Goal: Task Accomplishment & Management: Complete application form

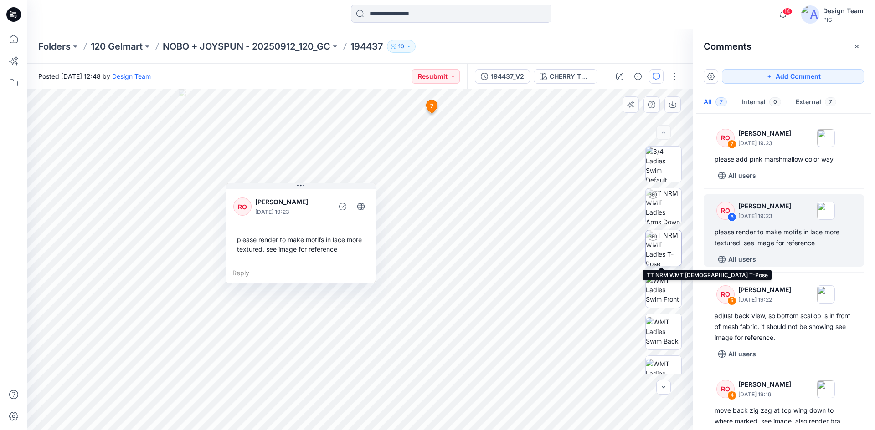
click at [670, 247] on img at bounding box center [663, 248] width 36 height 36
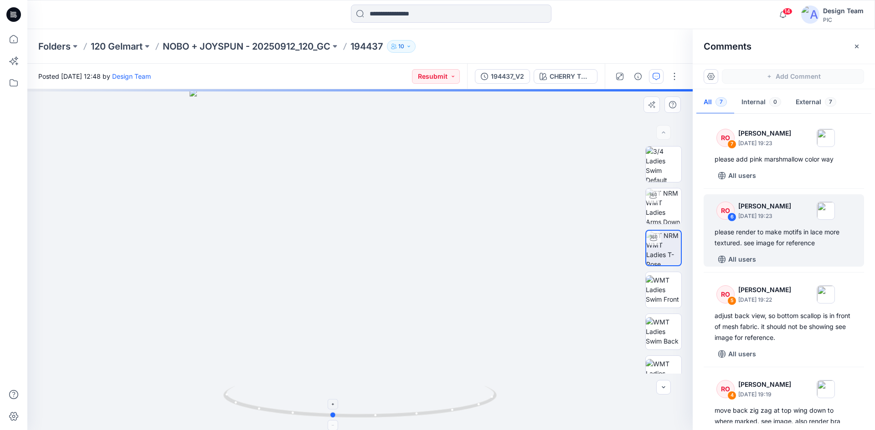
drag, startPoint x: 489, startPoint y: 404, endPoint x: 461, endPoint y: 404, distance: 27.8
click at [461, 404] on icon at bounding box center [361, 403] width 276 height 34
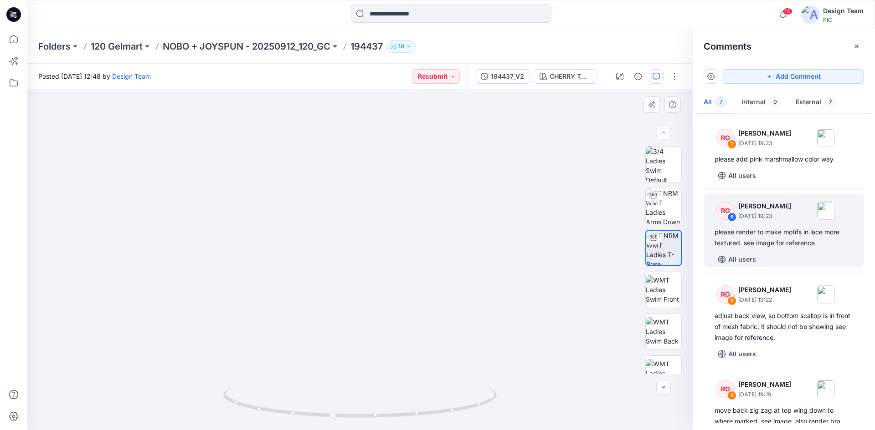
drag, startPoint x: 437, startPoint y: 192, endPoint x: 431, endPoint y: 327, distance: 134.5
drag, startPoint x: 453, startPoint y: 153, endPoint x: 475, endPoint y: 285, distance: 133.9
drag, startPoint x: 419, startPoint y: 419, endPoint x: 444, endPoint y: 412, distance: 25.4
click at [444, 412] on icon at bounding box center [361, 403] width 276 height 34
click at [613, 322] on img at bounding box center [385, 159] width 888 height 544
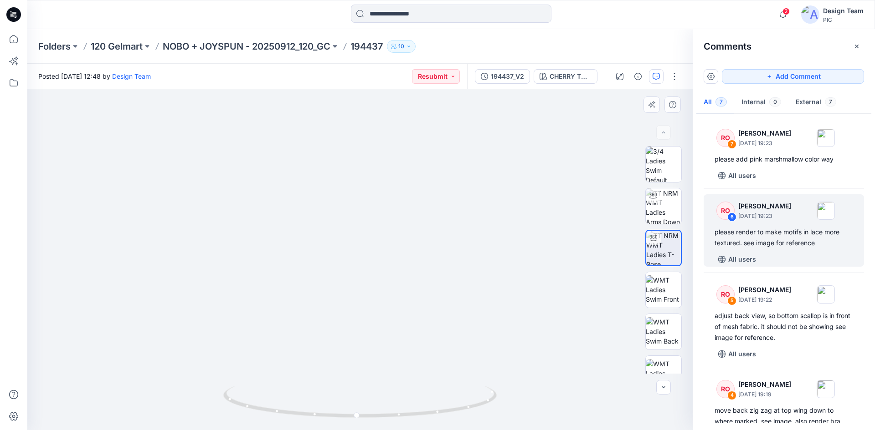
click at [624, 299] on img at bounding box center [385, 159] width 888 height 544
click at [192, 280] on img at bounding box center [359, 199] width 665 height 461
drag, startPoint x: 475, startPoint y: 407, endPoint x: 451, endPoint y: 413, distance: 24.3
click at [451, 413] on icon at bounding box center [361, 403] width 276 height 34
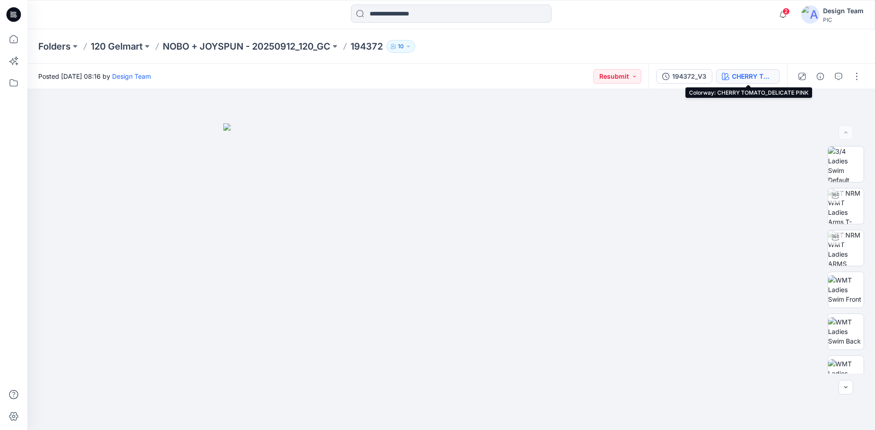
click at [739, 77] on div "CHERRY TOMATO_DELICATE PINK" at bounding box center [753, 77] width 42 height 10
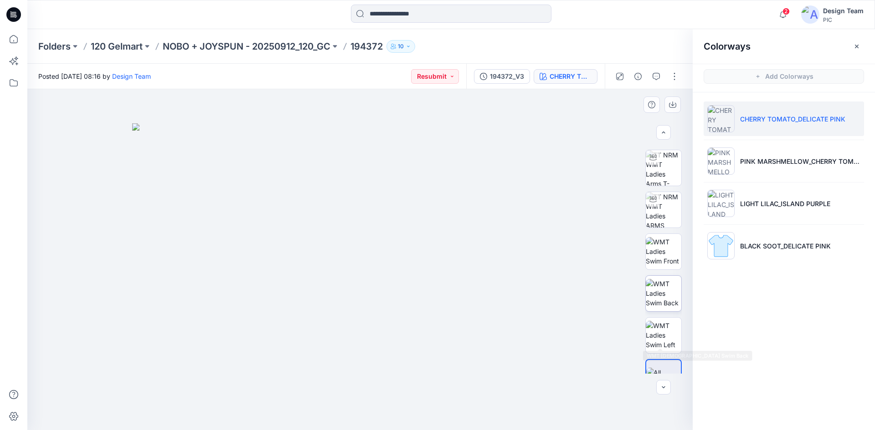
scroll to position [60, 0]
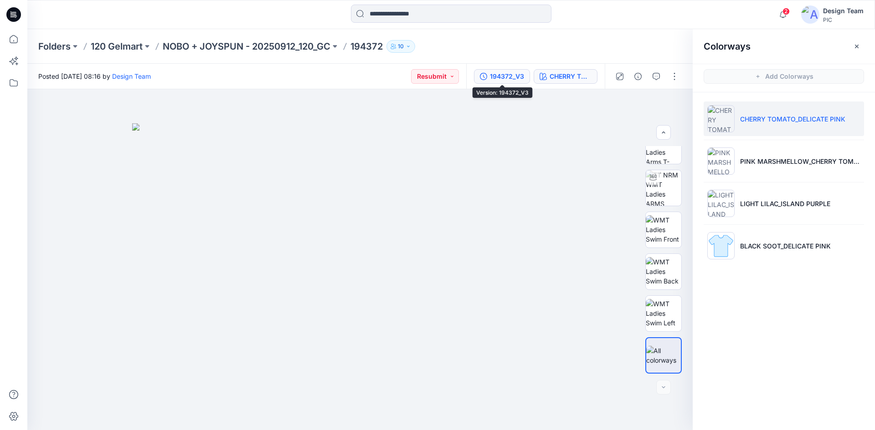
click at [503, 75] on div "194372_V3" at bounding box center [507, 77] width 34 height 10
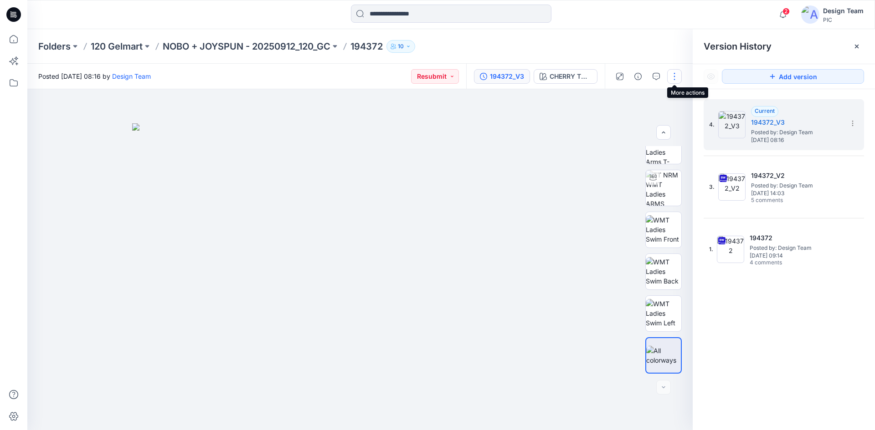
click at [676, 77] on button "button" at bounding box center [674, 76] width 15 height 15
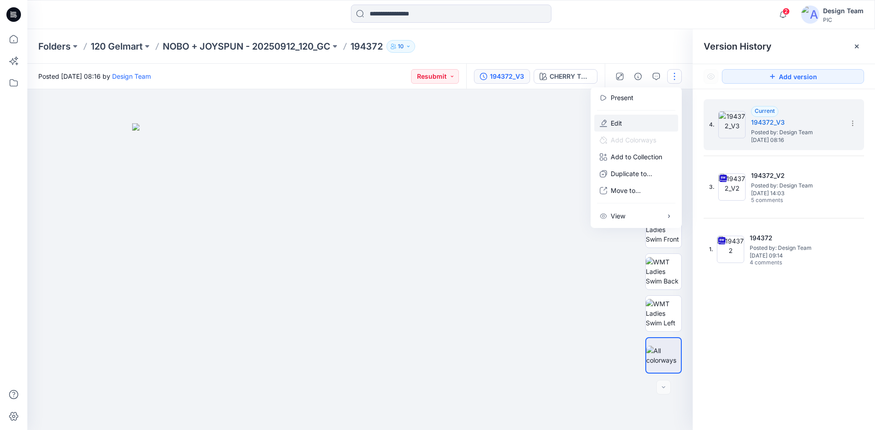
click at [644, 124] on button "Edit" at bounding box center [636, 123] width 84 height 17
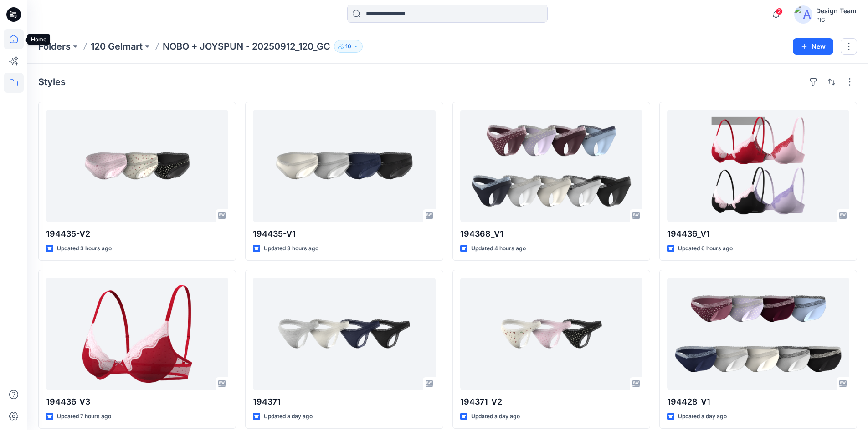
click at [15, 40] on icon at bounding box center [14, 39] width 20 height 20
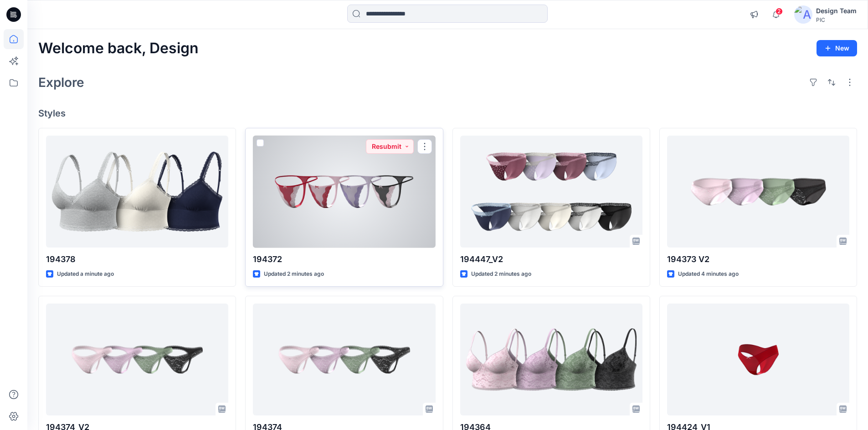
click at [369, 216] on div at bounding box center [344, 192] width 182 height 113
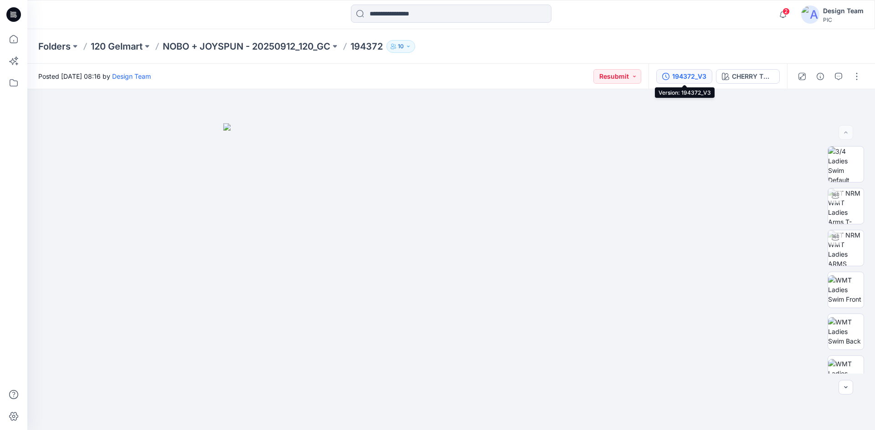
click at [706, 79] on div "194372_V3" at bounding box center [689, 77] width 34 height 10
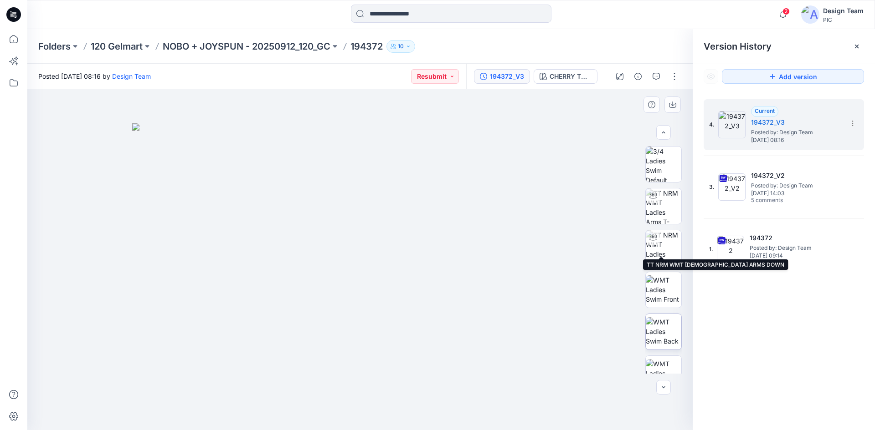
scroll to position [60, 0]
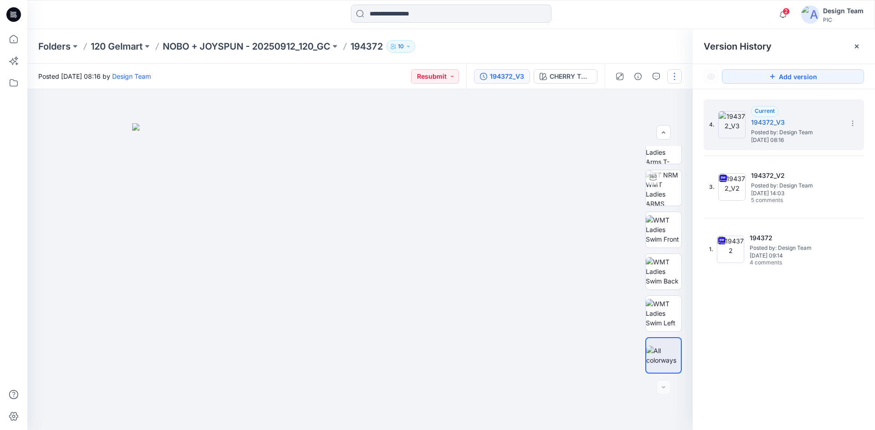
click at [670, 74] on button "button" at bounding box center [674, 76] width 15 height 15
click at [636, 122] on button "Edit" at bounding box center [636, 123] width 84 height 17
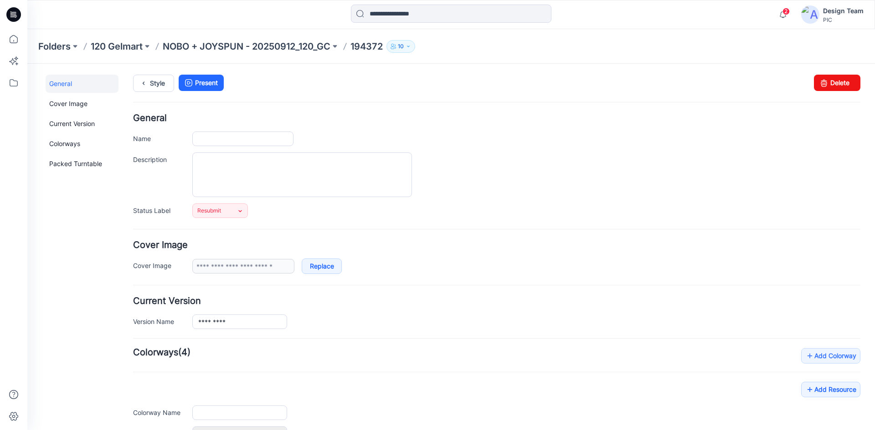
type input "******"
type input "**********"
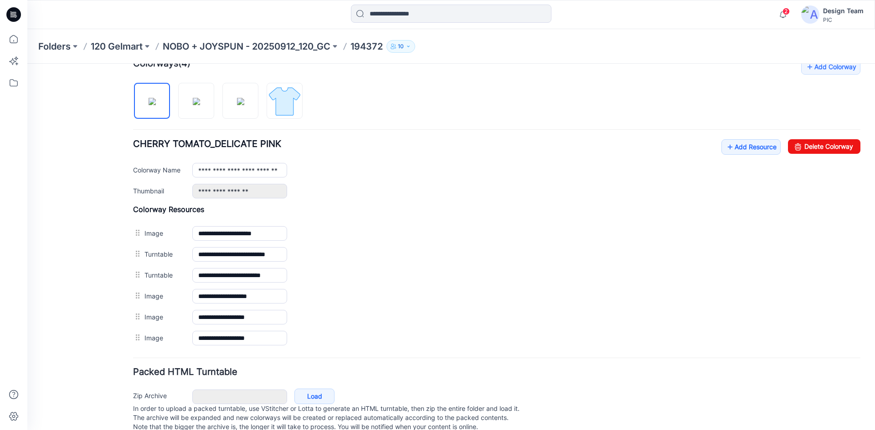
scroll to position [312, 0]
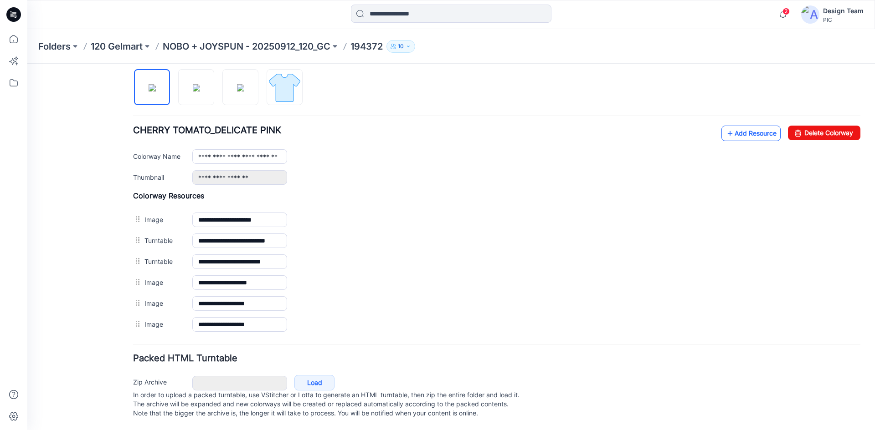
click at [746, 126] on link "Add Resource" at bounding box center [750, 133] width 59 height 15
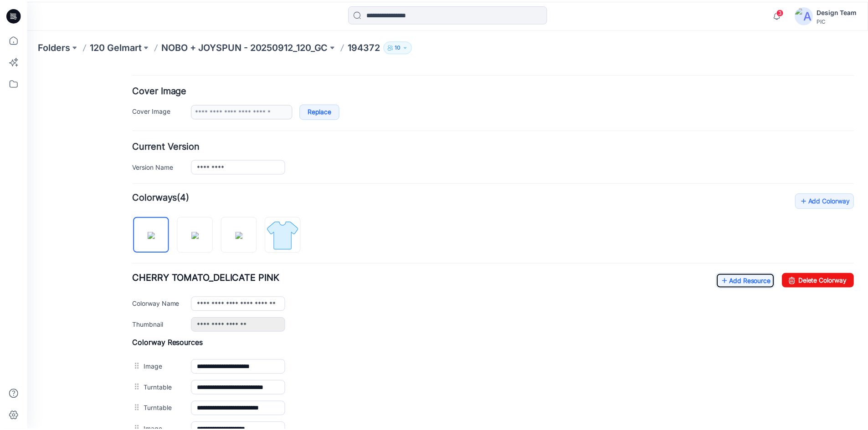
scroll to position [175, 0]
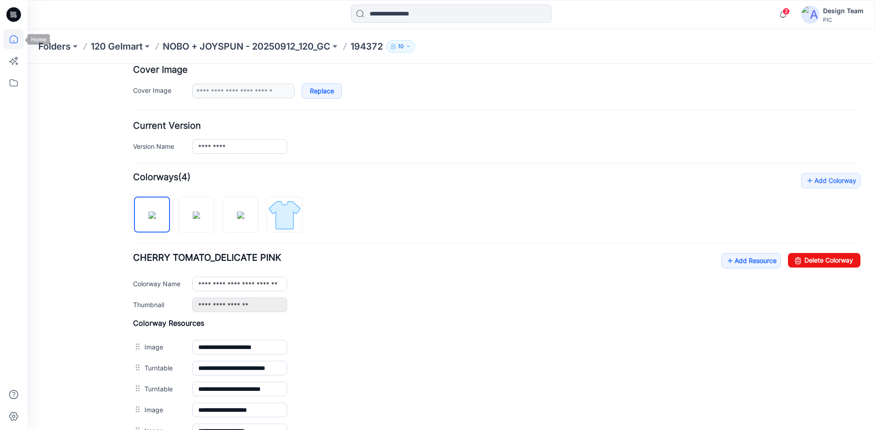
click at [13, 39] on icon at bounding box center [14, 39] width 20 height 20
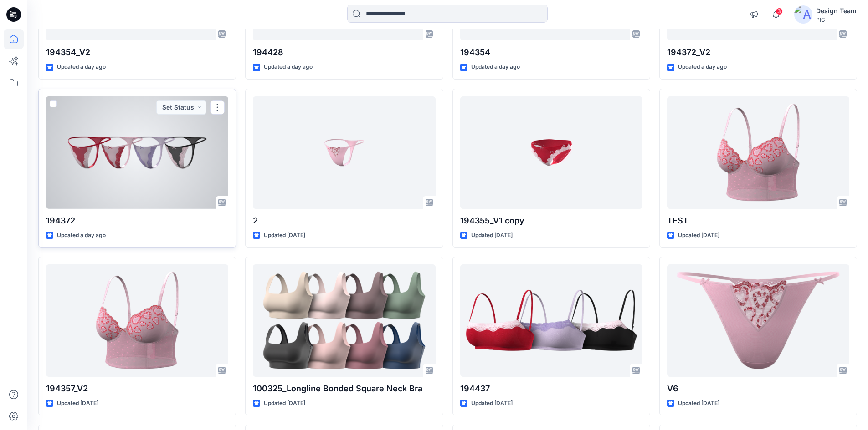
scroll to position [1200, 0]
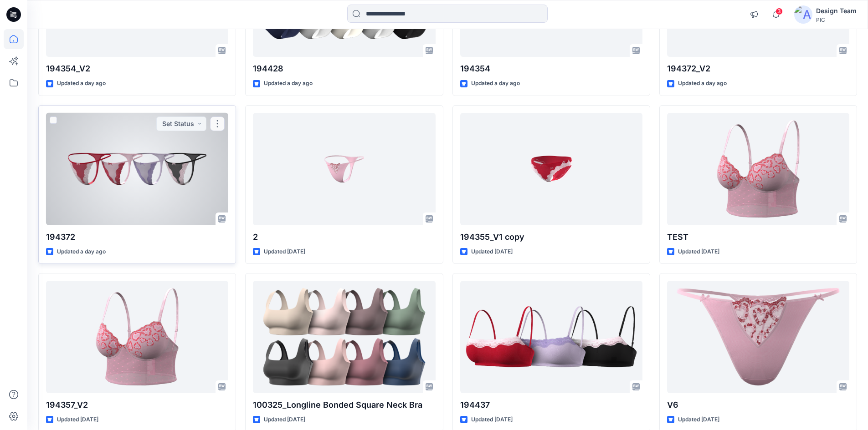
click at [208, 177] on div at bounding box center [137, 169] width 182 height 113
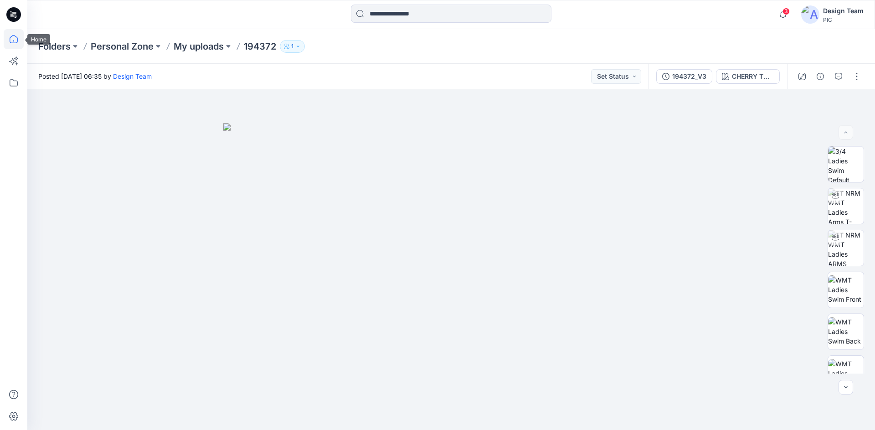
click at [11, 40] on icon at bounding box center [14, 39] width 20 height 20
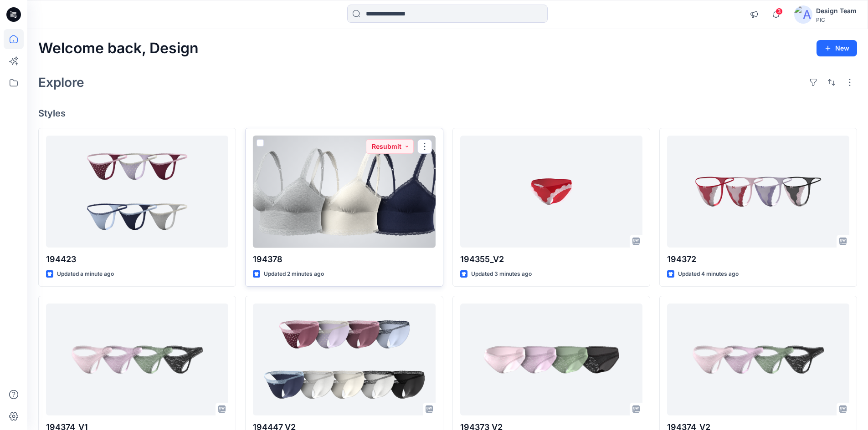
click at [370, 207] on div at bounding box center [344, 192] width 182 height 113
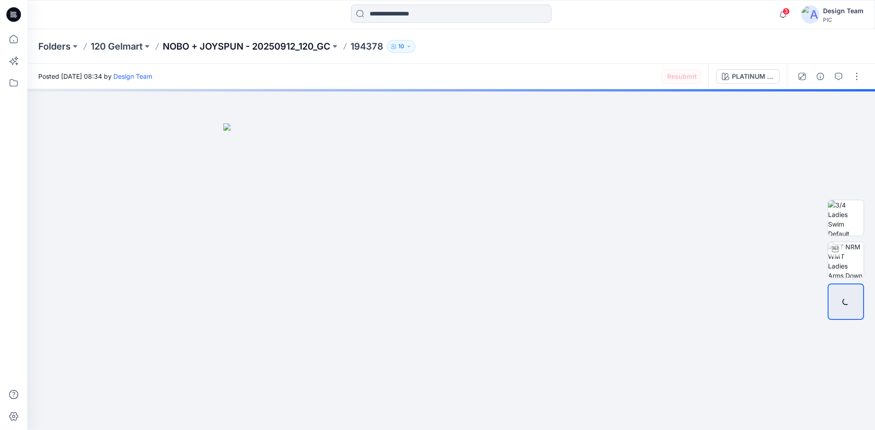
click at [199, 49] on p "NOBO + JOYSPUN - 20250912_120_GC" at bounding box center [247, 46] width 168 height 13
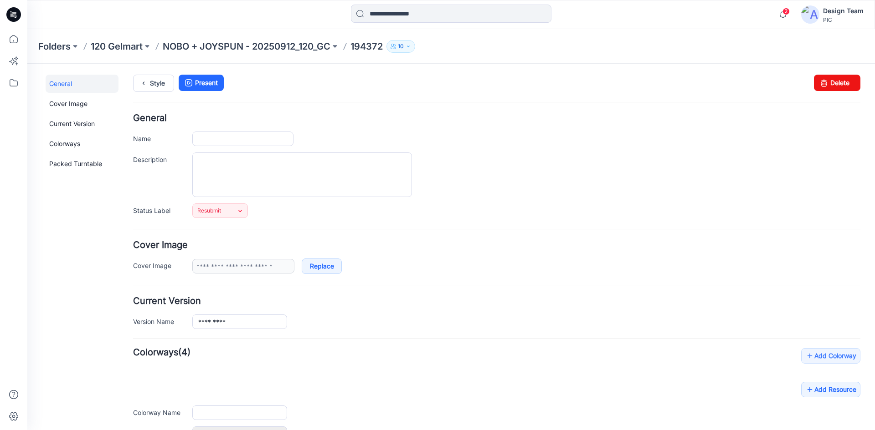
type input "******"
type input "**********"
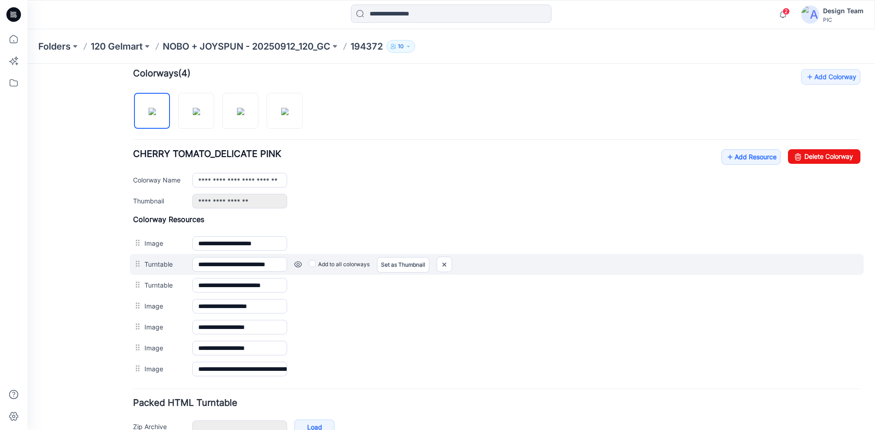
scroll to position [333, 0]
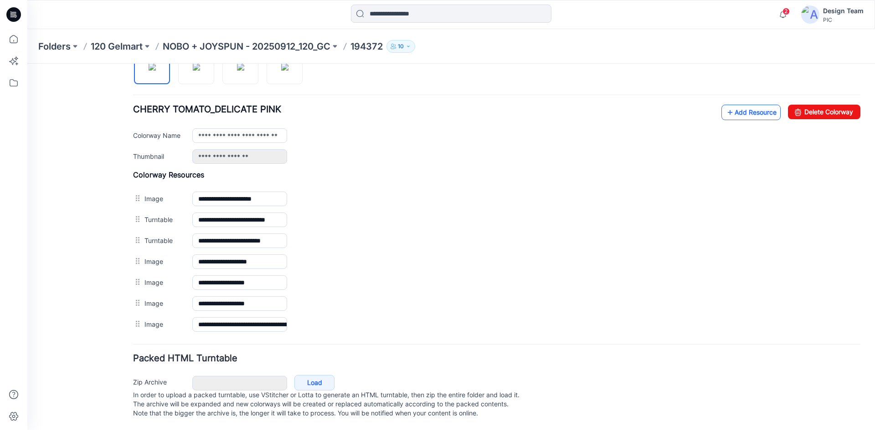
click at [759, 105] on link "Add Resource" at bounding box center [750, 112] width 59 height 15
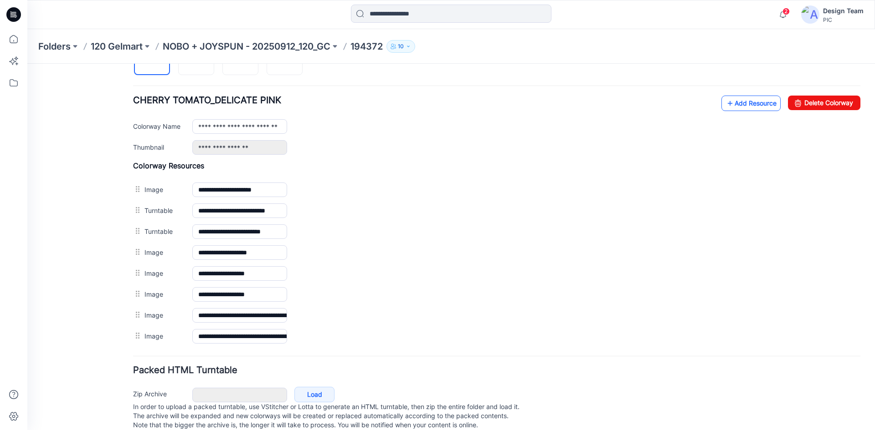
click at [745, 105] on link "Add Resource" at bounding box center [750, 103] width 59 height 15
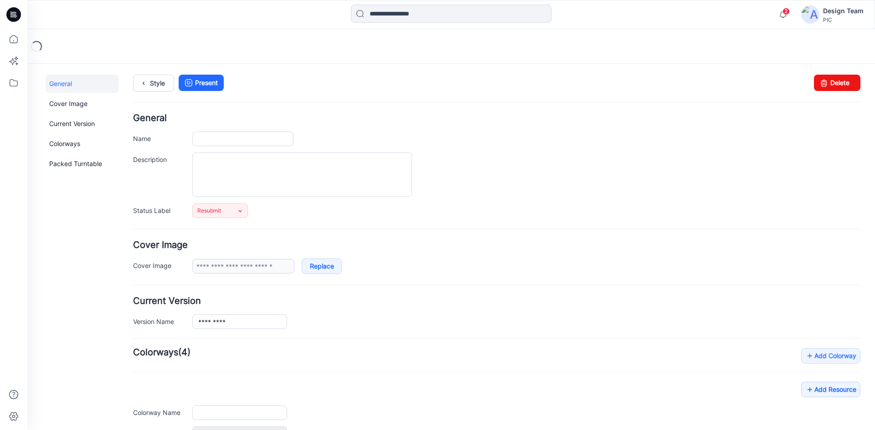
type input "******"
type input "**********"
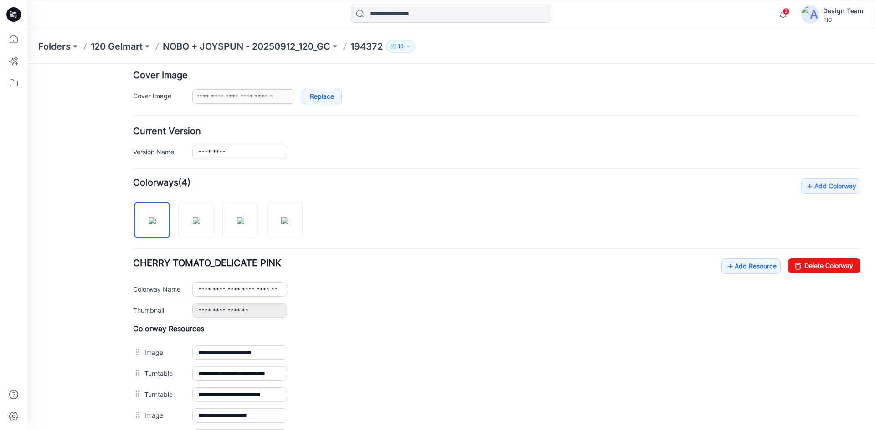
scroll to position [147, 0]
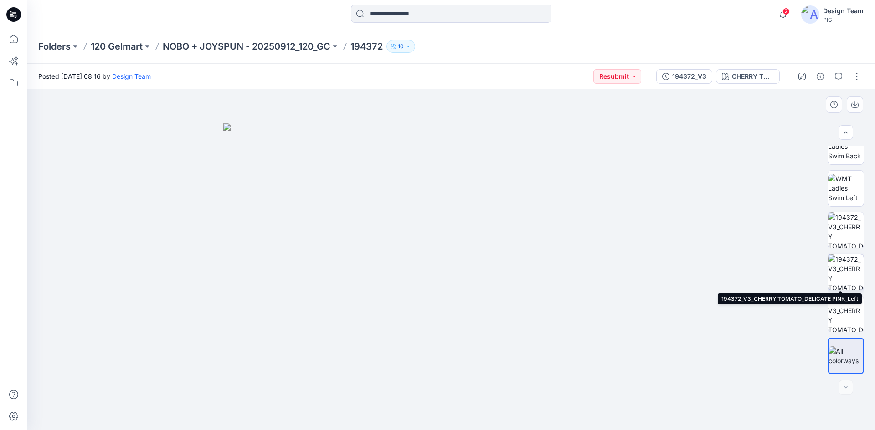
scroll to position [186, 0]
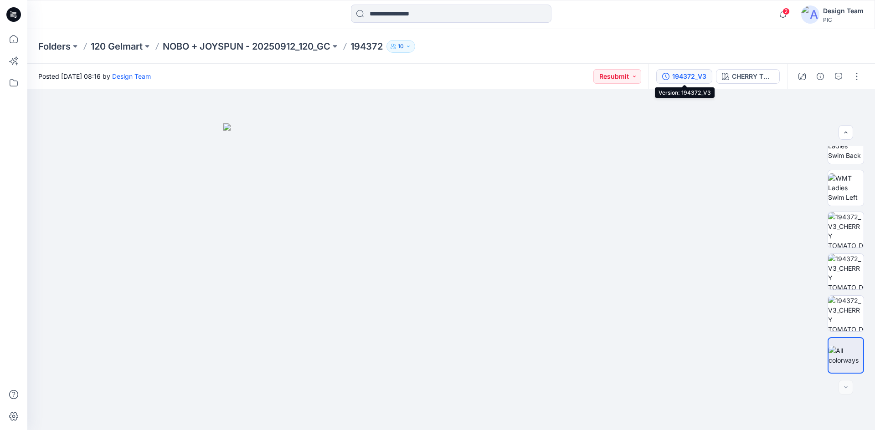
click at [694, 76] on div "194372_V3" at bounding box center [689, 77] width 34 height 10
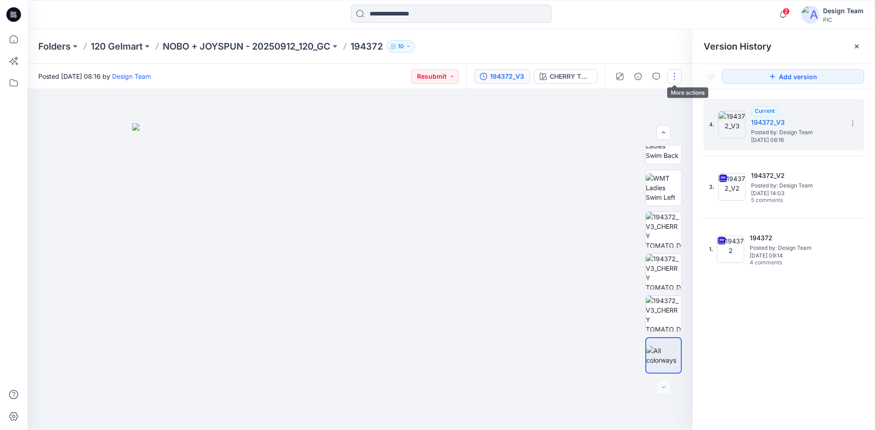
click at [674, 74] on button "button" at bounding box center [674, 76] width 15 height 15
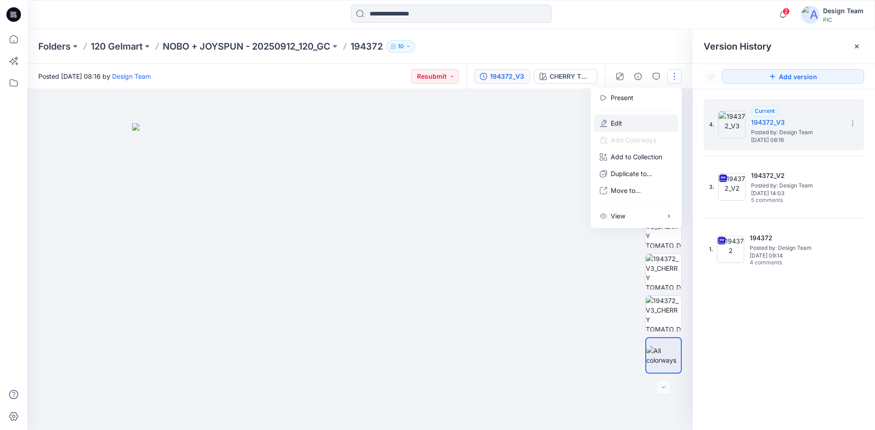
click at [642, 122] on button "Edit" at bounding box center [636, 123] width 84 height 17
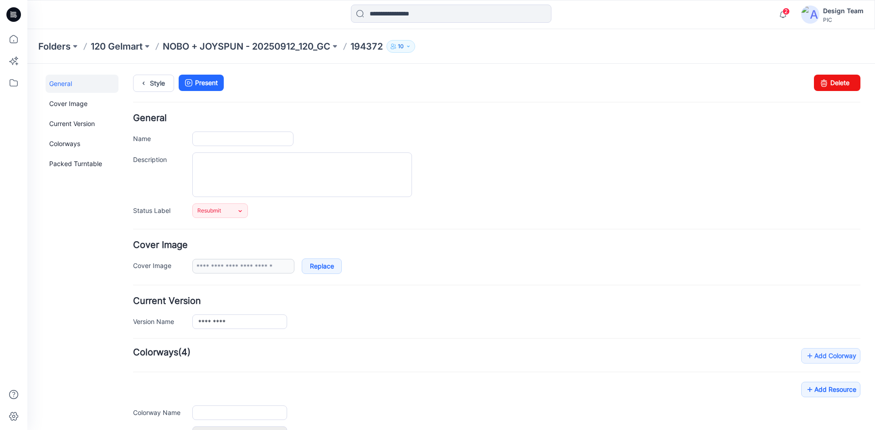
type input "******"
type input "**********"
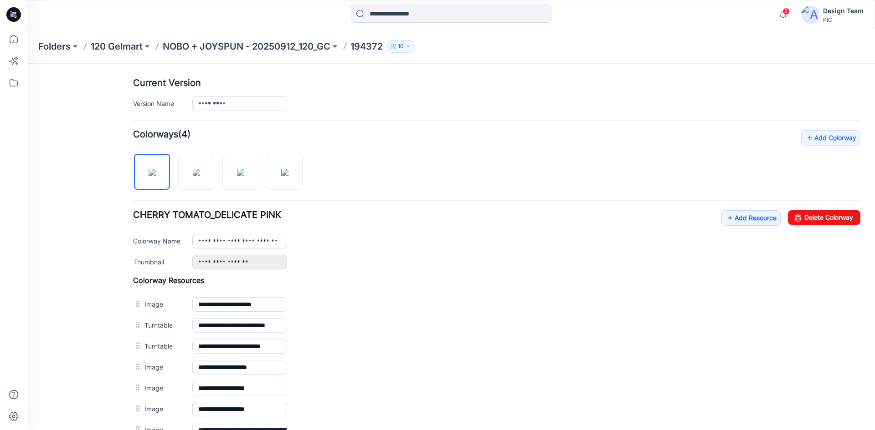
scroll to position [193, 0]
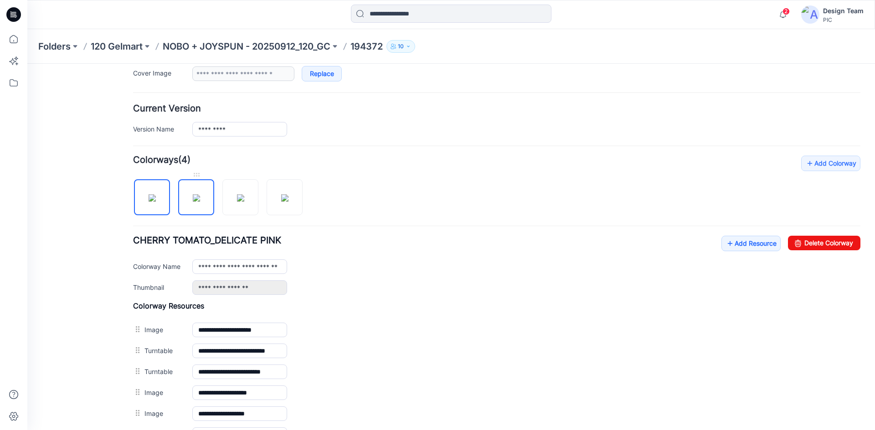
click at [194, 199] on img at bounding box center [196, 198] width 7 height 7
type input "**********"
click at [739, 245] on link "Add Resource" at bounding box center [750, 243] width 59 height 15
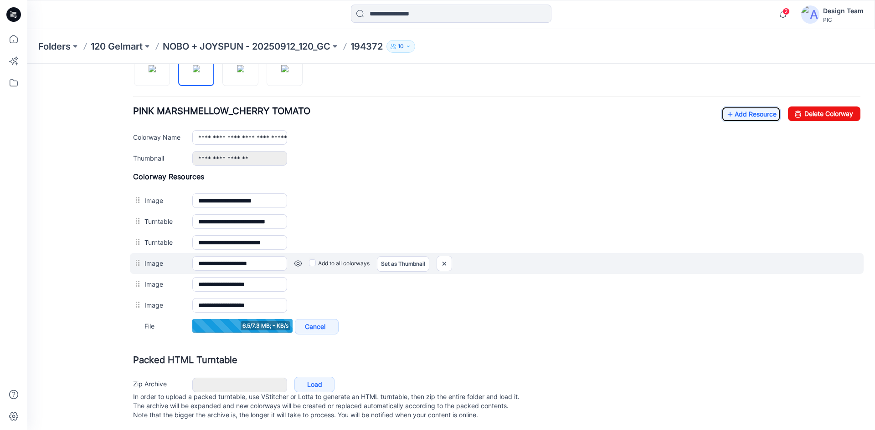
scroll to position [333, 0]
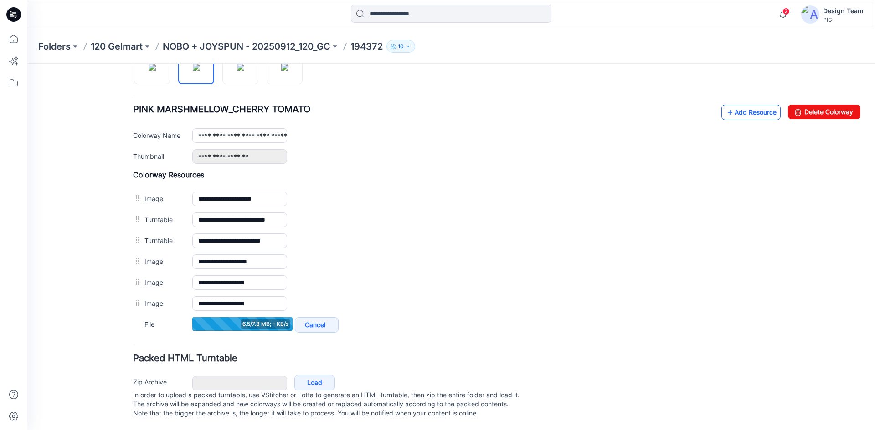
click at [743, 105] on link "Add Resource" at bounding box center [750, 112] width 59 height 15
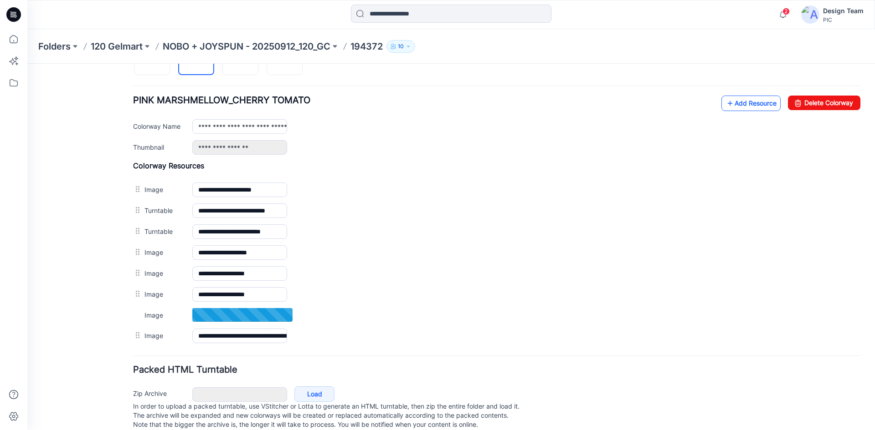
click at [751, 107] on link "Add Resource" at bounding box center [750, 103] width 59 height 15
click at [725, 103] on icon at bounding box center [729, 103] width 9 height 15
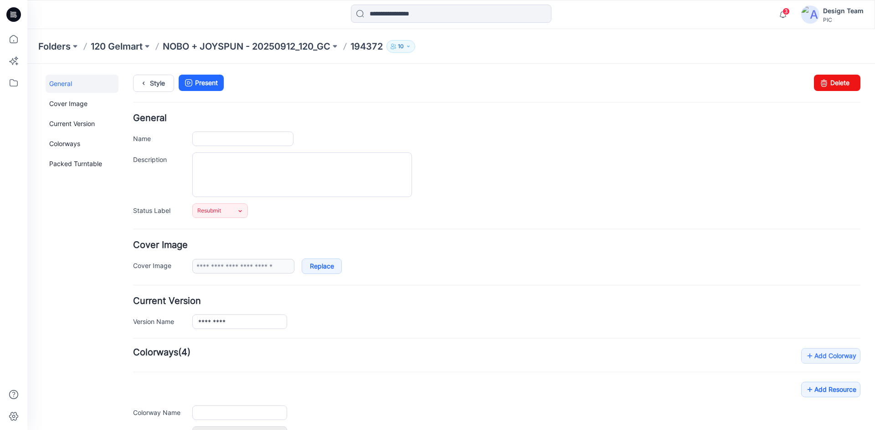
type input "******"
type input "**********"
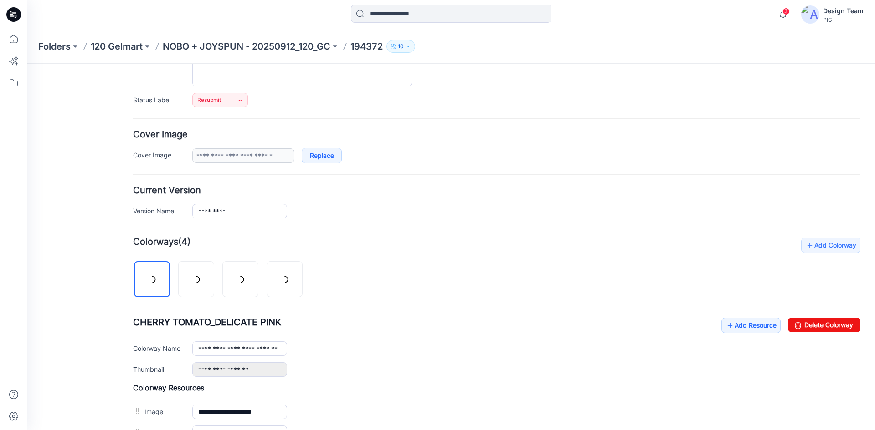
scroll to position [137, 0]
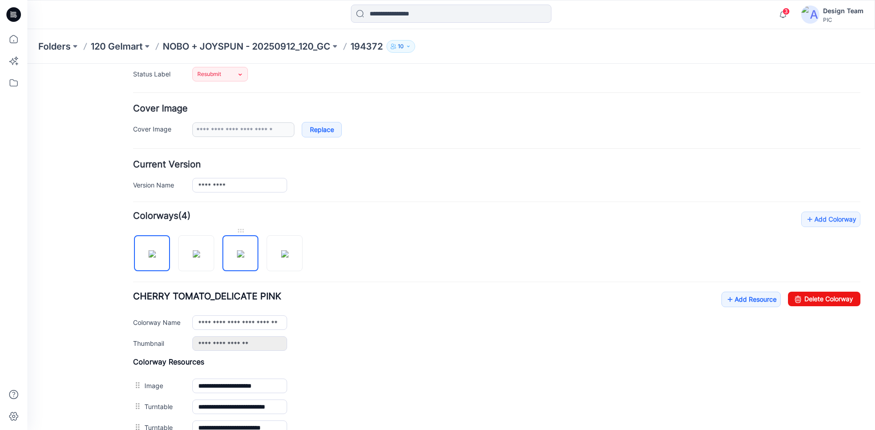
click at [239, 256] on img at bounding box center [240, 254] width 7 height 7
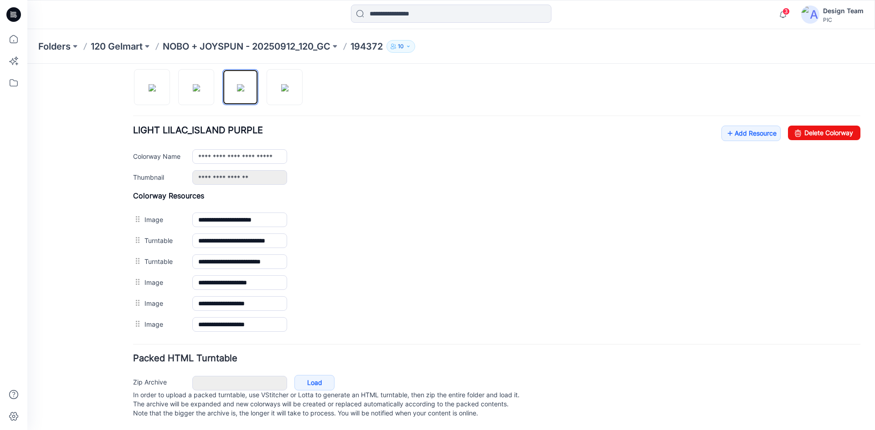
scroll to position [266, 0]
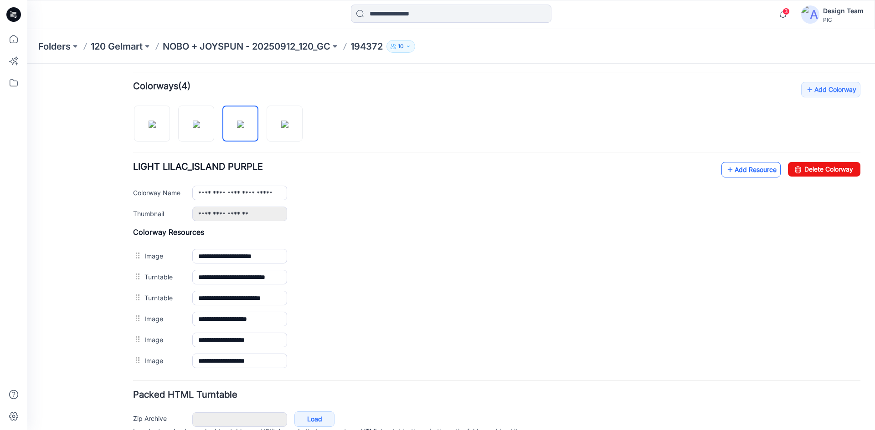
click at [754, 170] on link "Add Resource" at bounding box center [750, 169] width 59 height 15
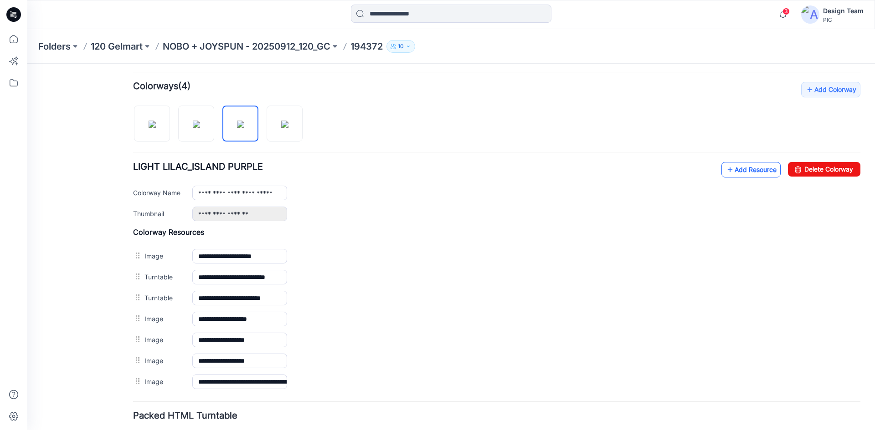
click at [747, 166] on link "Add Resource" at bounding box center [750, 169] width 59 height 15
click at [742, 170] on link "Add Resource" at bounding box center [750, 169] width 59 height 15
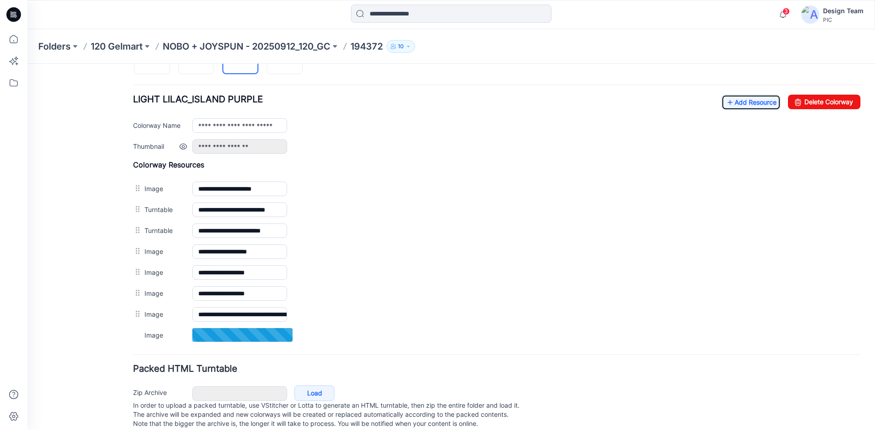
scroll to position [353, 0]
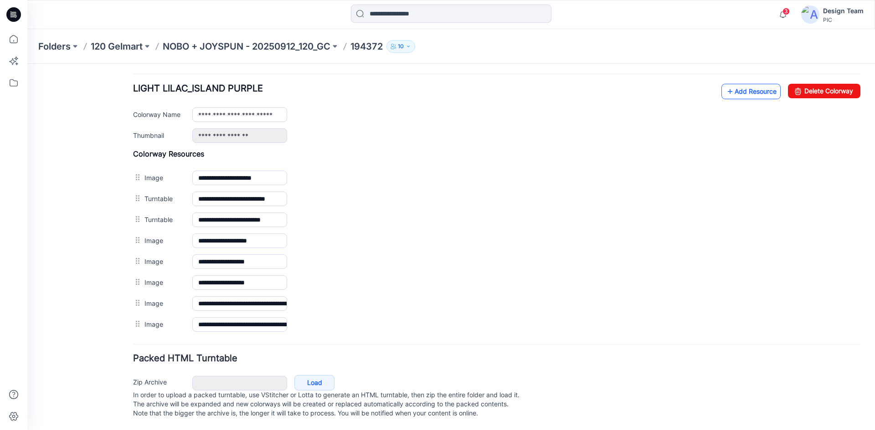
click at [728, 84] on link "Add Resource" at bounding box center [750, 91] width 59 height 15
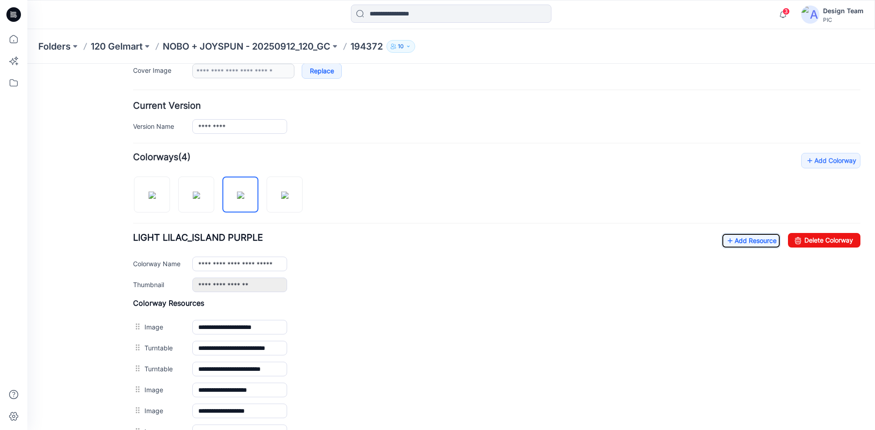
scroll to position [171, 0]
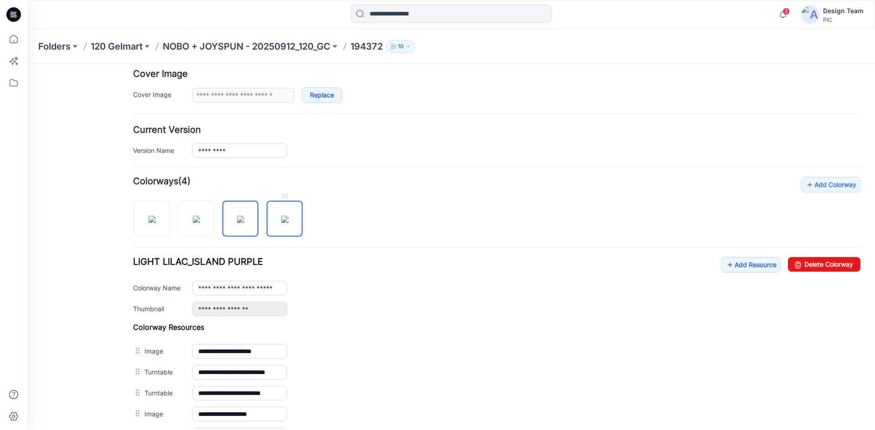
click at [288, 218] on img at bounding box center [284, 219] width 7 height 7
type input "**********"
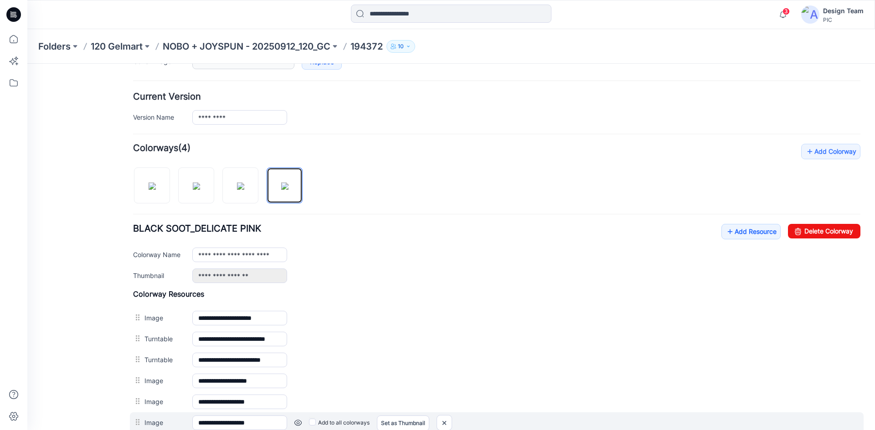
scroll to position [312, 0]
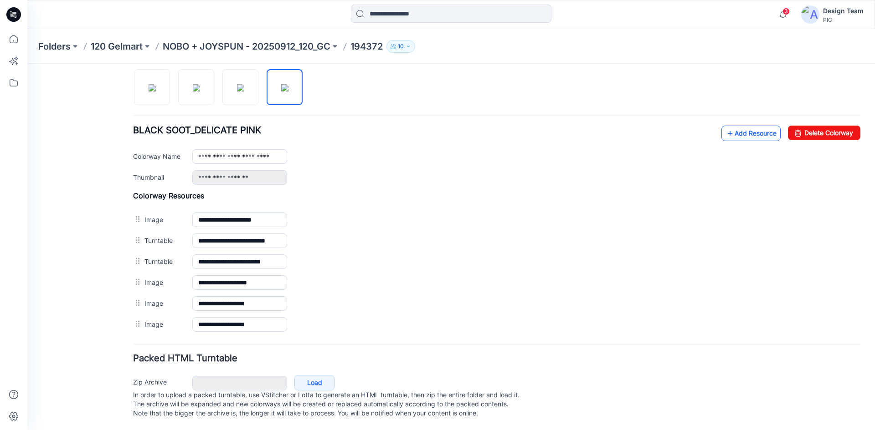
click at [735, 126] on link "Add Resource" at bounding box center [750, 133] width 59 height 15
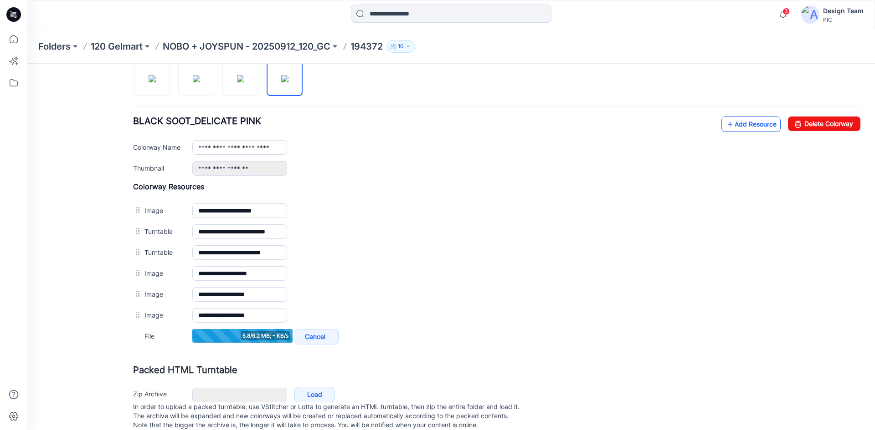
click at [747, 127] on link "Add Resource" at bounding box center [750, 124] width 59 height 15
click at [742, 127] on link "Add Resource" at bounding box center [750, 124] width 59 height 15
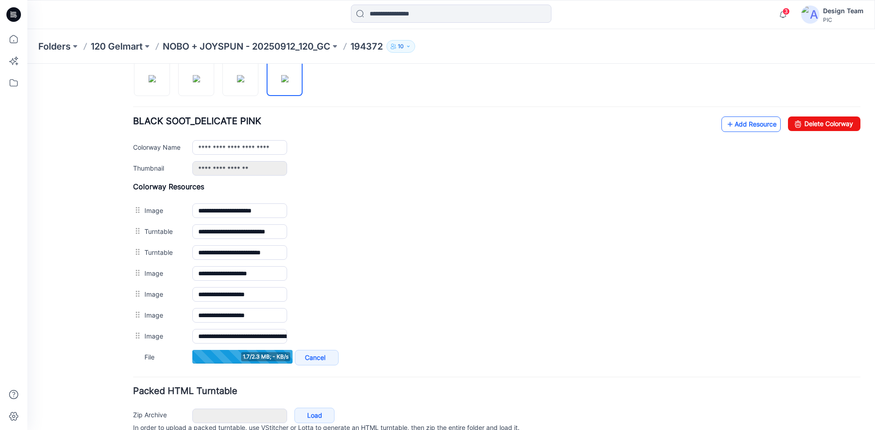
click at [732, 127] on link "Add Resource" at bounding box center [750, 124] width 59 height 15
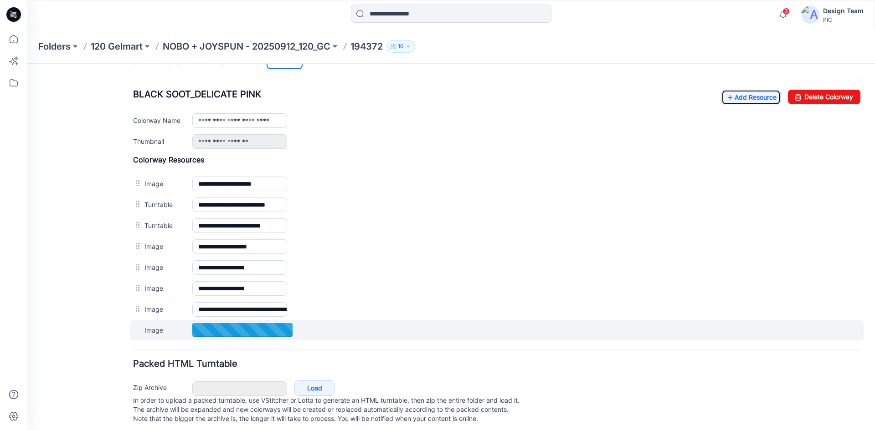
scroll to position [353, 0]
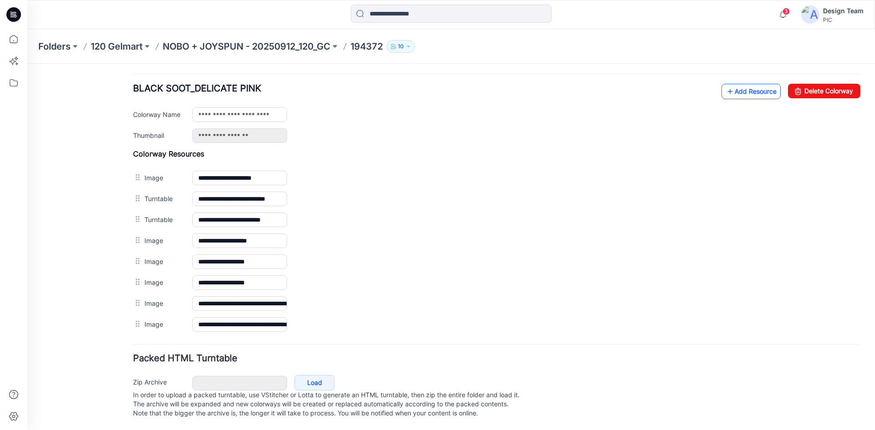
click at [740, 86] on link "Add Resource" at bounding box center [750, 91] width 59 height 15
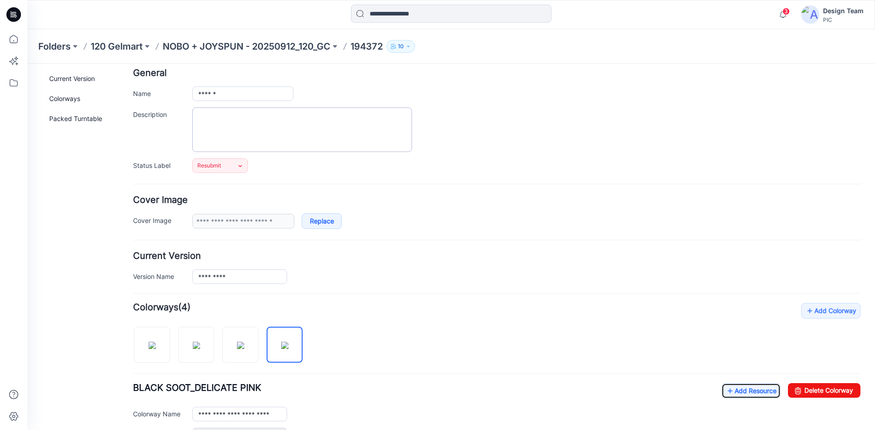
scroll to position [0, 0]
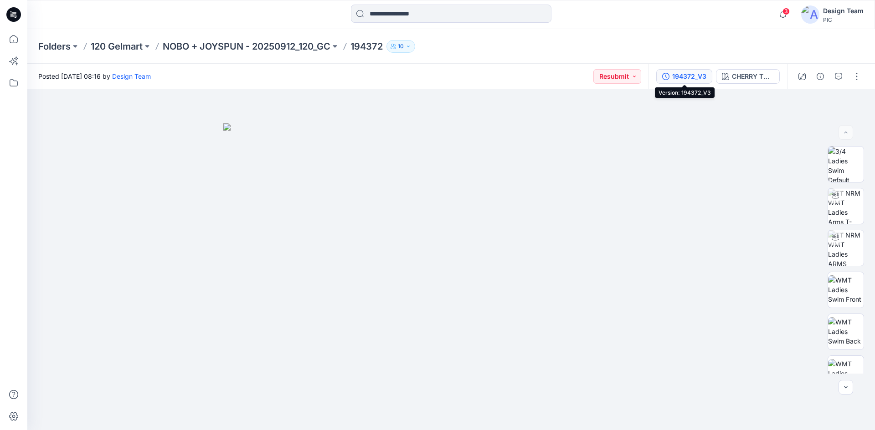
click at [696, 76] on div "194372_V3" at bounding box center [689, 77] width 34 height 10
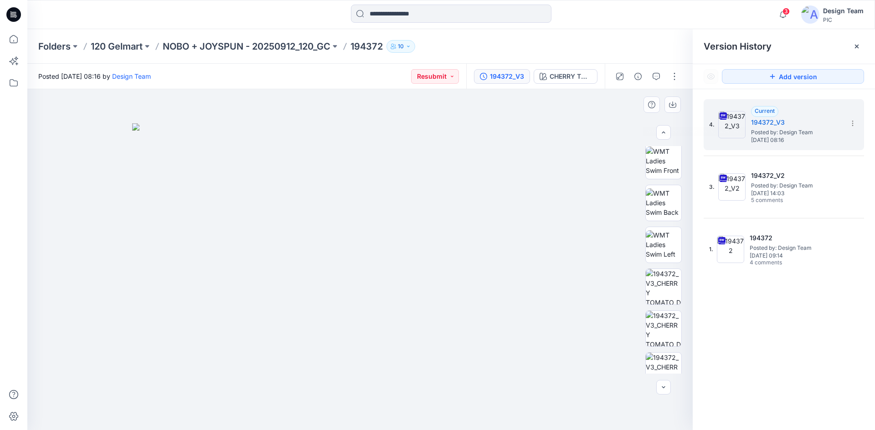
scroll to position [186, 0]
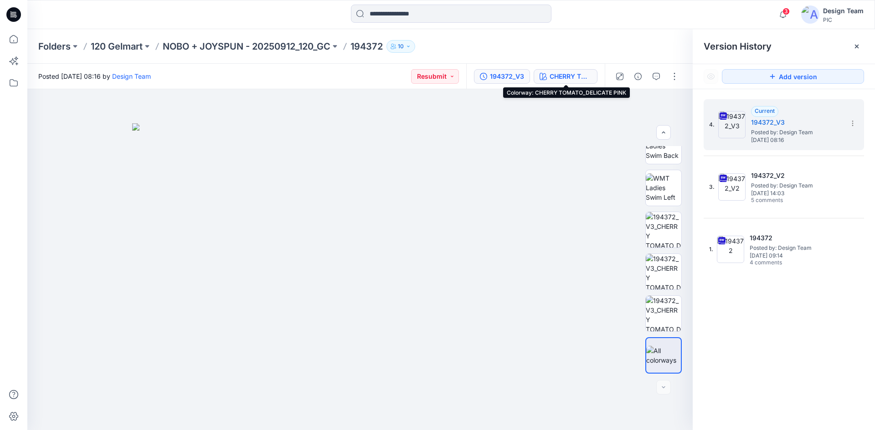
click at [560, 76] on div "CHERRY TOMATO_DELICATE PINK" at bounding box center [570, 77] width 42 height 10
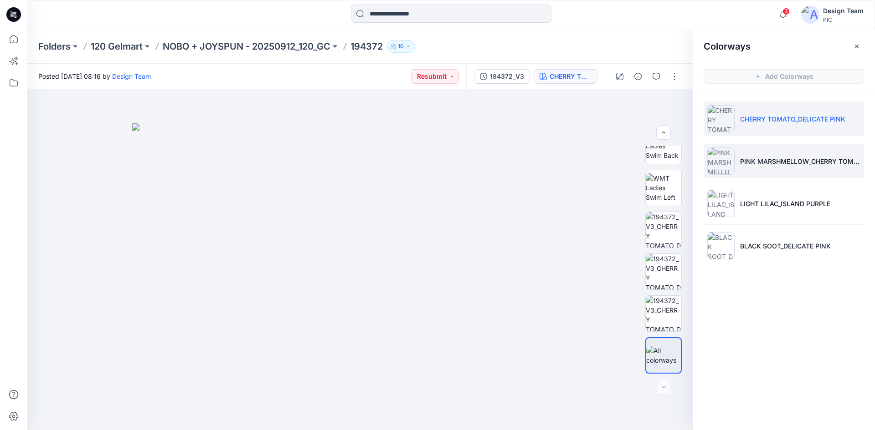
click at [769, 159] on p "PINK MARSHMELLOW_CHERRY TOMATO" at bounding box center [800, 162] width 120 height 10
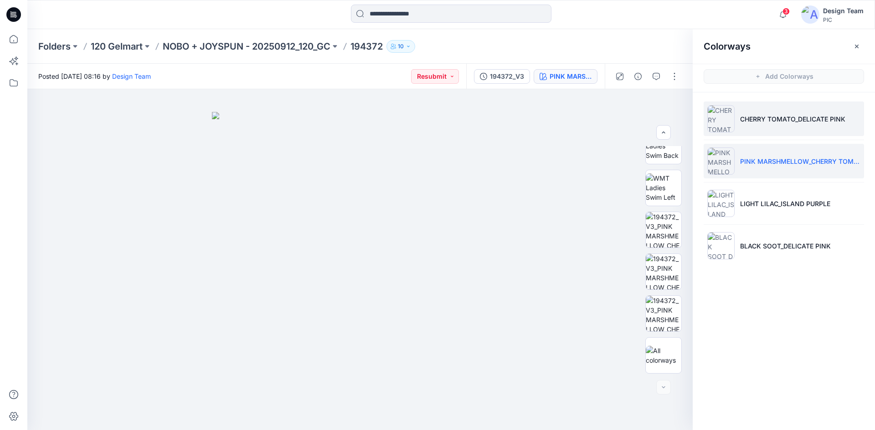
click at [759, 118] on p "CHERRY TOMATO_DELICATE PINK" at bounding box center [792, 119] width 105 height 10
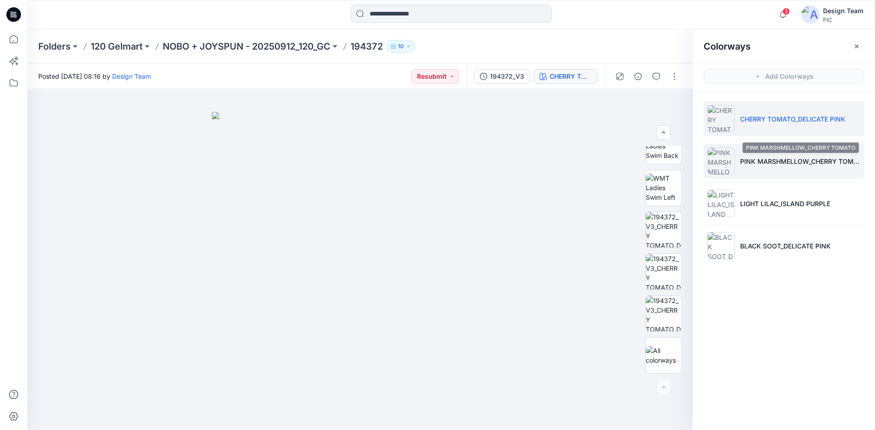
click at [796, 158] on p "PINK MARSHMELLOW_CHERRY TOMATO" at bounding box center [800, 162] width 120 height 10
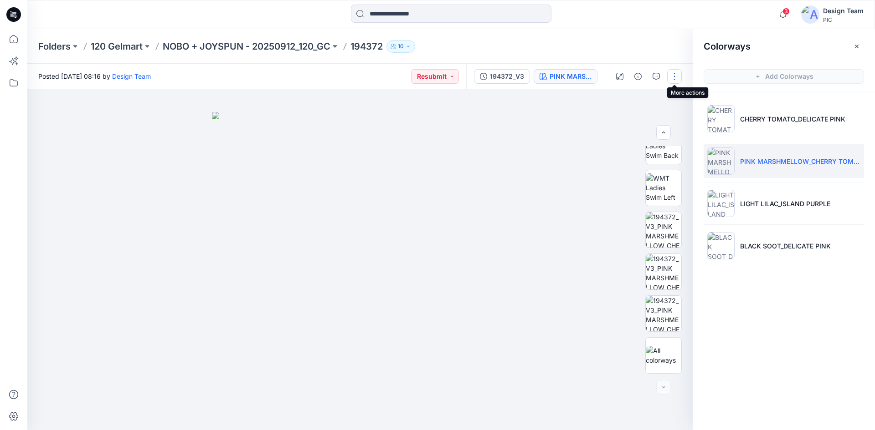
click at [674, 77] on button "button" at bounding box center [674, 76] width 15 height 15
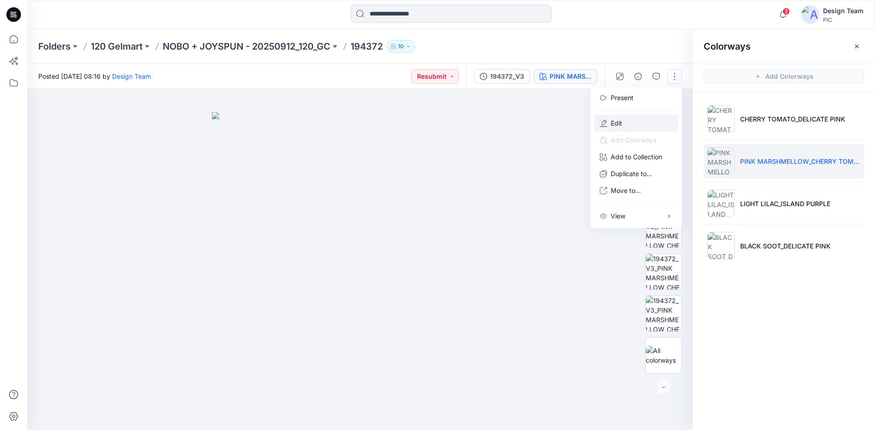
click at [639, 123] on button "Edit" at bounding box center [636, 123] width 84 height 17
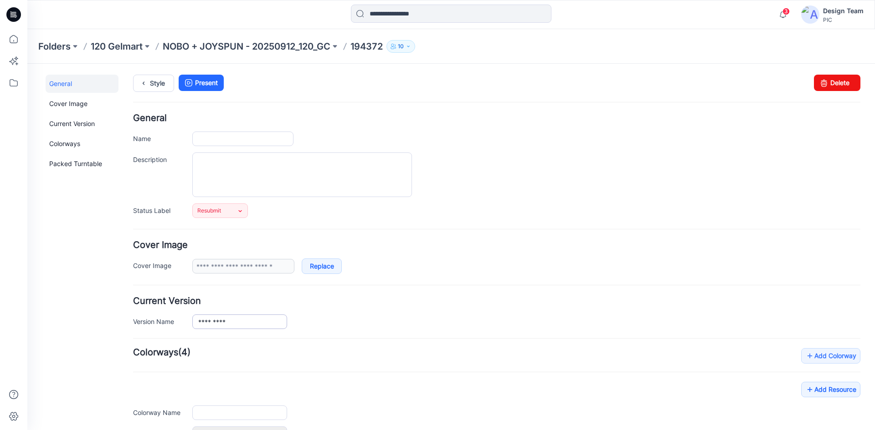
type input "******"
type input "**********"
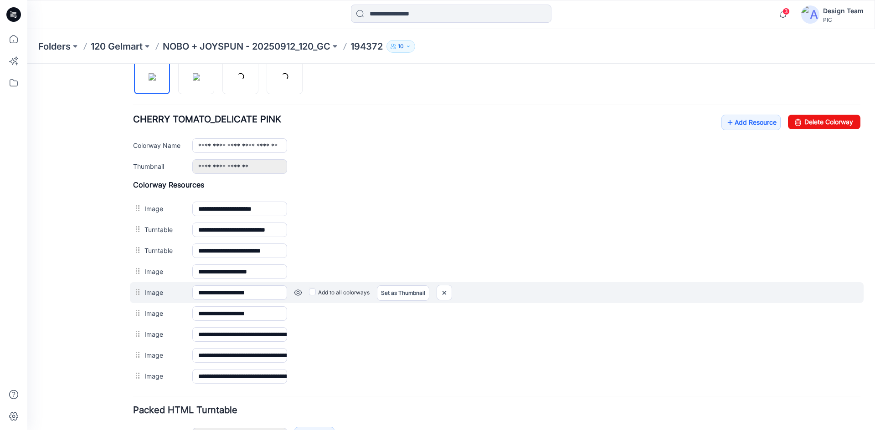
scroll to position [319, 0]
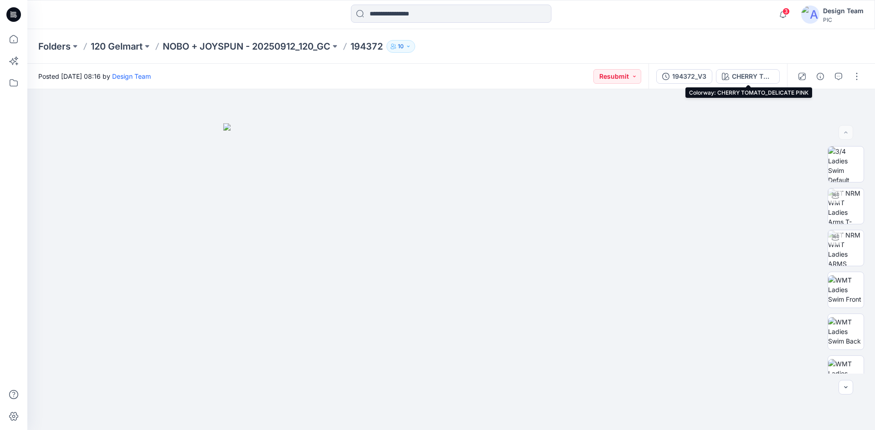
click at [740, 76] on div "CHERRY TOMATO_DELICATE PINK" at bounding box center [753, 77] width 42 height 10
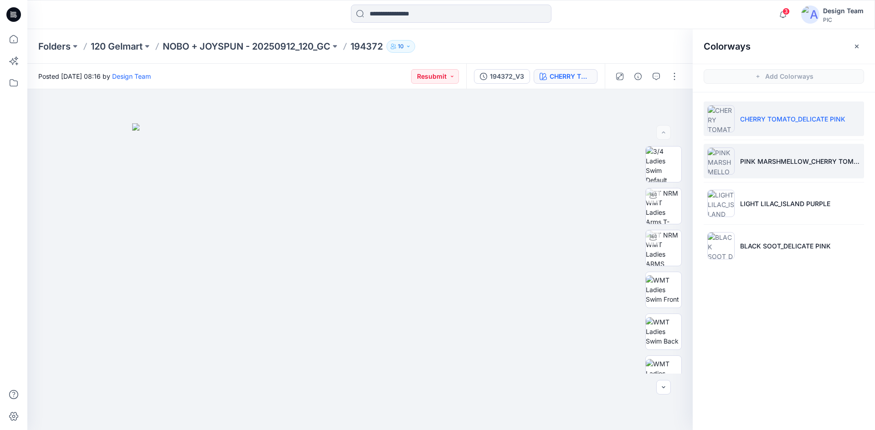
click at [768, 167] on li "PINK MARSHMELLOW_CHERRY TOMATO" at bounding box center [783, 161] width 160 height 35
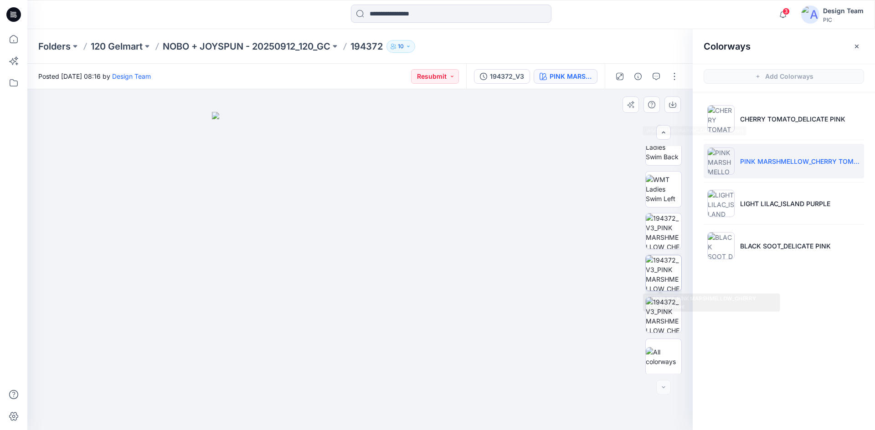
scroll to position [186, 0]
click at [677, 80] on button "button" at bounding box center [674, 76] width 15 height 15
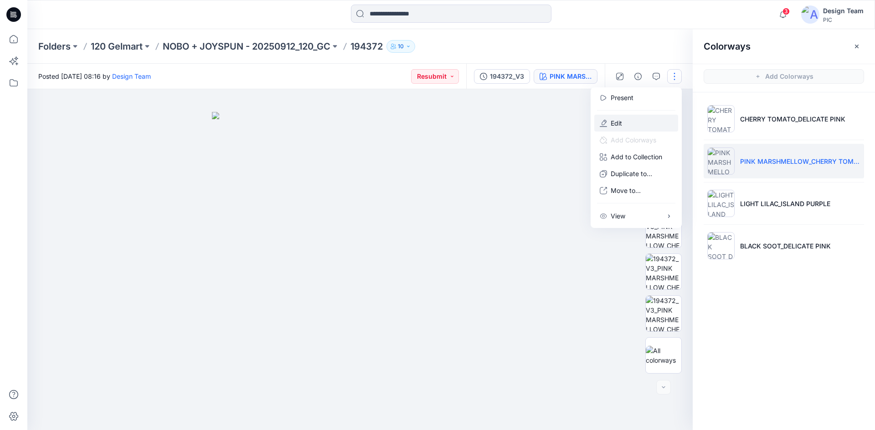
click at [652, 122] on button "Edit" at bounding box center [636, 123] width 84 height 17
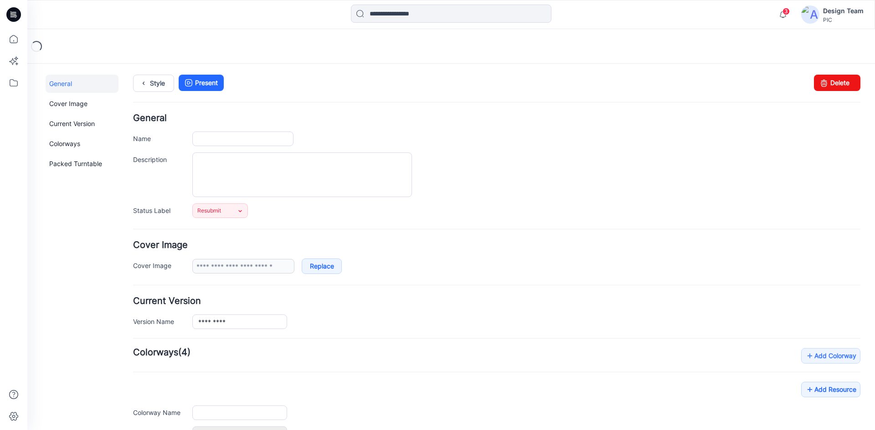
type input "******"
type input "**********"
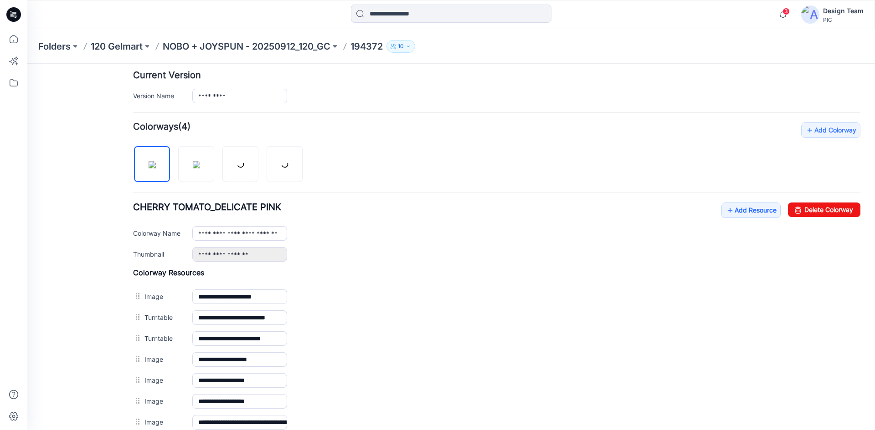
scroll to position [228, 0]
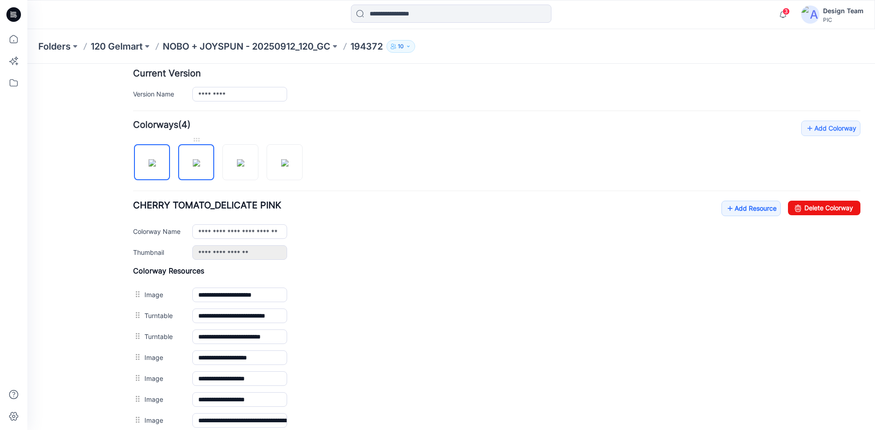
click at [196, 167] on img at bounding box center [196, 162] width 7 height 7
type input "**********"
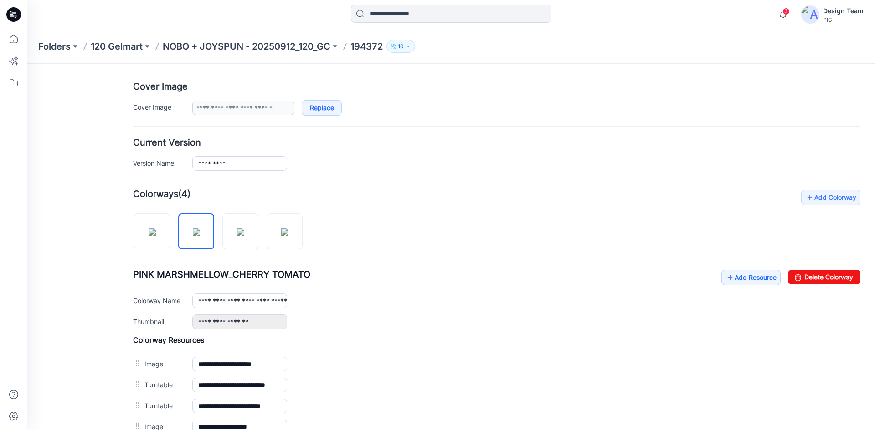
drag, startPoint x: 437, startPoint y: 303, endPoint x: 459, endPoint y: 247, distance: 60.1
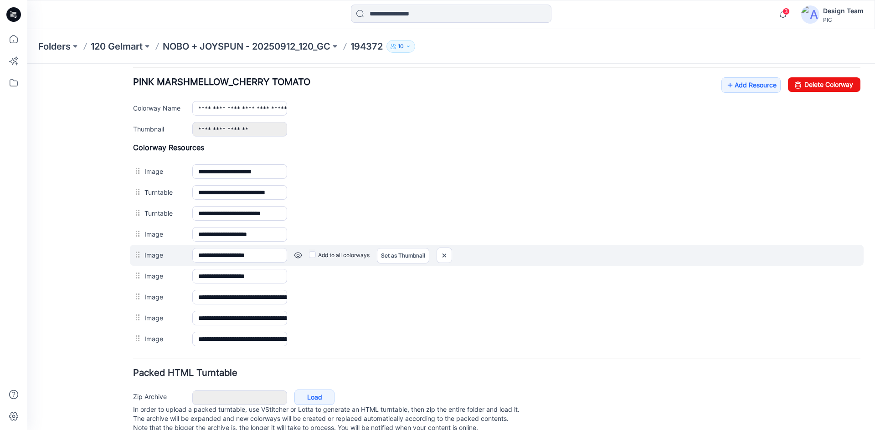
scroll to position [375, 0]
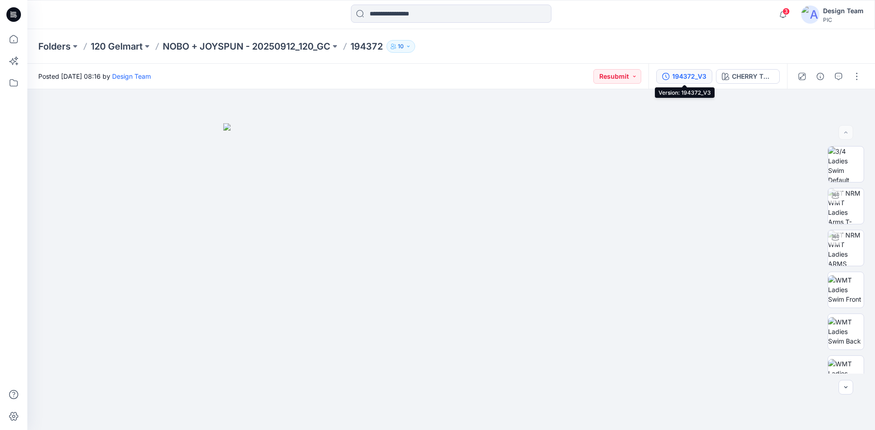
click at [685, 78] on div "194372_V3" at bounding box center [689, 77] width 34 height 10
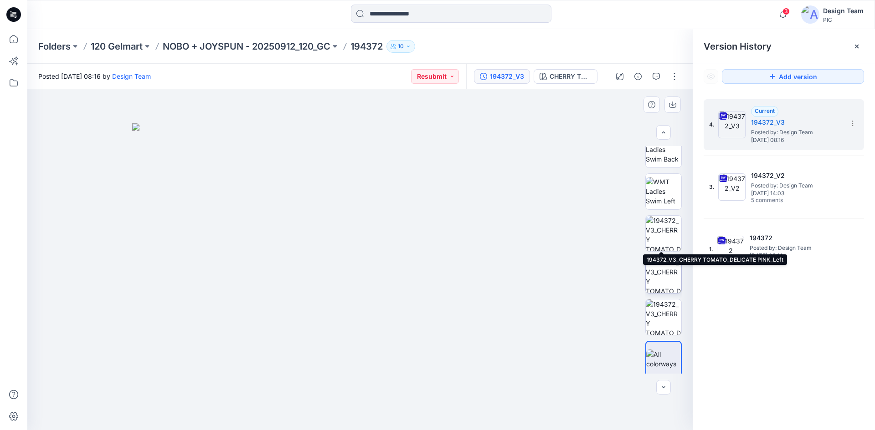
scroll to position [186, 0]
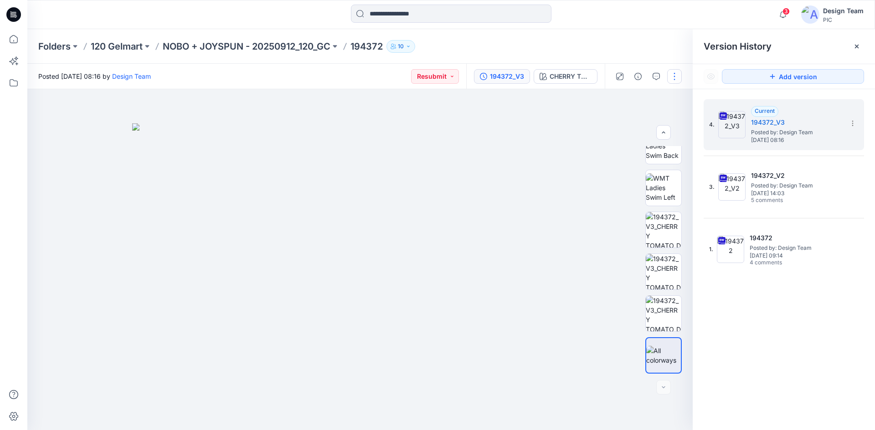
click at [672, 80] on button "button" at bounding box center [674, 76] width 15 height 15
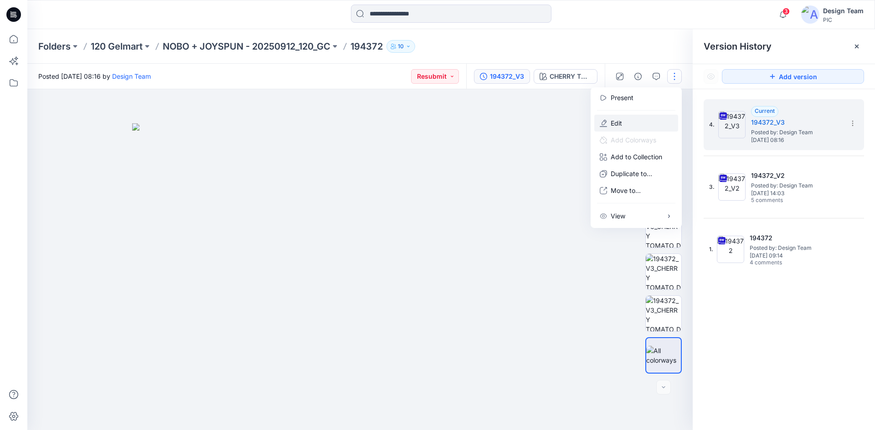
click at [632, 127] on button "Edit" at bounding box center [636, 123] width 84 height 17
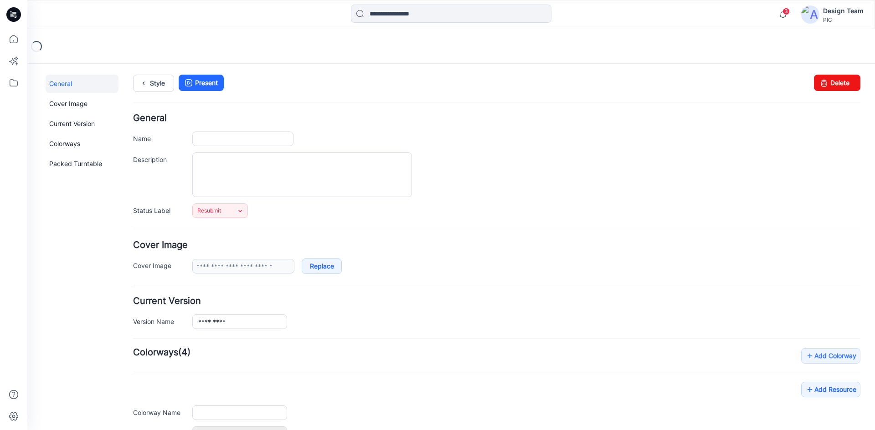
type input "******"
type input "**********"
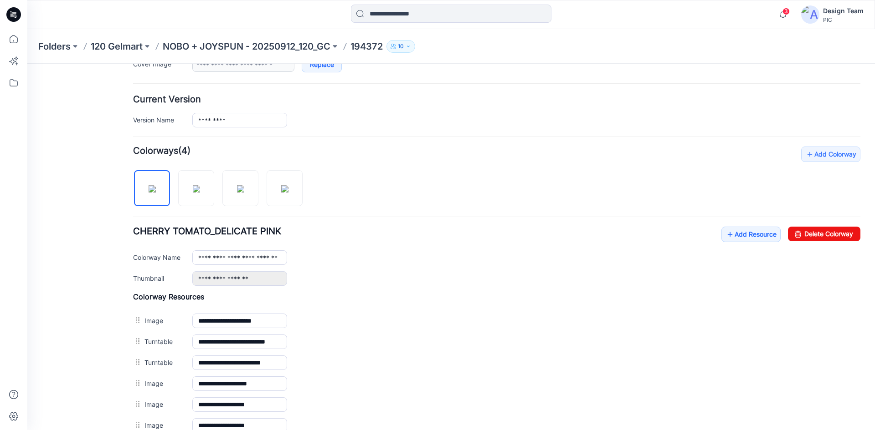
scroll to position [364, 0]
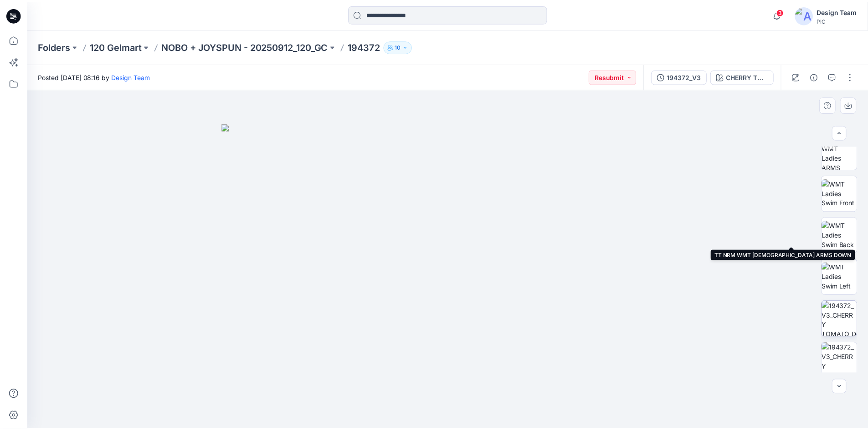
scroll to position [186, 0]
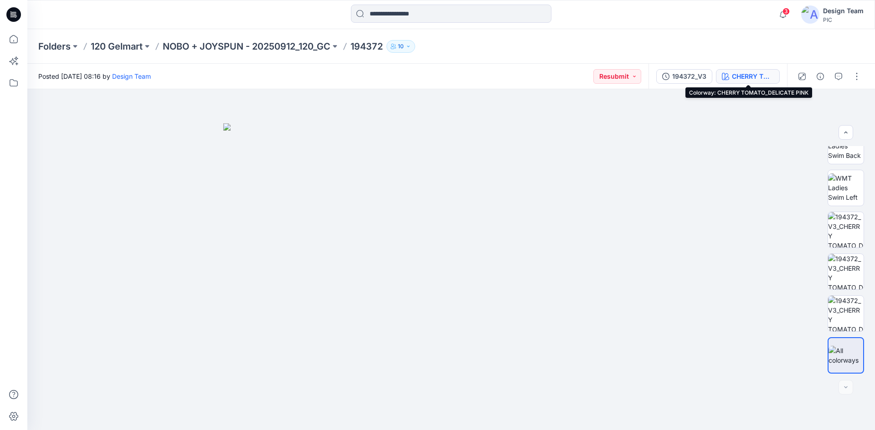
click at [758, 79] on div "CHERRY TOMATO_DELICATE PINK" at bounding box center [753, 77] width 42 height 10
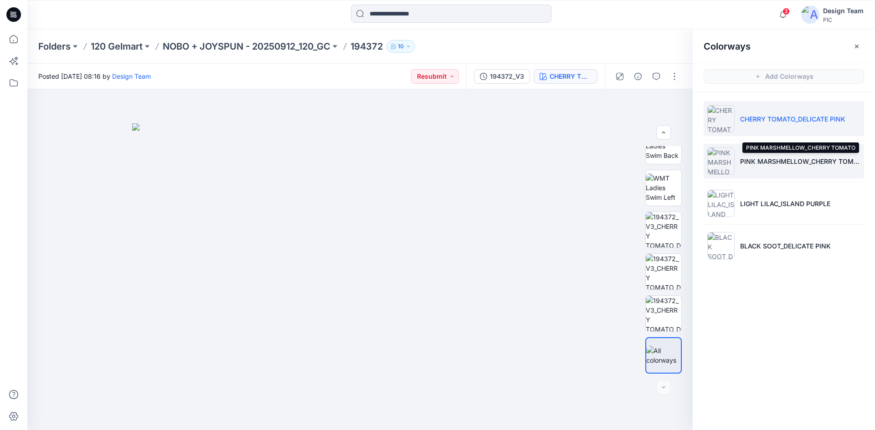
click at [791, 161] on p "PINK MARSHMELLOW_CHERRY TOMATO" at bounding box center [800, 162] width 120 height 10
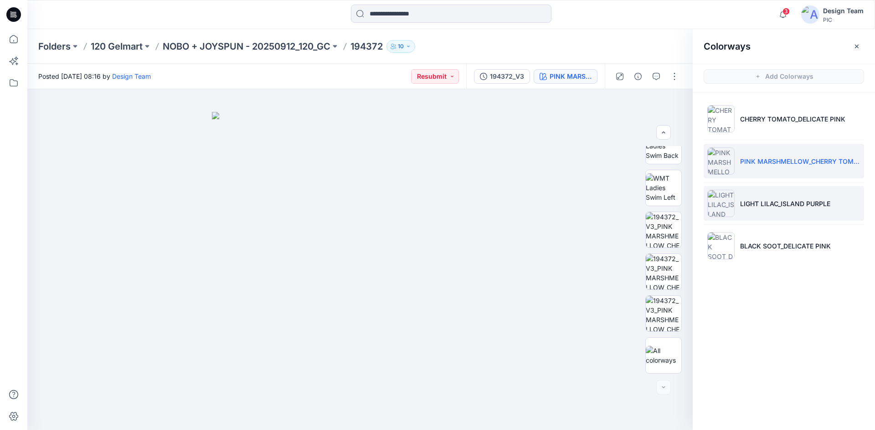
click at [788, 205] on p "LIGHT LILAC_ISLAND PURPLE" at bounding box center [785, 204] width 90 height 10
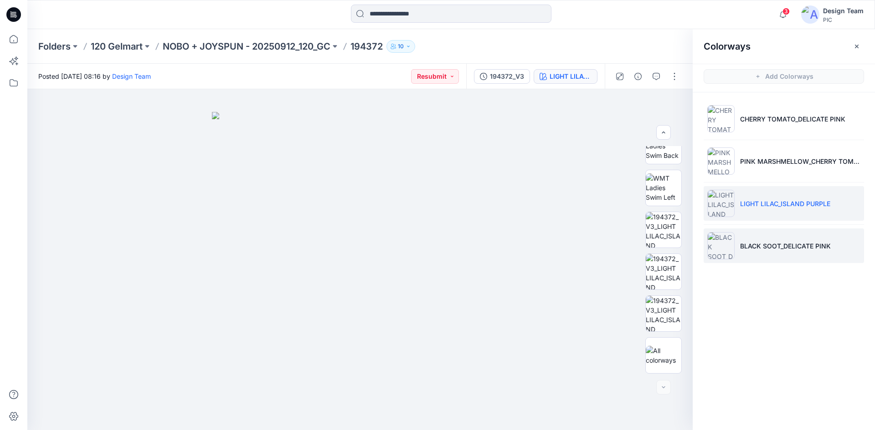
click at [784, 245] on p "BLACK SOOT_DELICATE PINK" at bounding box center [785, 246] width 91 height 10
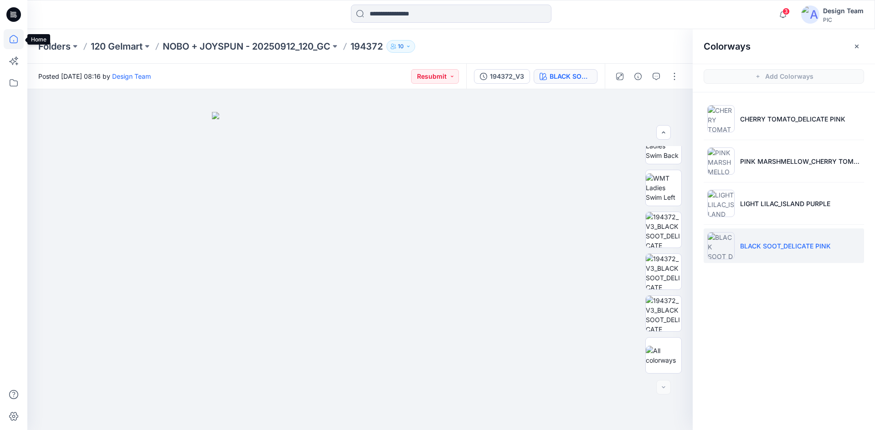
click at [20, 42] on icon at bounding box center [14, 39] width 20 height 20
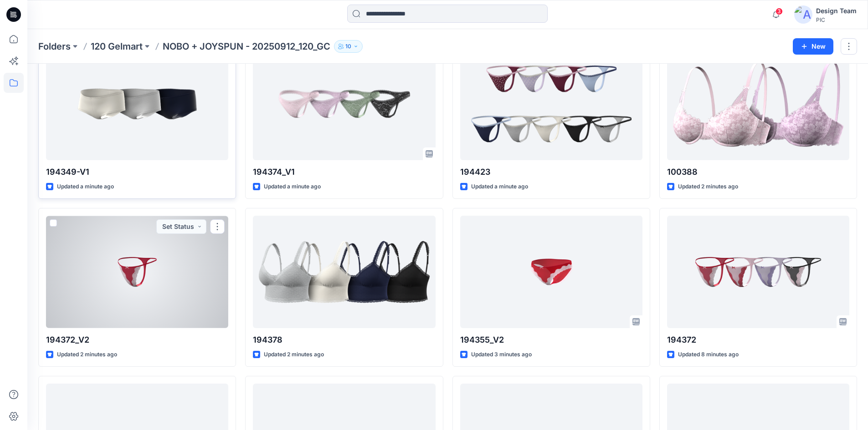
scroll to position [46, 0]
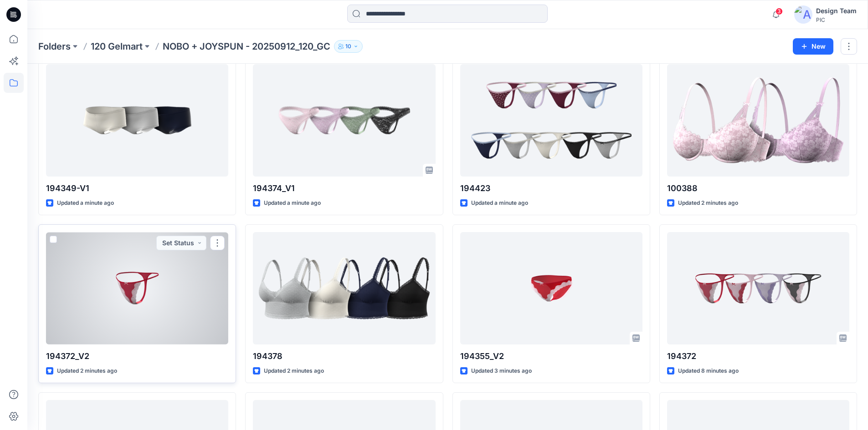
click at [128, 302] on div at bounding box center [137, 288] width 182 height 113
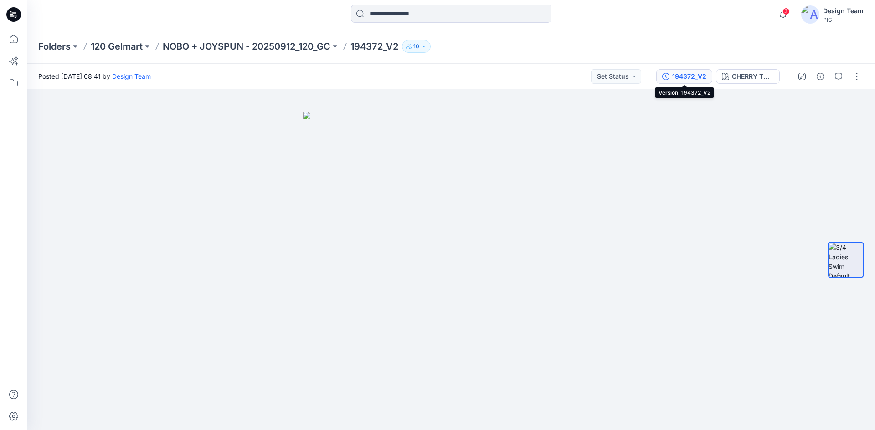
click at [694, 78] on div "194372_V2" at bounding box center [689, 77] width 34 height 10
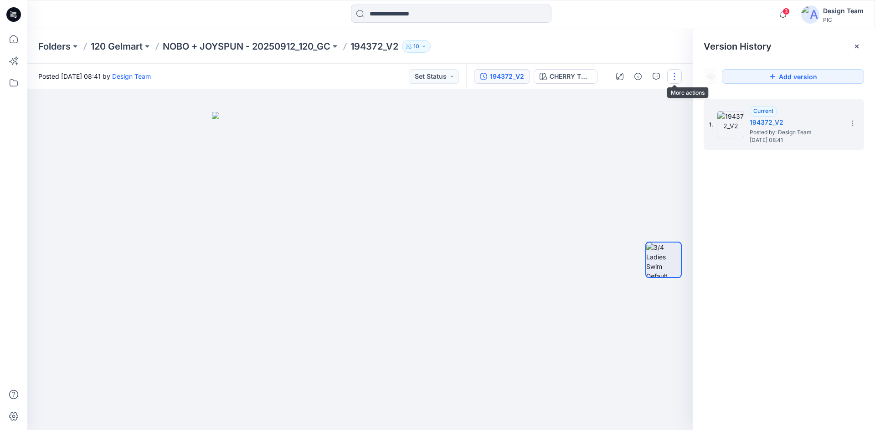
click at [681, 79] on button "button" at bounding box center [674, 76] width 15 height 15
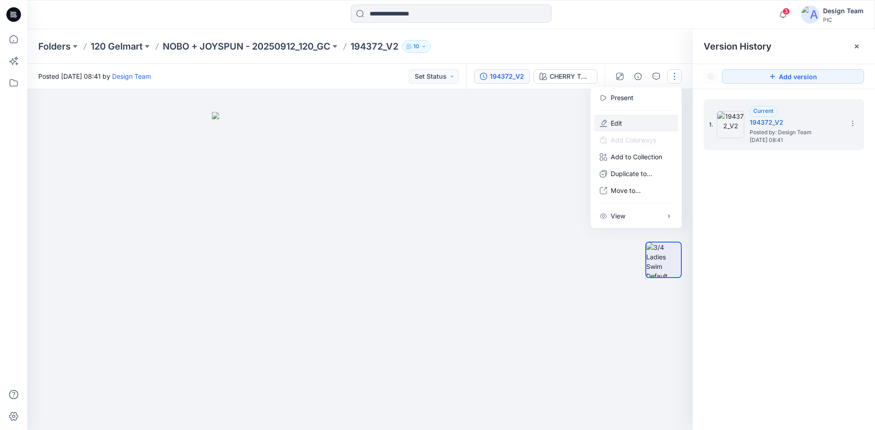
click at [645, 119] on button "Edit" at bounding box center [636, 123] width 84 height 17
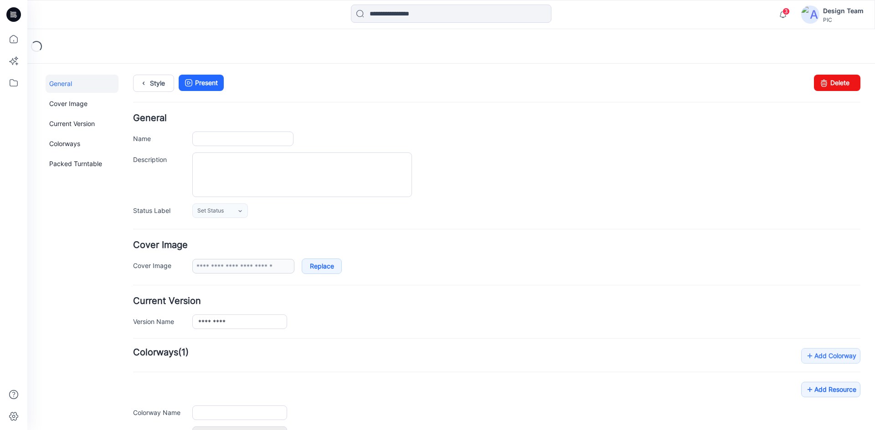
type input "*********"
type input "**********"
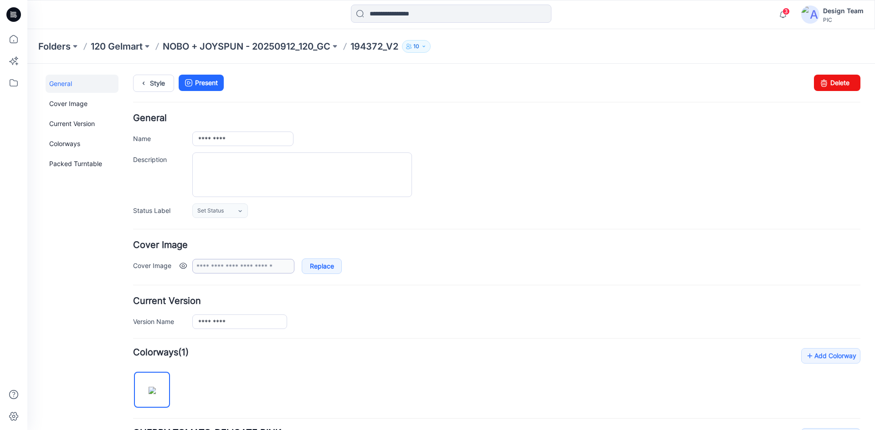
scroll to position [207, 0]
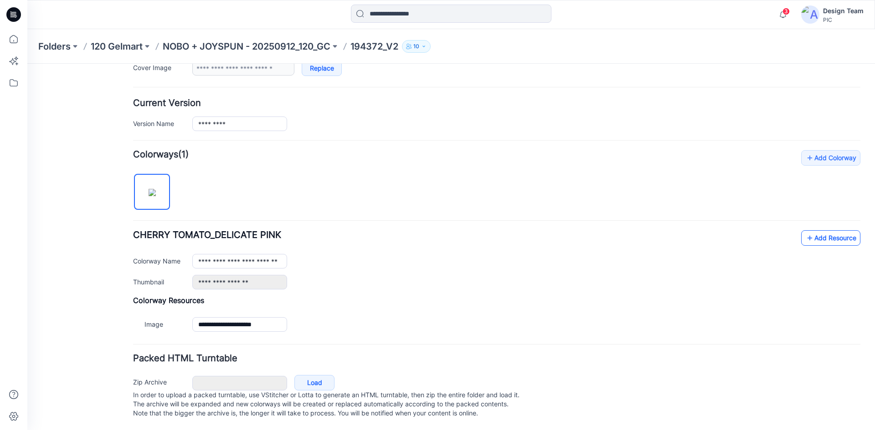
click at [813, 230] on link "Add Resource" at bounding box center [830, 237] width 59 height 15
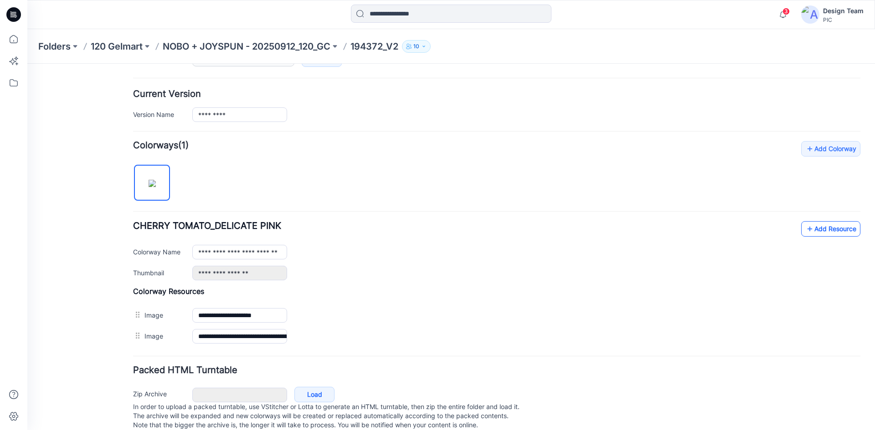
click at [815, 230] on link "Add Resource" at bounding box center [830, 228] width 59 height 15
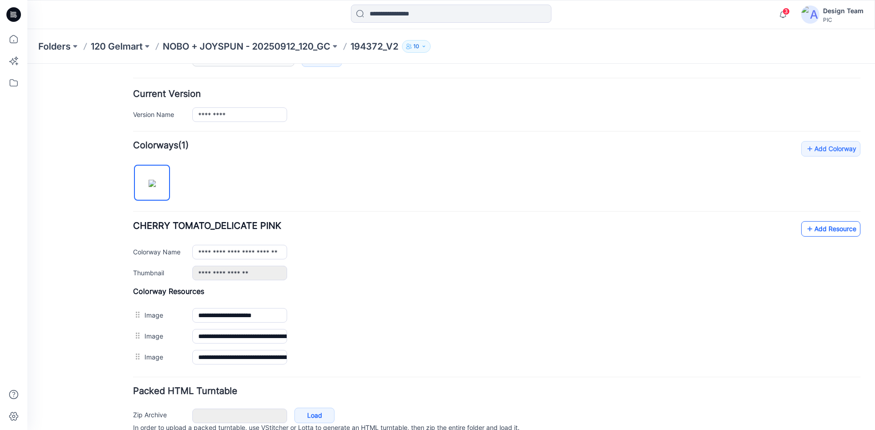
click at [810, 230] on link "Add Resource" at bounding box center [830, 228] width 59 height 15
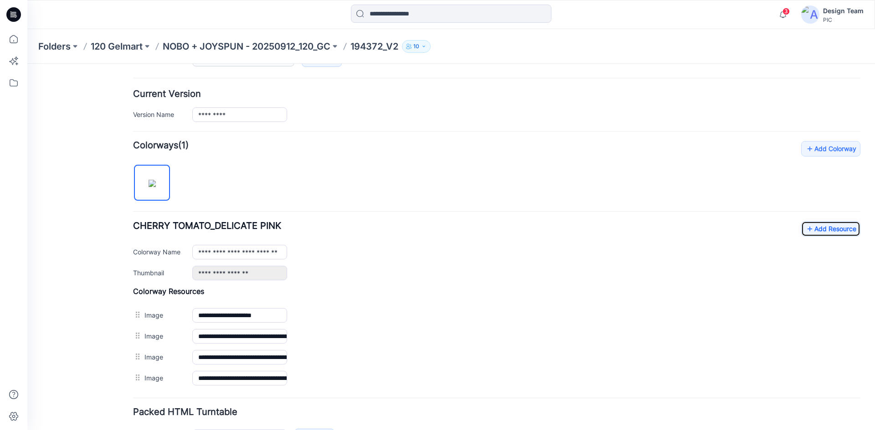
scroll to position [0, 0]
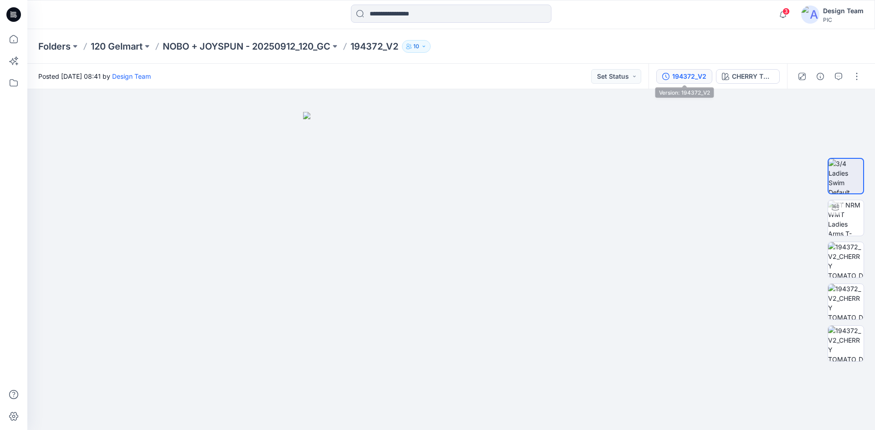
click at [697, 79] on div "194372_V2" at bounding box center [689, 77] width 34 height 10
click at [286, 46] on p "NOBO + JOYSPUN - 20250912_120_GC" at bounding box center [247, 46] width 168 height 13
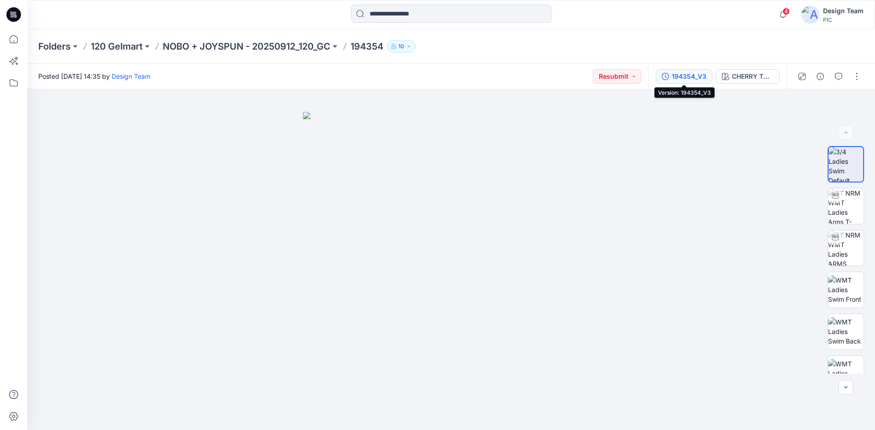
click at [686, 81] on div "194354_V3" at bounding box center [688, 77] width 35 height 10
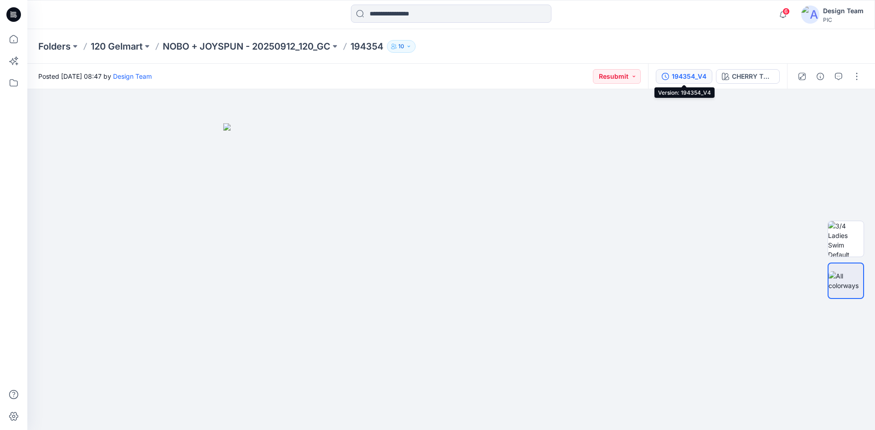
click at [699, 80] on div "194354_V4" at bounding box center [688, 77] width 35 height 10
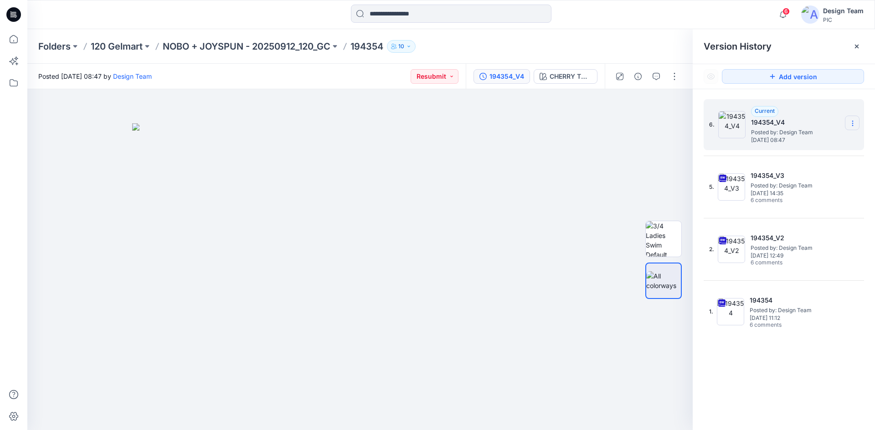
click at [852, 124] on icon at bounding box center [852, 123] width 0 height 0
click at [803, 183] on span "Delete Version" at bounding box center [789, 181] width 43 height 11
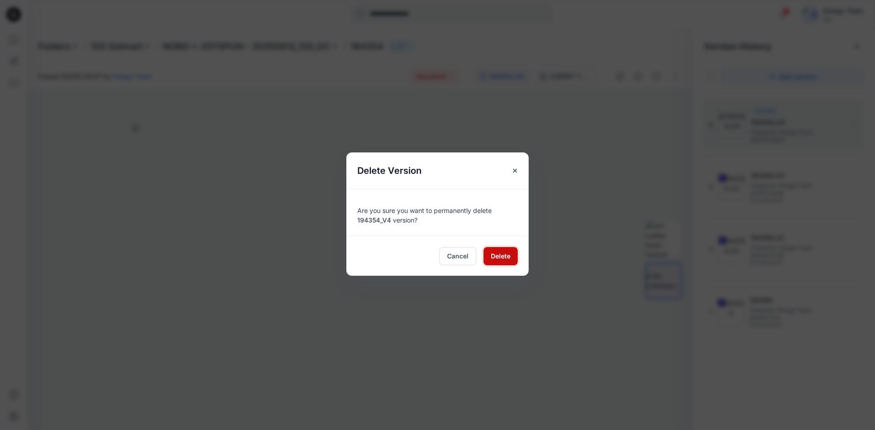
click at [503, 253] on span "Delete" at bounding box center [501, 256] width 20 height 10
click at [504, 252] on span "Delete" at bounding box center [501, 256] width 20 height 10
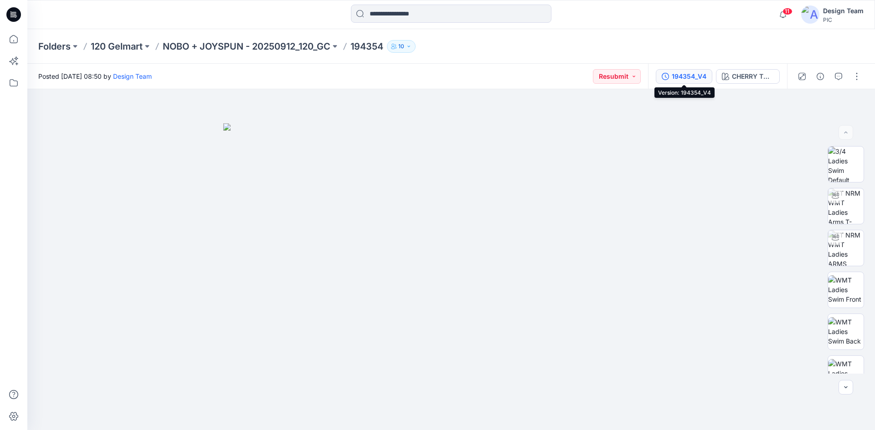
click at [691, 77] on div "194354_V4" at bounding box center [688, 77] width 35 height 10
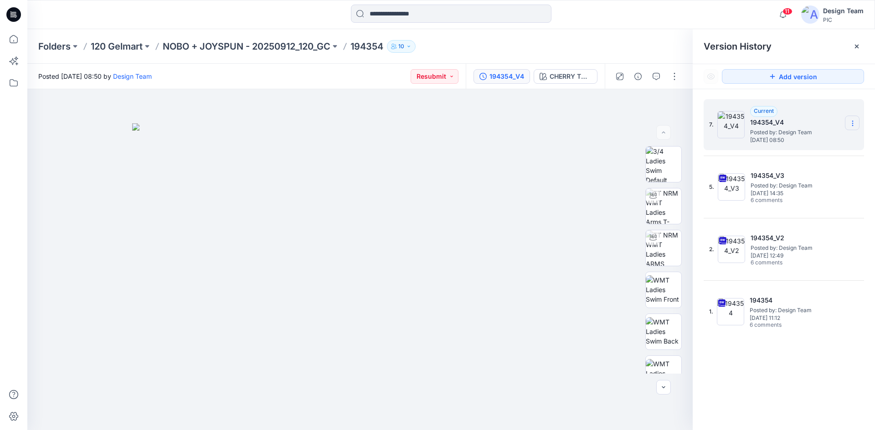
click at [854, 123] on icon at bounding box center [852, 123] width 7 height 7
click at [824, 180] on div "Delete Version" at bounding box center [804, 182] width 106 height 18
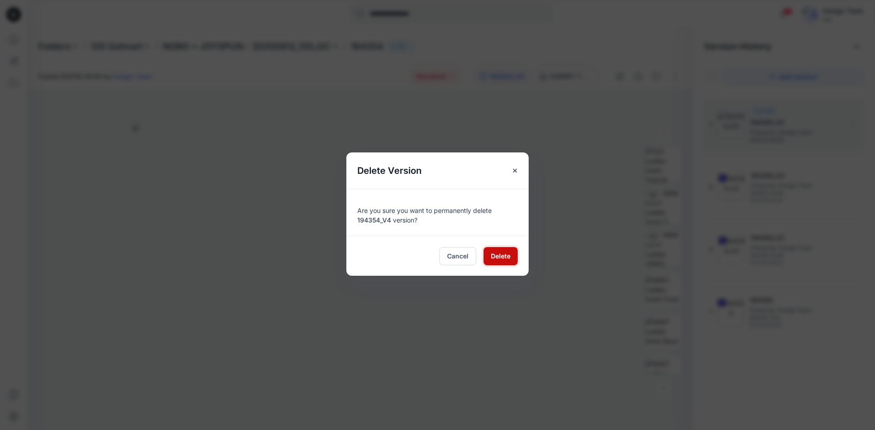
click at [507, 256] on span "Delete" at bounding box center [501, 256] width 20 height 10
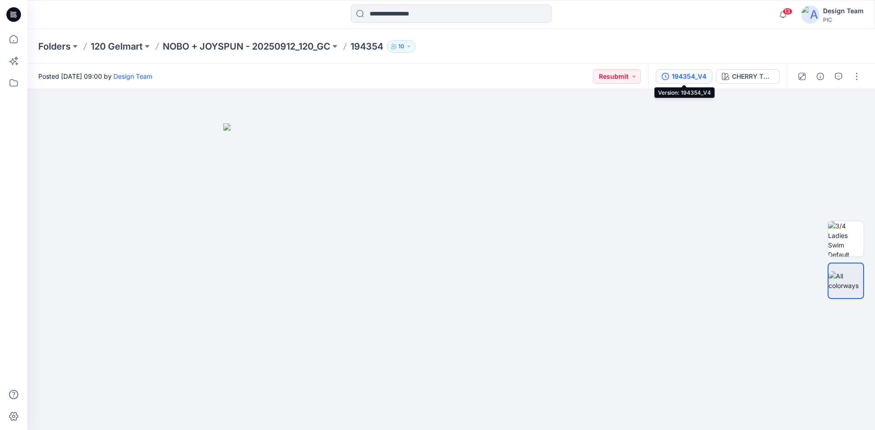
click at [694, 77] on div "194354_V4" at bounding box center [688, 77] width 35 height 10
click at [696, 78] on div "194354_V4" at bounding box center [688, 77] width 35 height 10
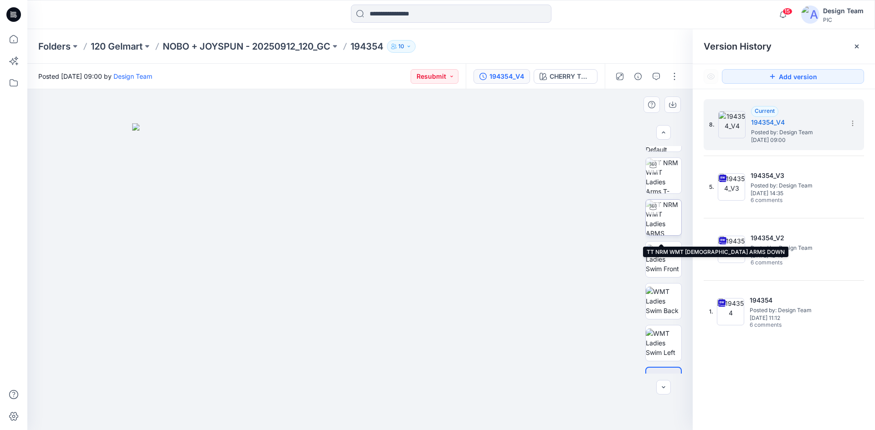
scroll to position [60, 0]
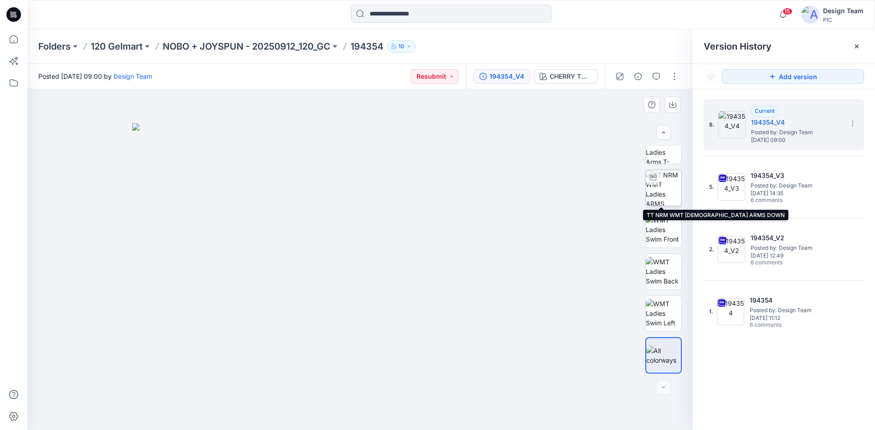
click at [670, 185] on img at bounding box center [663, 188] width 36 height 36
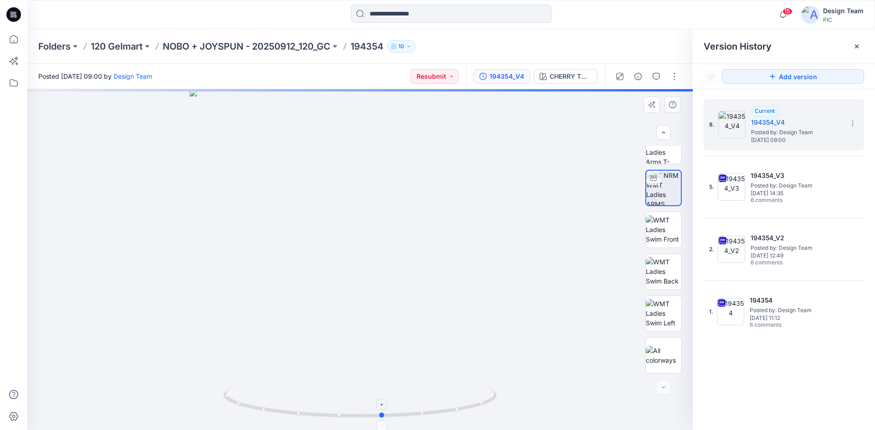
drag, startPoint x: 472, startPoint y: 407, endPoint x: 495, endPoint y: 410, distance: 23.4
click at [666, 155] on img at bounding box center [663, 146] width 36 height 36
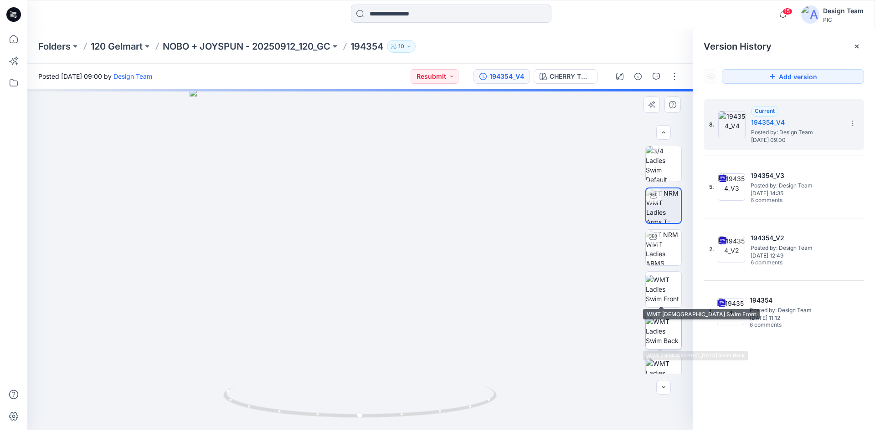
scroll to position [0, 0]
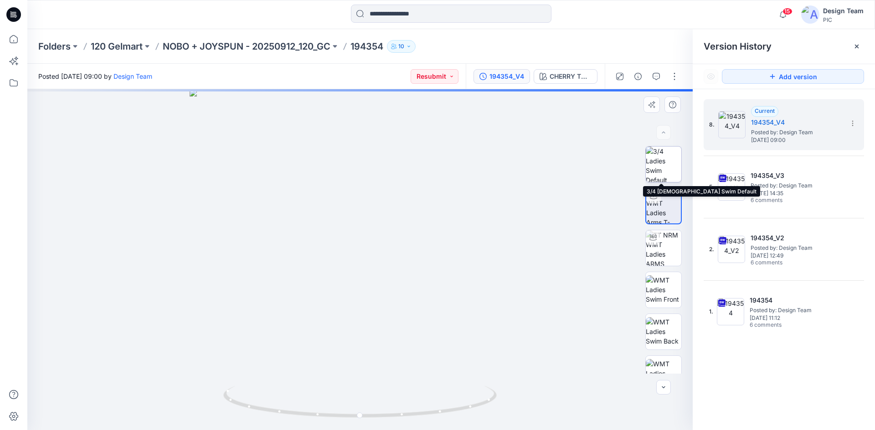
click at [659, 169] on img at bounding box center [663, 165] width 36 height 36
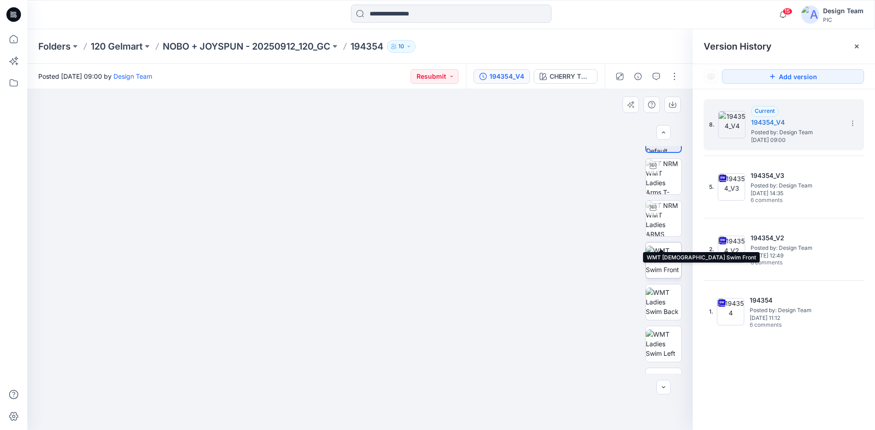
scroll to position [60, 0]
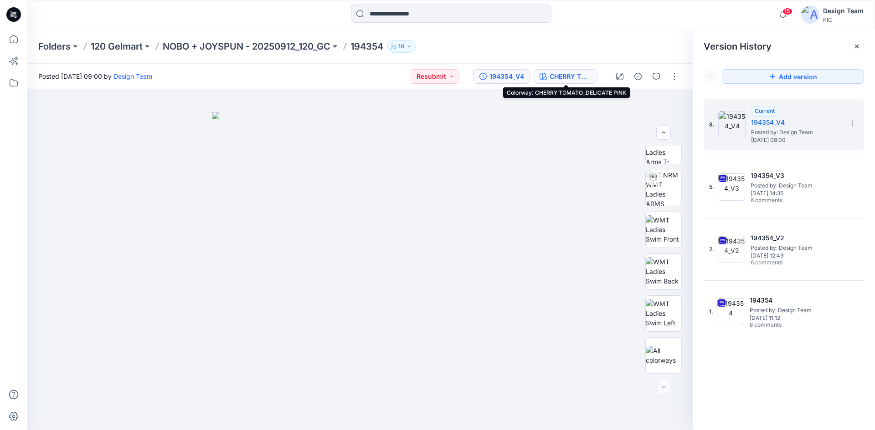
click at [568, 74] on div "CHERRY TOMATO_DELICATE PINK" at bounding box center [570, 77] width 42 height 10
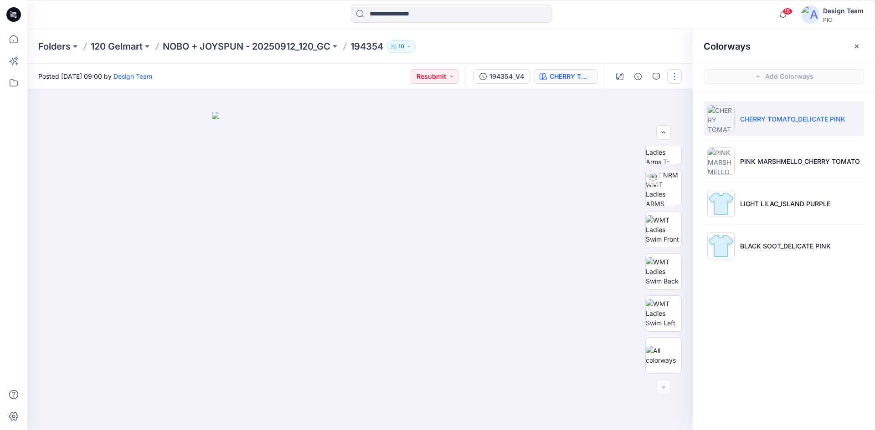
click at [673, 79] on button "button" at bounding box center [674, 76] width 15 height 15
click at [648, 127] on button "Edit" at bounding box center [636, 123] width 84 height 17
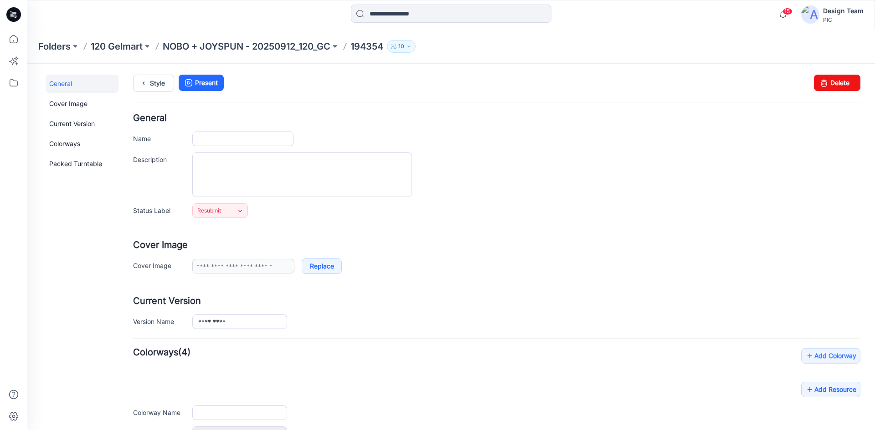
type input "******"
type input "**********"
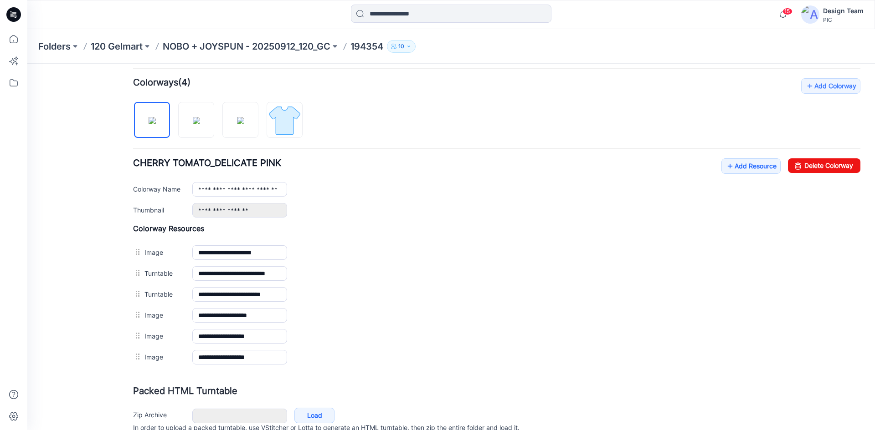
scroll to position [312, 0]
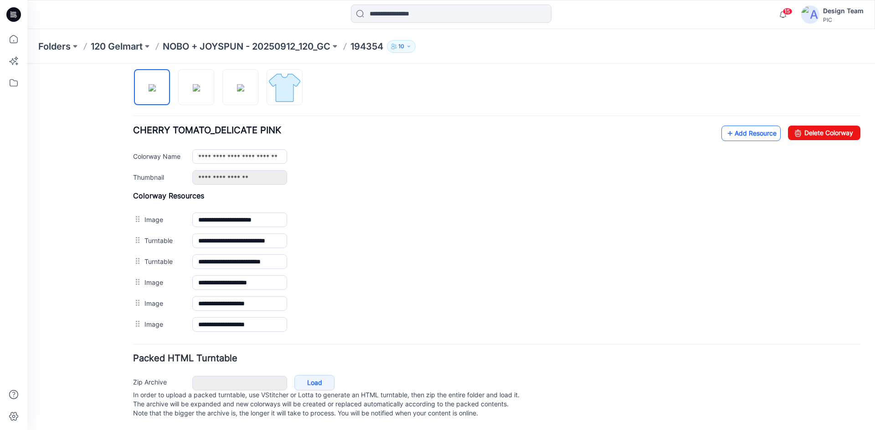
click at [757, 127] on link "Add Resource" at bounding box center [750, 133] width 59 height 15
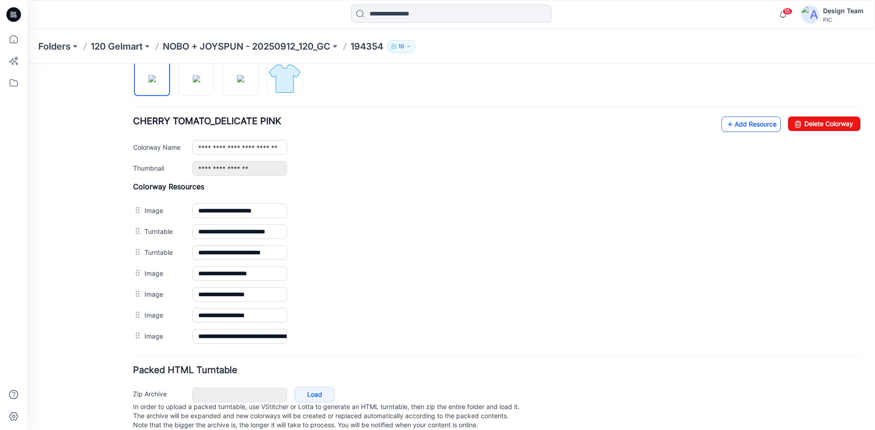
click at [748, 124] on link "Add Resource" at bounding box center [750, 124] width 59 height 15
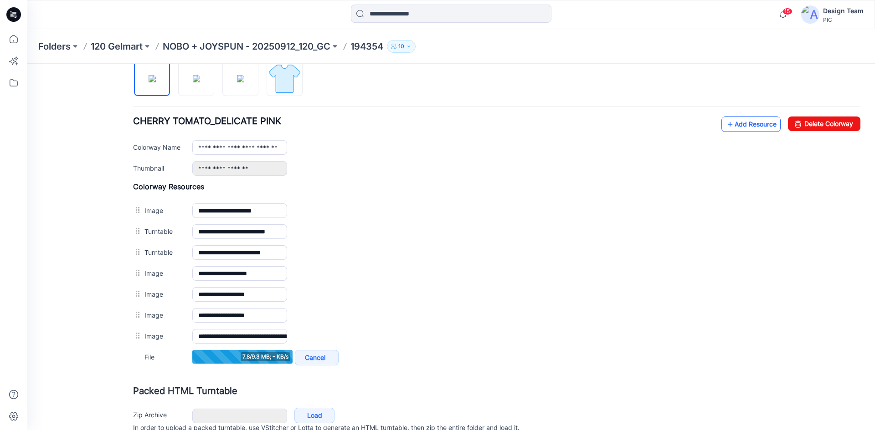
click at [743, 130] on link "Add Resource" at bounding box center [750, 124] width 59 height 15
click at [746, 124] on link "Add Resource" at bounding box center [750, 124] width 59 height 15
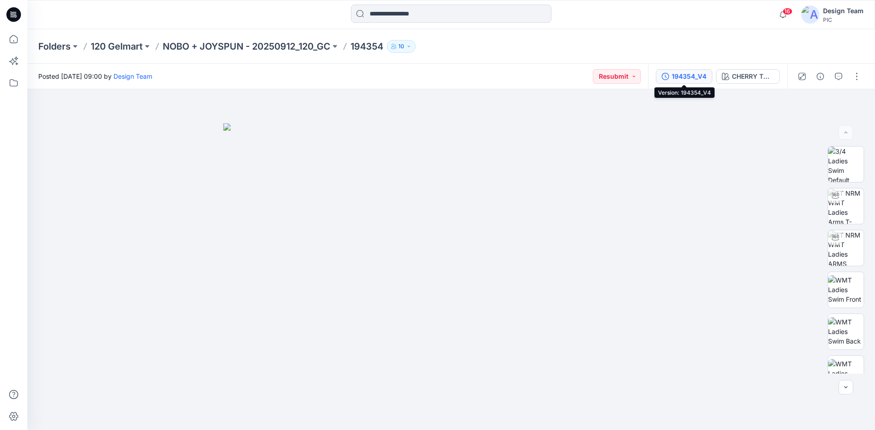
click at [693, 73] on div "194354_V4" at bounding box center [688, 77] width 35 height 10
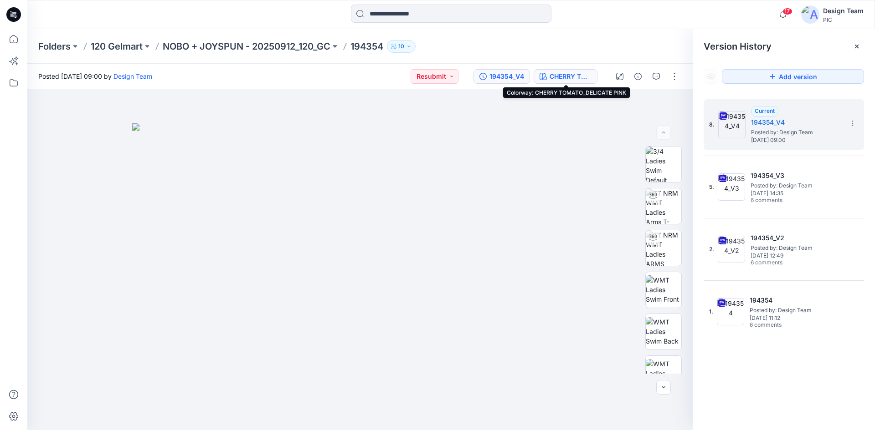
click at [561, 72] on div "CHERRY TOMATO_DELICATE PINK" at bounding box center [570, 77] width 42 height 10
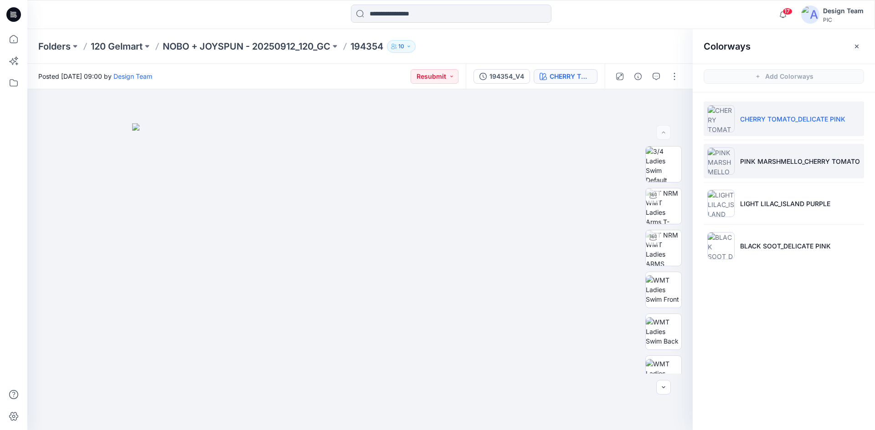
click at [754, 162] on p "PINK MARSHMELLO_CHERRY TOMATO" at bounding box center [800, 162] width 120 height 10
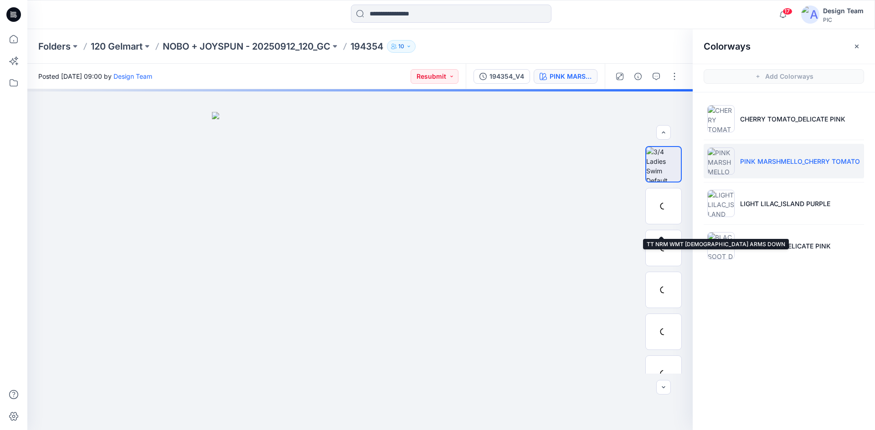
scroll to position [60, 0]
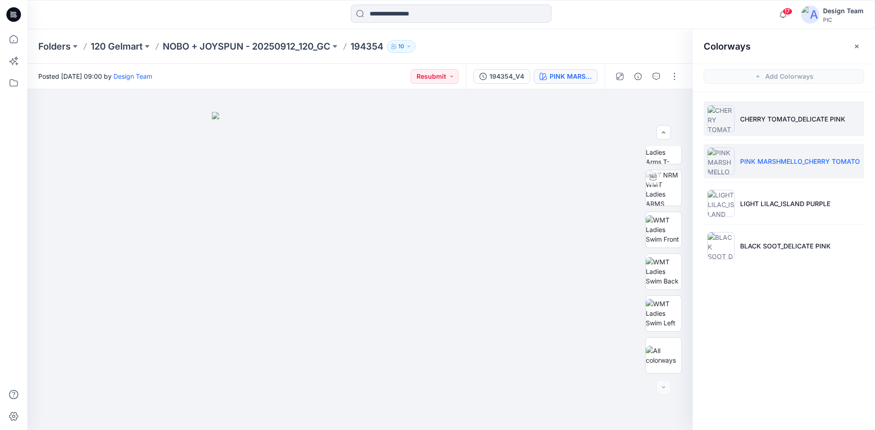
click at [743, 125] on li "CHERRY TOMATO_DELICATE PINK" at bounding box center [783, 119] width 160 height 35
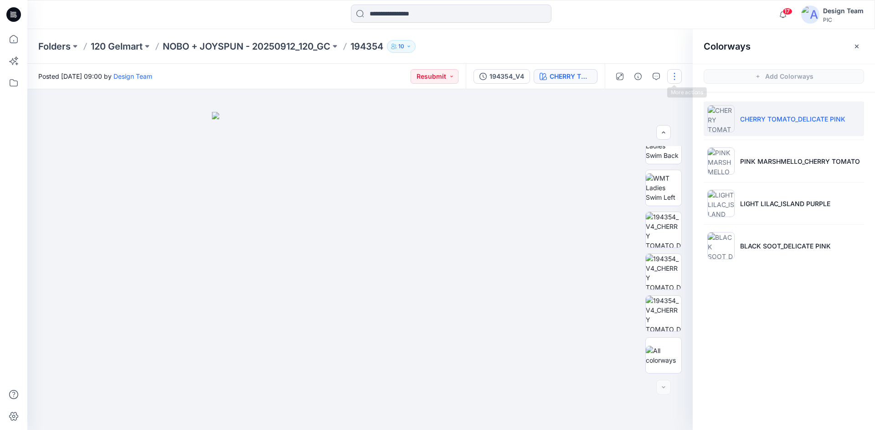
click at [671, 78] on button "button" at bounding box center [674, 76] width 15 height 15
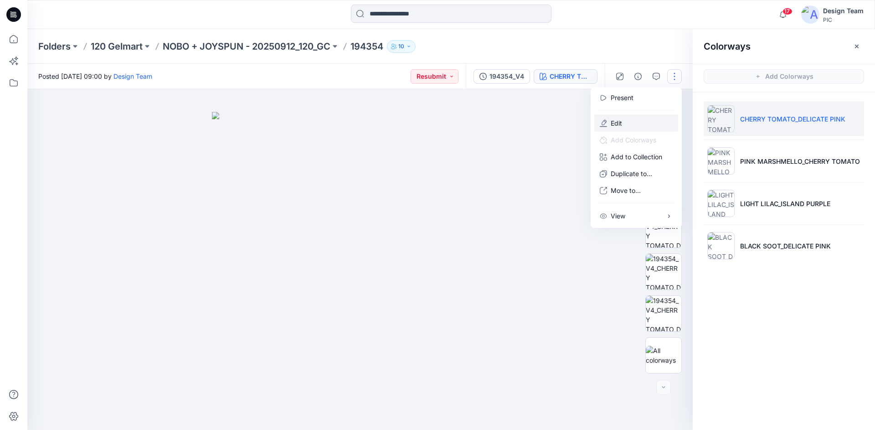
click at [638, 120] on button "Edit" at bounding box center [636, 123] width 84 height 17
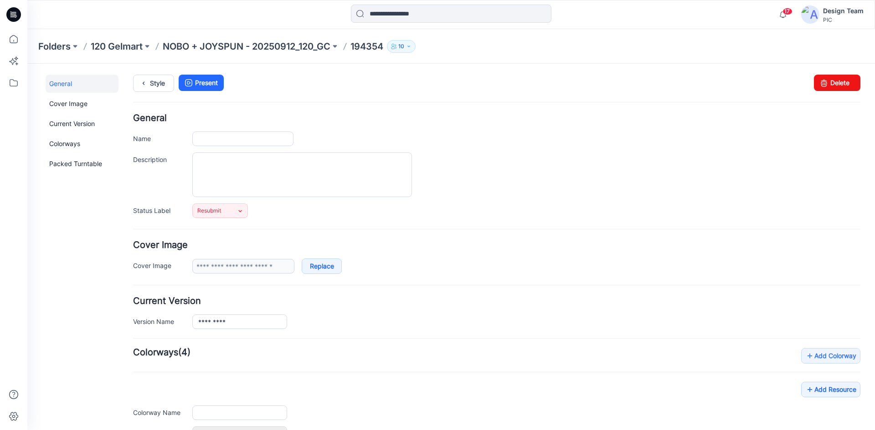
type input "******"
type input "**********"
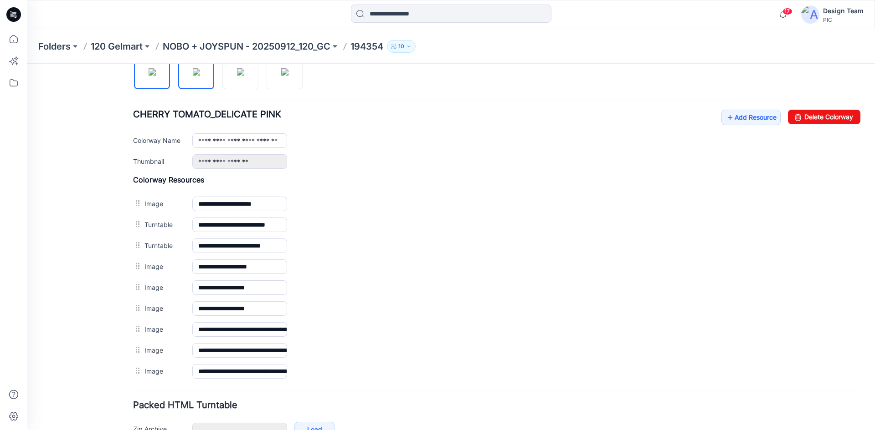
click at [199, 76] on img at bounding box center [196, 71] width 7 height 7
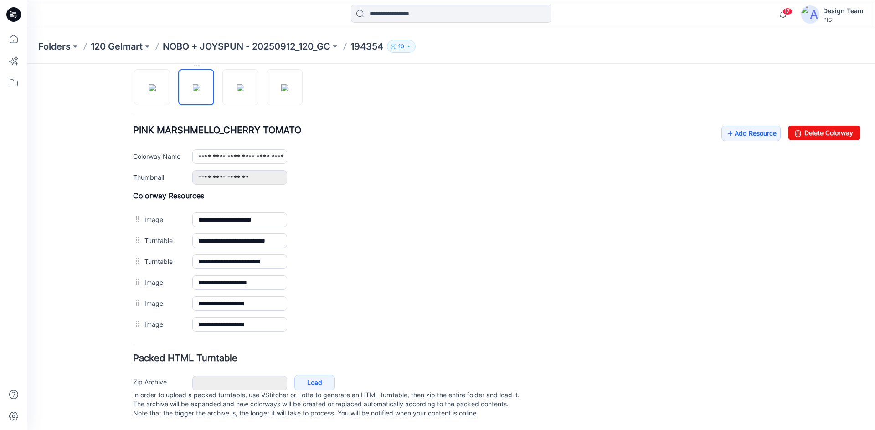
scroll to position [312, 0]
click at [762, 126] on link "Add Resource" at bounding box center [750, 133] width 59 height 15
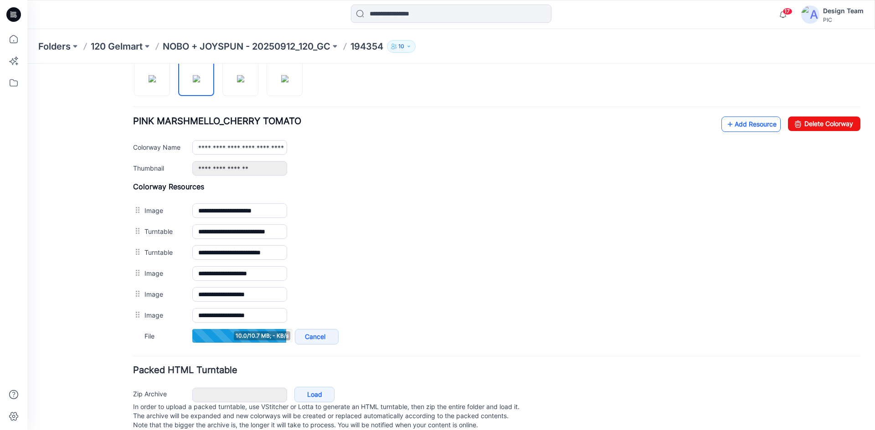
click at [726, 126] on link "Add Resource" at bounding box center [750, 124] width 59 height 15
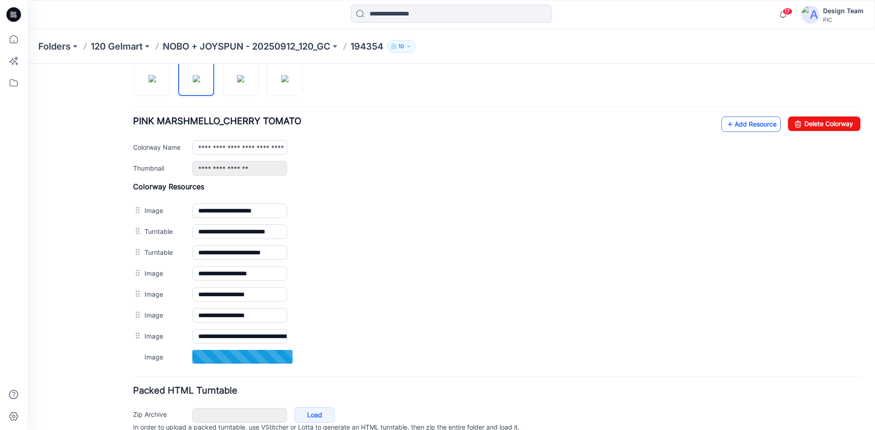
click at [735, 122] on link "Add Resource" at bounding box center [750, 124] width 59 height 15
click at [726, 129] on icon at bounding box center [729, 124] width 9 height 15
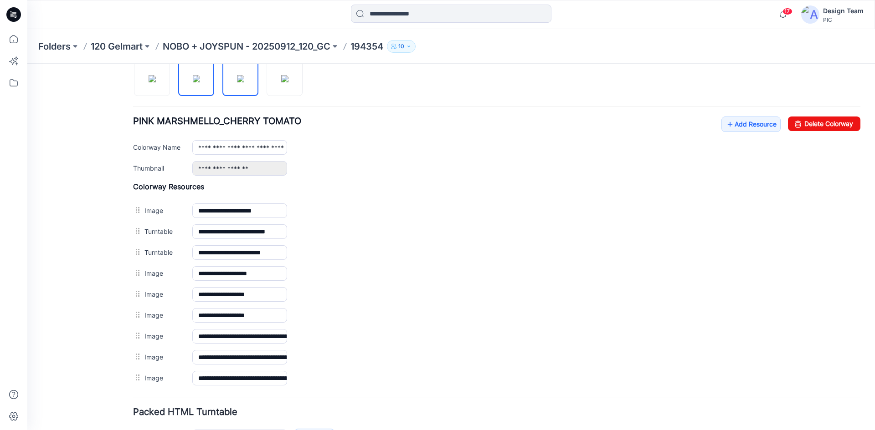
click at [237, 82] on img at bounding box center [240, 78] width 7 height 7
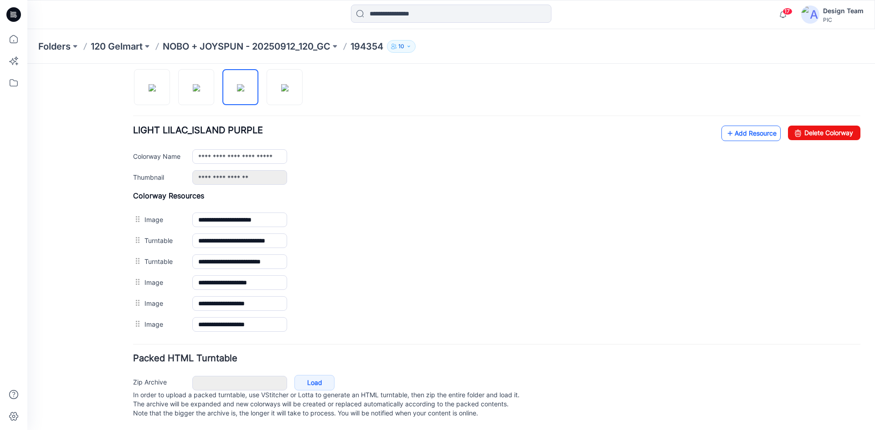
click at [743, 126] on link "Add Resource" at bounding box center [750, 133] width 59 height 15
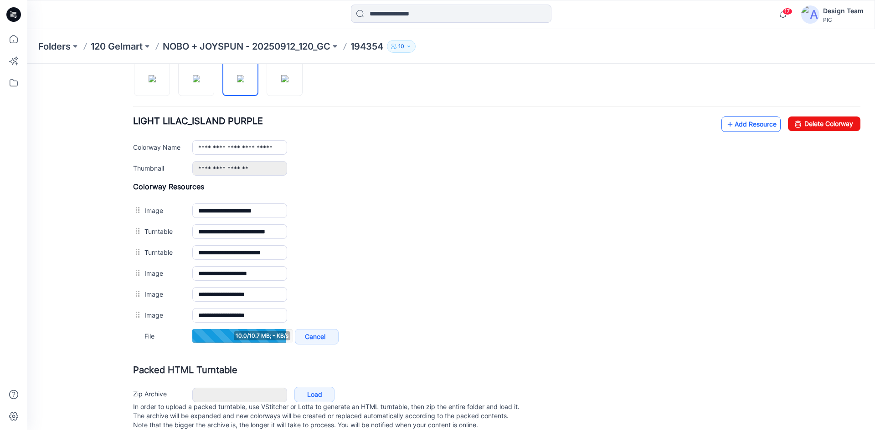
click at [753, 124] on link "Add Resource" at bounding box center [750, 124] width 59 height 15
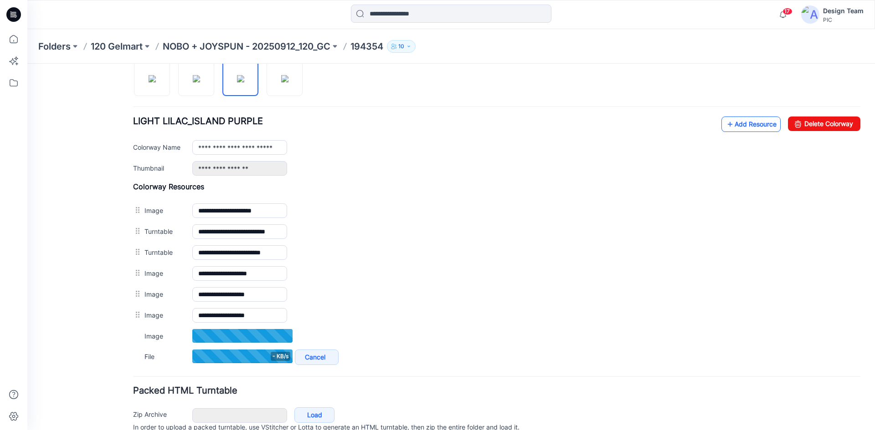
click at [747, 127] on link "Add Resource" at bounding box center [750, 124] width 59 height 15
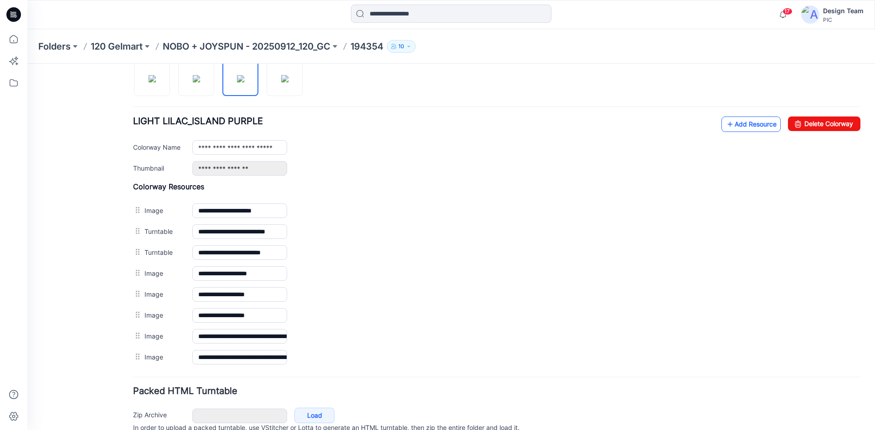
click at [745, 129] on link "Add Resource" at bounding box center [750, 124] width 59 height 15
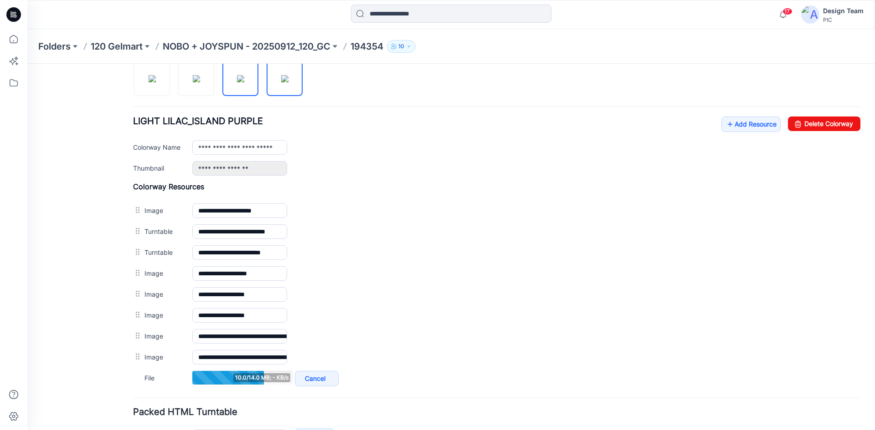
click at [285, 80] on img at bounding box center [284, 78] width 7 height 7
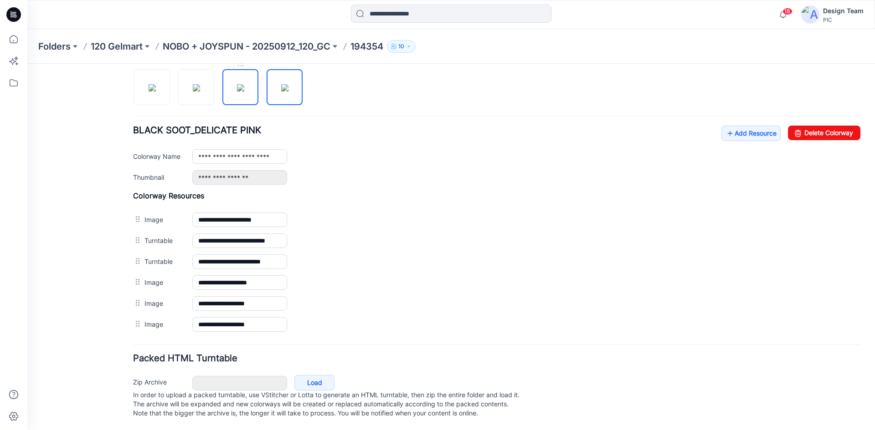
click at [244, 86] on img at bounding box center [240, 87] width 7 height 7
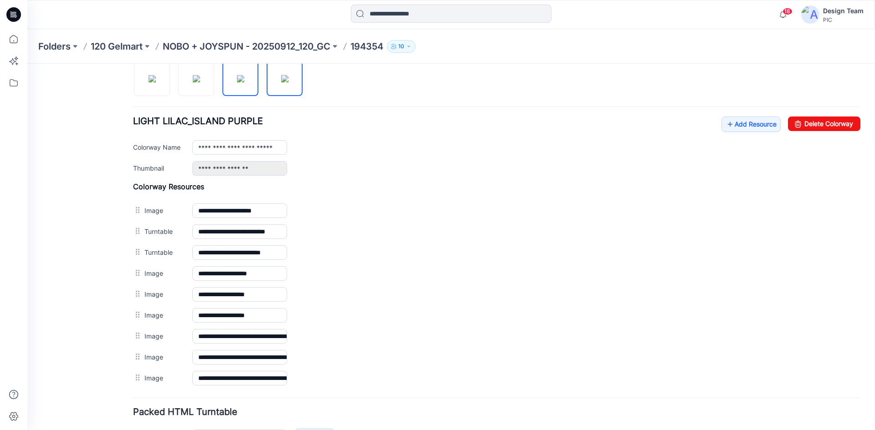
click at [288, 82] on img at bounding box center [284, 78] width 7 height 7
type input "**********"
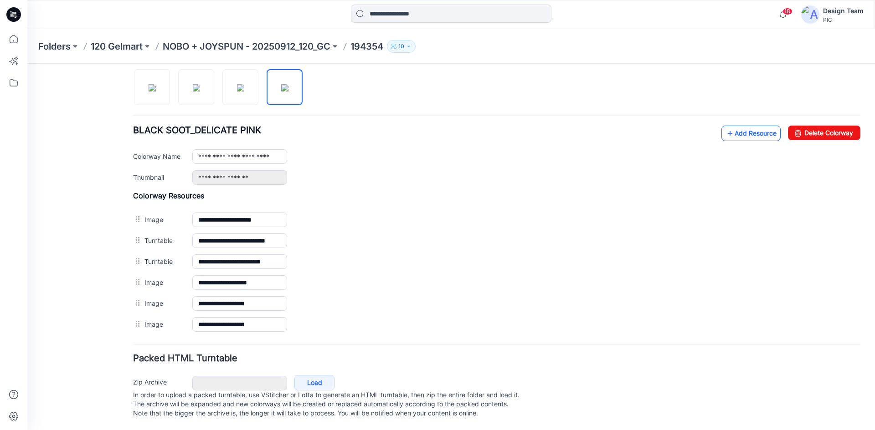
click at [741, 127] on link "Add Resource" at bounding box center [750, 133] width 59 height 15
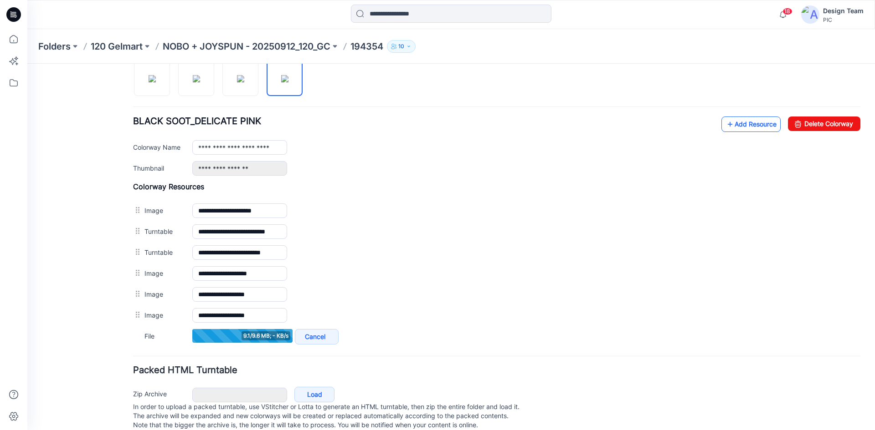
click at [735, 123] on link "Add Resource" at bounding box center [750, 124] width 59 height 15
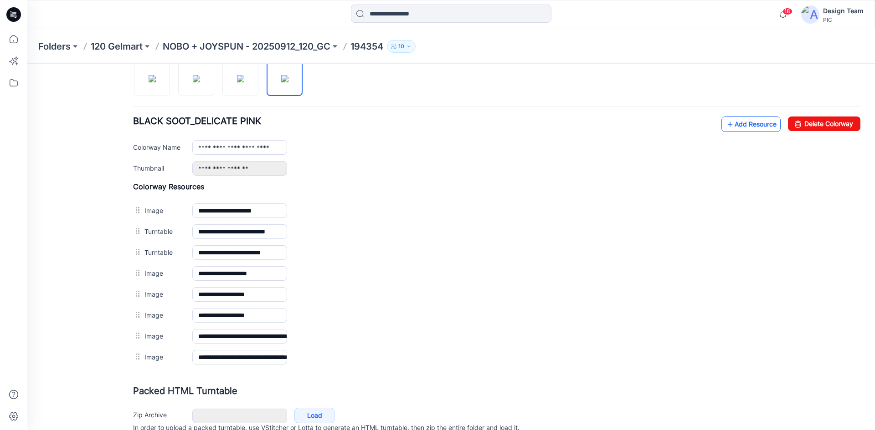
click at [746, 128] on link "Add Resource" at bounding box center [750, 124] width 59 height 15
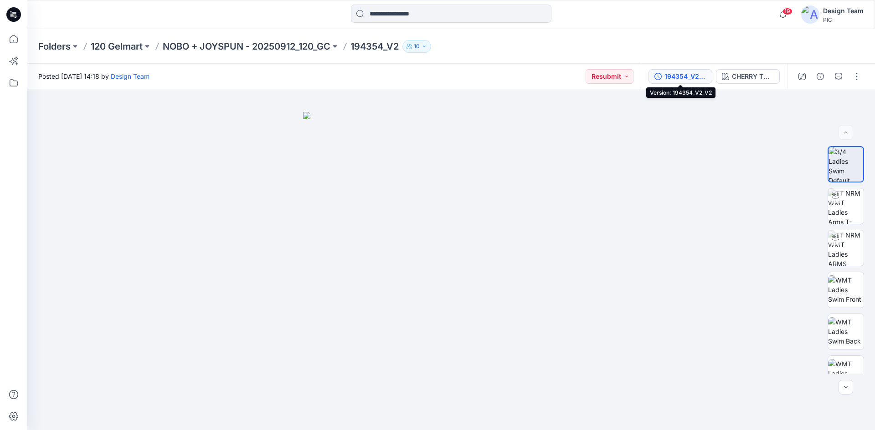
click at [700, 77] on div "194354_V2_V2" at bounding box center [685, 77] width 42 height 10
click at [691, 75] on div "194354_V4" at bounding box center [688, 77] width 35 height 10
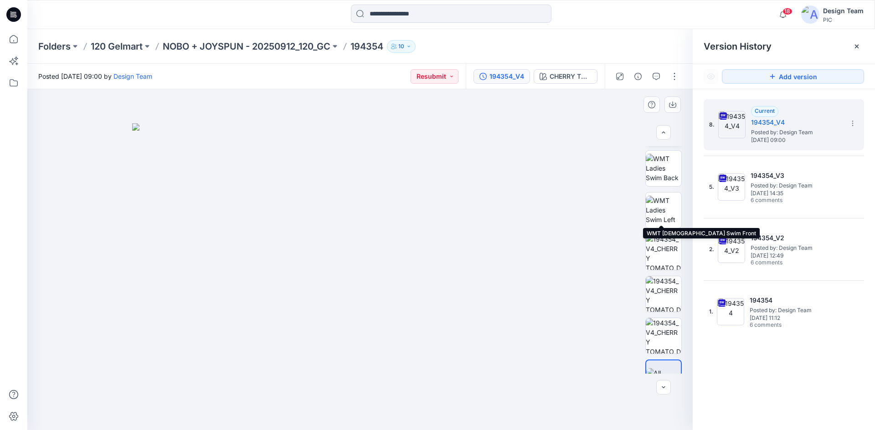
scroll to position [186, 0]
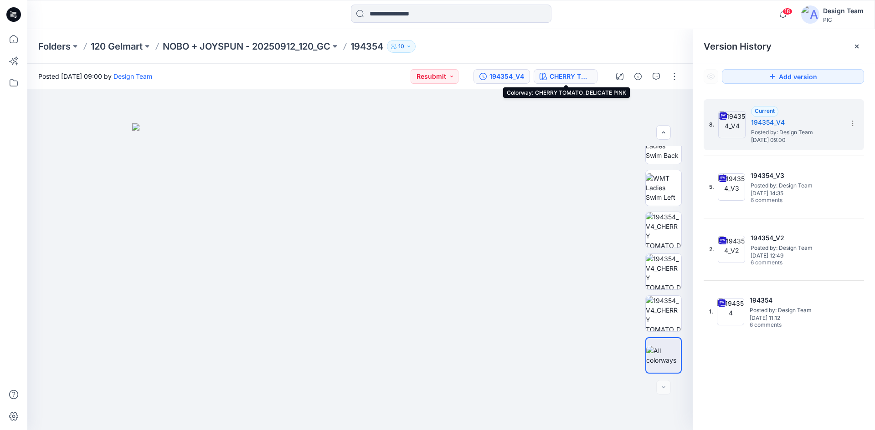
click at [562, 74] on div "CHERRY TOMATO_DELICATE PINK" at bounding box center [570, 77] width 42 height 10
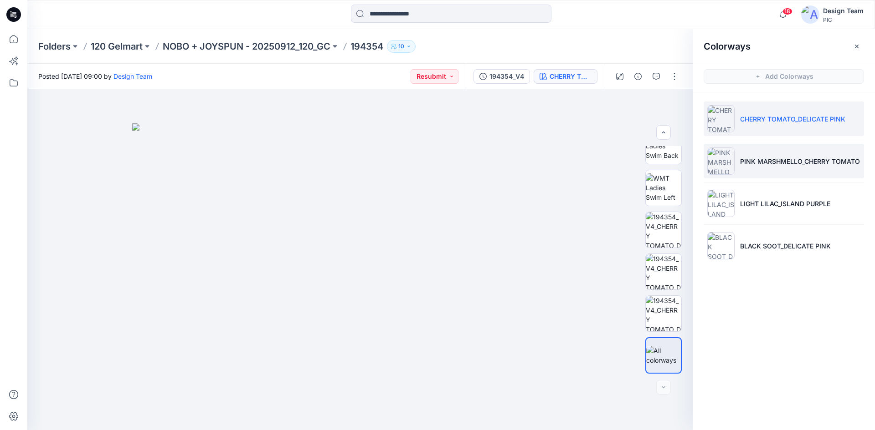
click at [788, 163] on p "PINK MARSHMELLO_CHERRY TOMATO" at bounding box center [800, 162] width 120 height 10
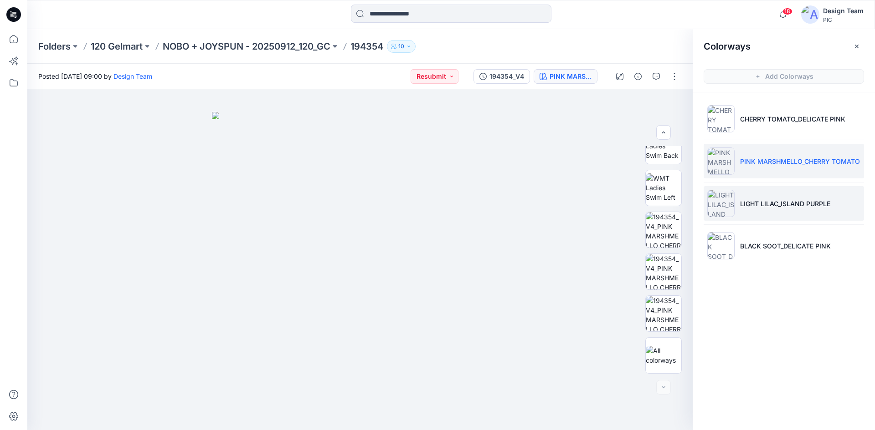
click at [792, 213] on li "LIGHT LILAC_ISLAND PURPLE" at bounding box center [783, 203] width 160 height 35
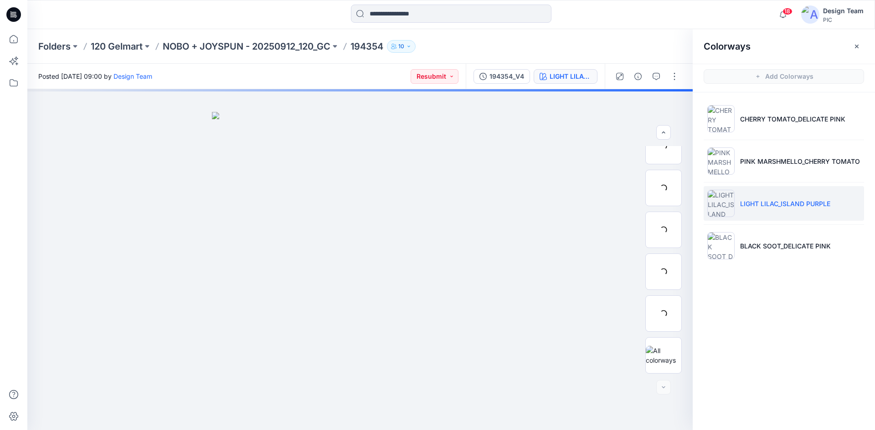
click at [798, 204] on p "LIGHT LILAC_ISLAND PURPLE" at bounding box center [785, 204] width 90 height 10
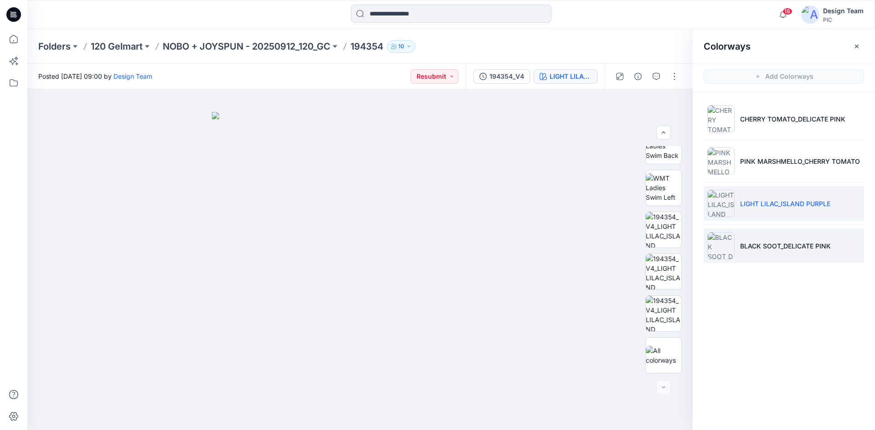
click at [797, 251] on p "BLACK SOOT_DELICATE PINK" at bounding box center [785, 246] width 91 height 10
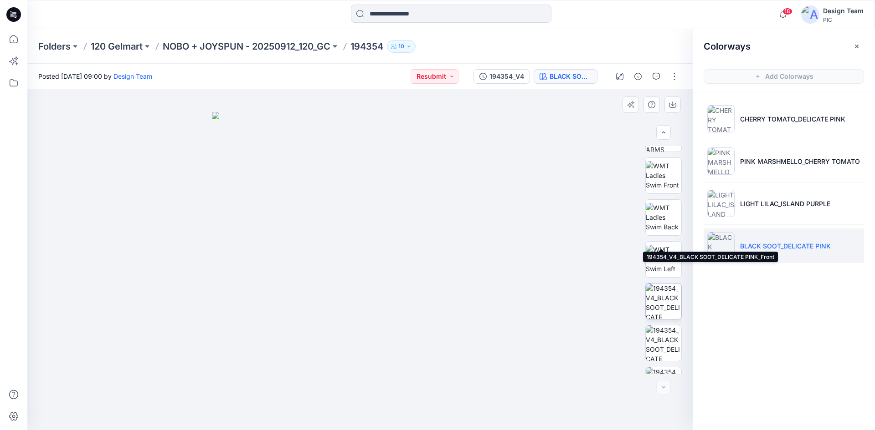
scroll to position [0, 0]
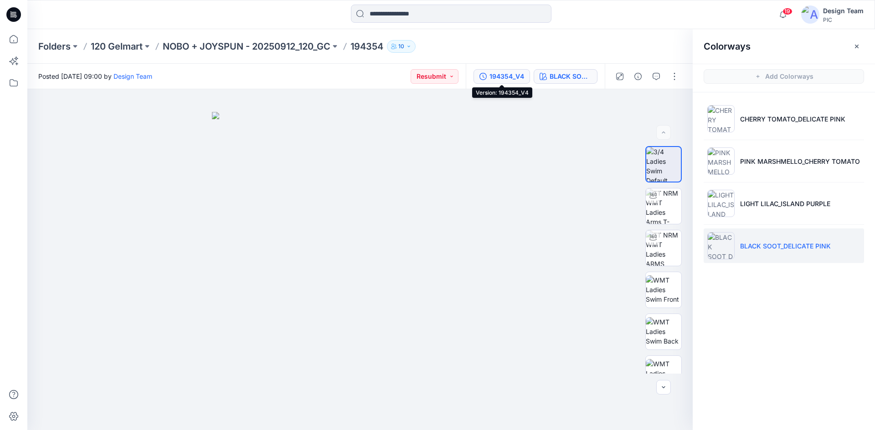
click at [523, 77] on div "194354_V4" at bounding box center [506, 77] width 35 height 10
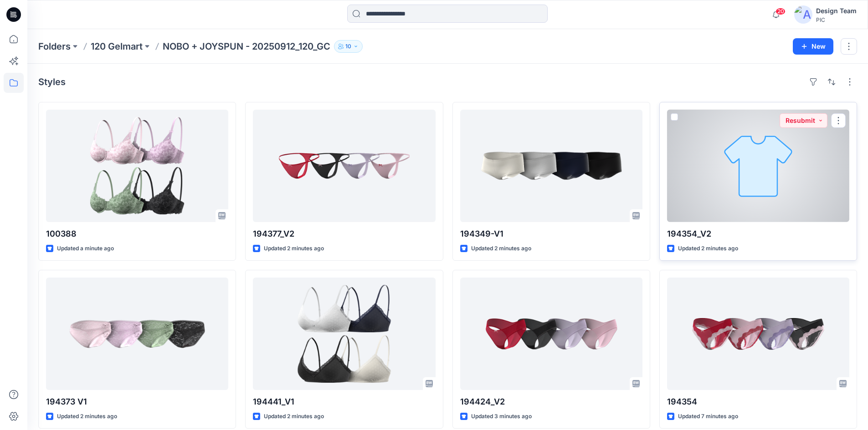
click at [742, 199] on div at bounding box center [758, 166] width 182 height 113
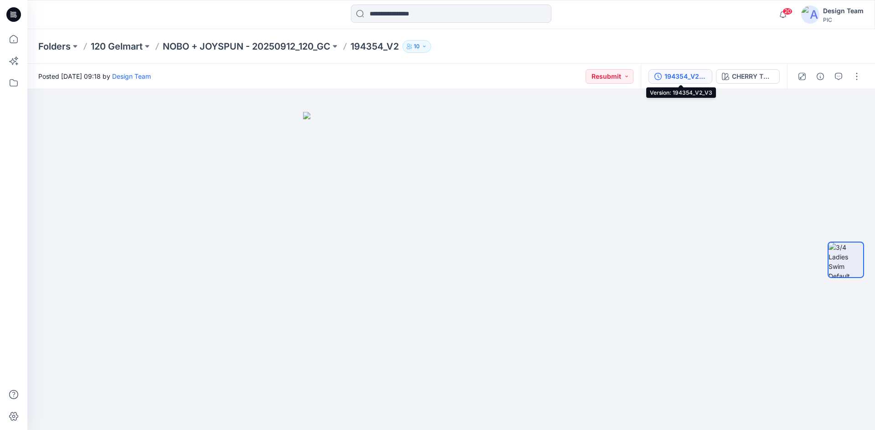
click at [688, 76] on div "194354_V2_V3" at bounding box center [685, 77] width 42 height 10
click at [666, 75] on div "194354_V2_V3" at bounding box center [685, 77] width 42 height 10
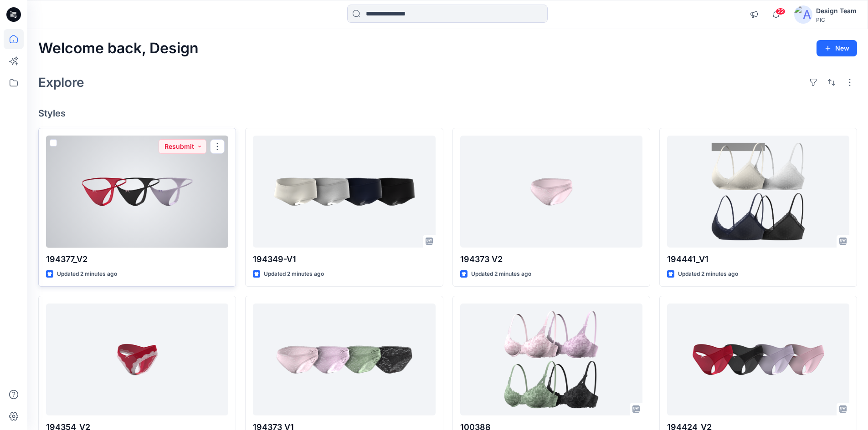
click at [183, 193] on div at bounding box center [137, 192] width 182 height 113
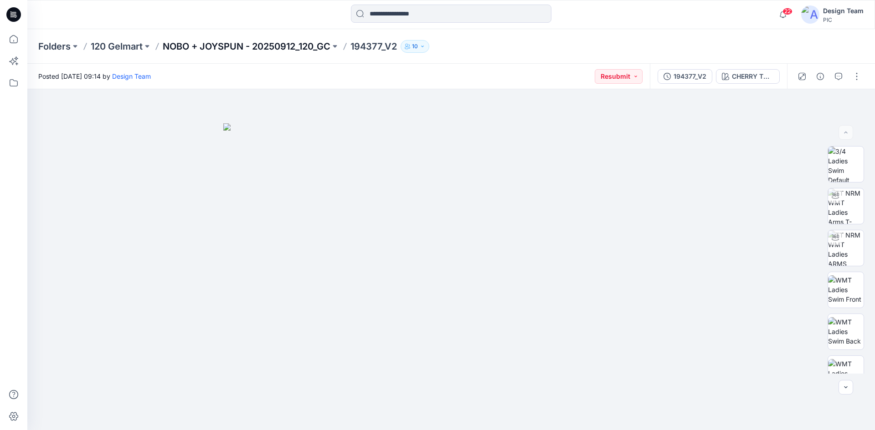
click at [276, 45] on p "NOBO + JOYSPUN - 20250912_120_GC" at bounding box center [247, 46] width 168 height 13
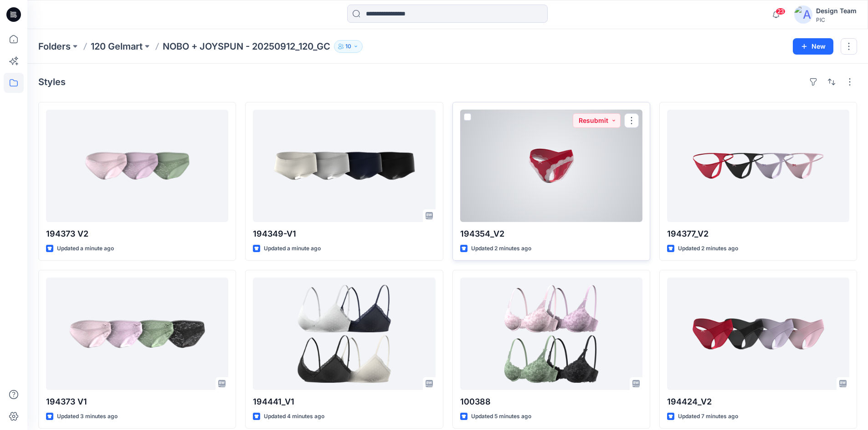
click at [584, 183] on div at bounding box center [551, 166] width 182 height 113
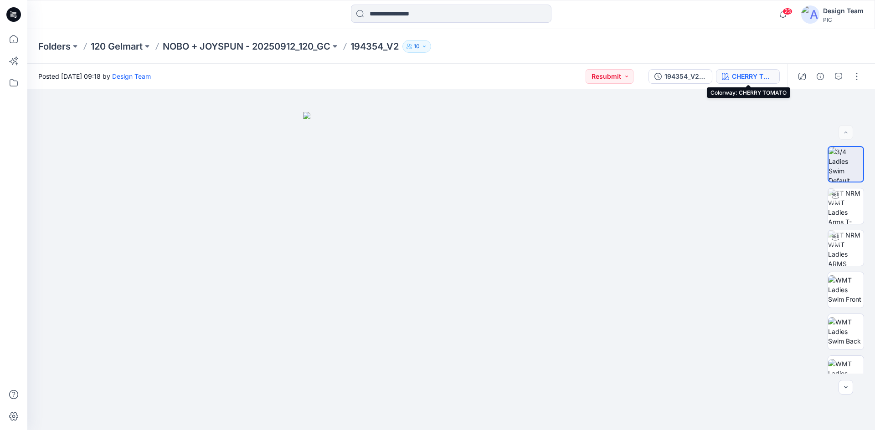
click at [737, 78] on div "CHERRY TOMATO" at bounding box center [753, 77] width 42 height 10
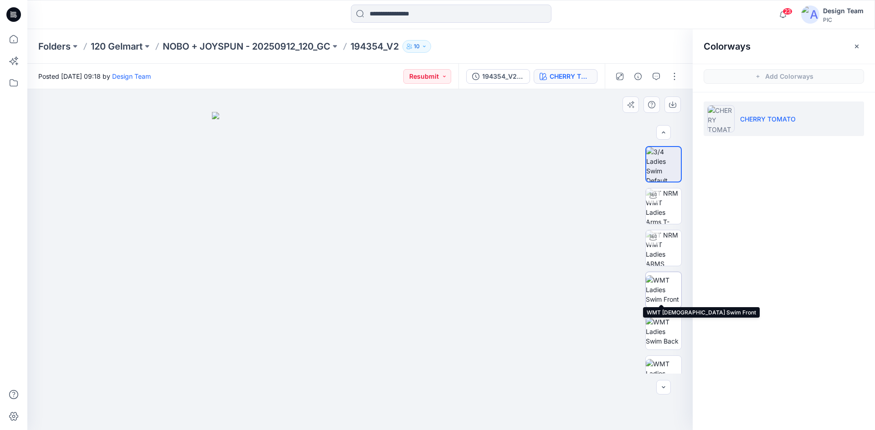
scroll to position [18, 0]
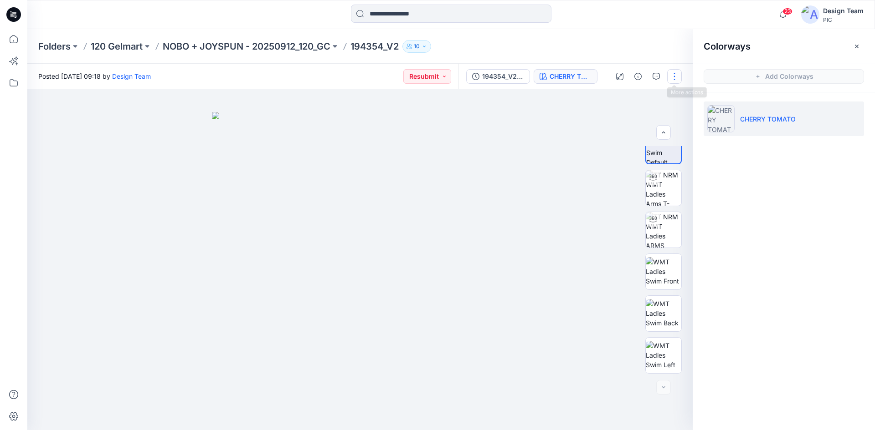
click at [674, 78] on button "button" at bounding box center [674, 76] width 15 height 15
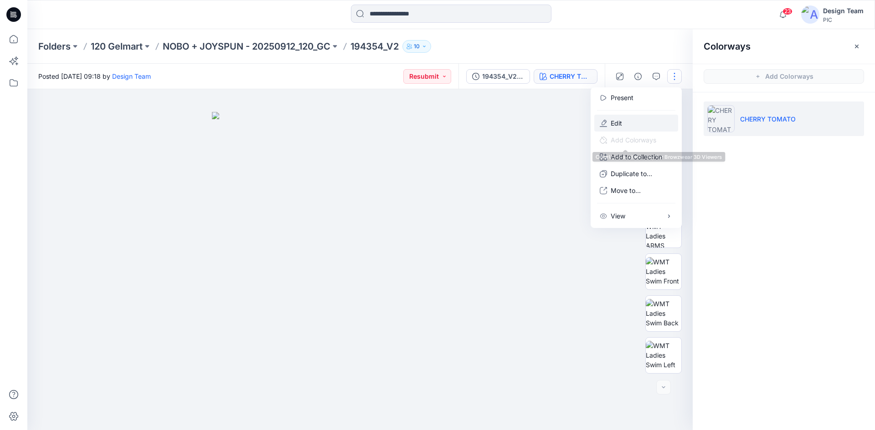
click at [624, 126] on button "Edit" at bounding box center [636, 123] width 84 height 17
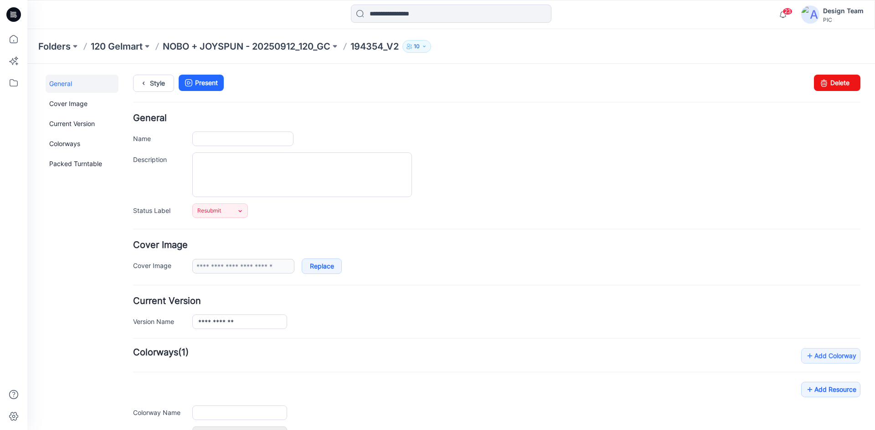
type input "*********"
type input "**********"
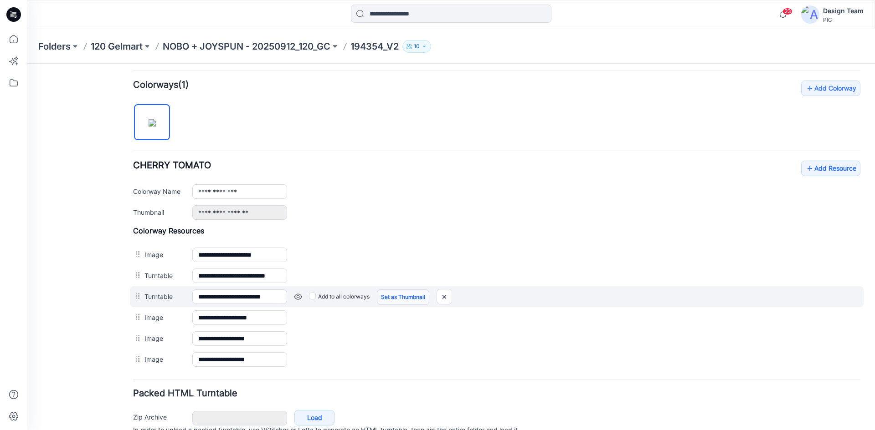
scroll to position [273, 0]
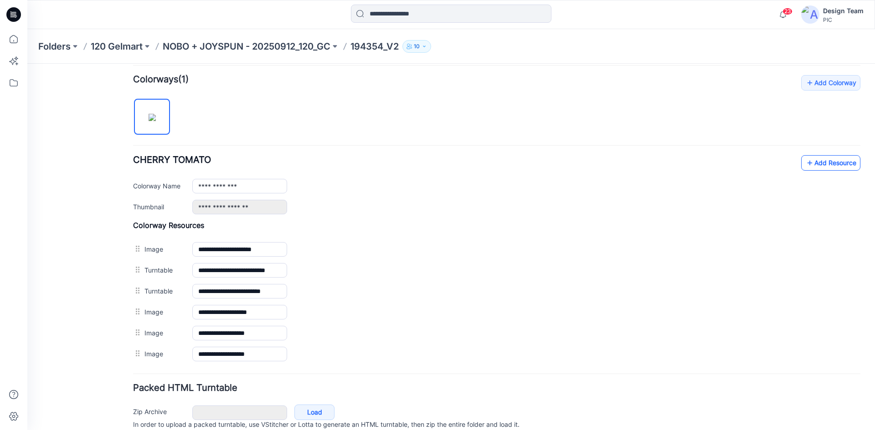
click at [805, 165] on icon at bounding box center [809, 163] width 9 height 15
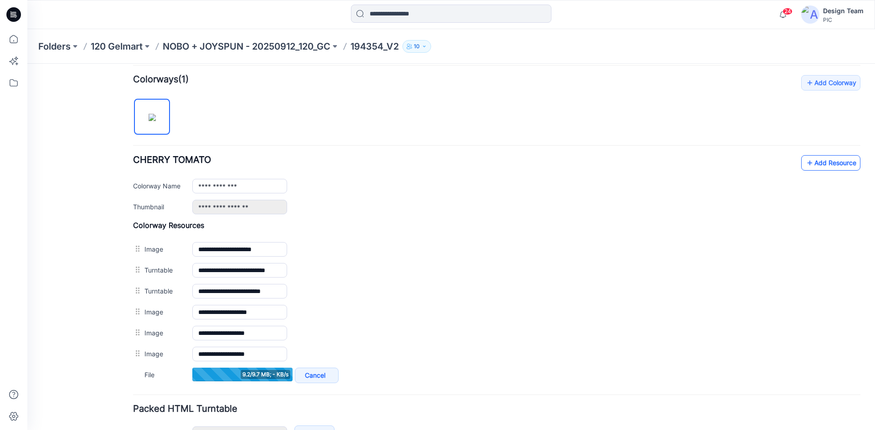
click at [817, 166] on link "Add Resource" at bounding box center [830, 162] width 59 height 15
click at [809, 163] on link "Add Resource" at bounding box center [830, 162] width 59 height 15
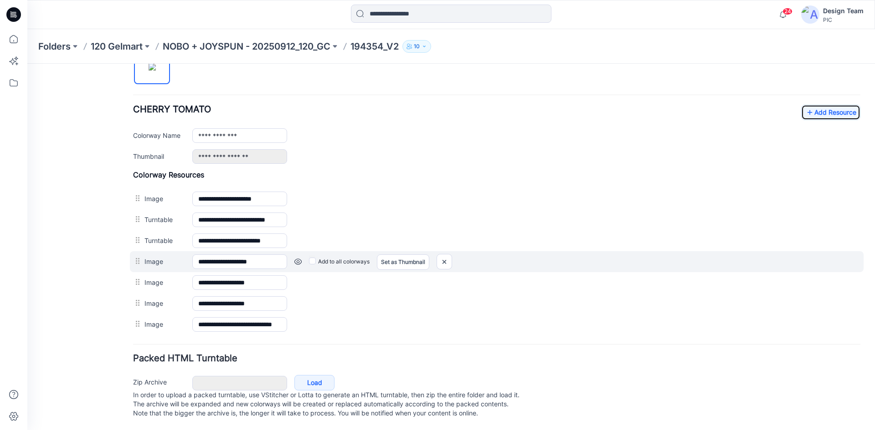
scroll to position [333, 0]
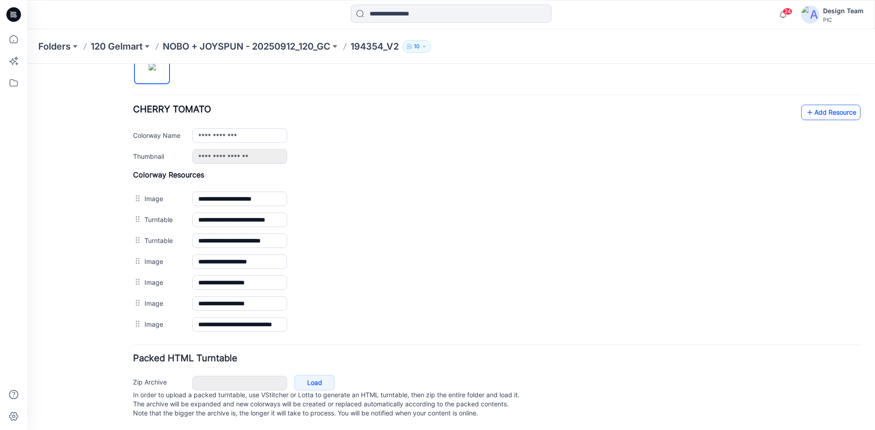
click at [812, 106] on link "Add Resource" at bounding box center [830, 112] width 59 height 15
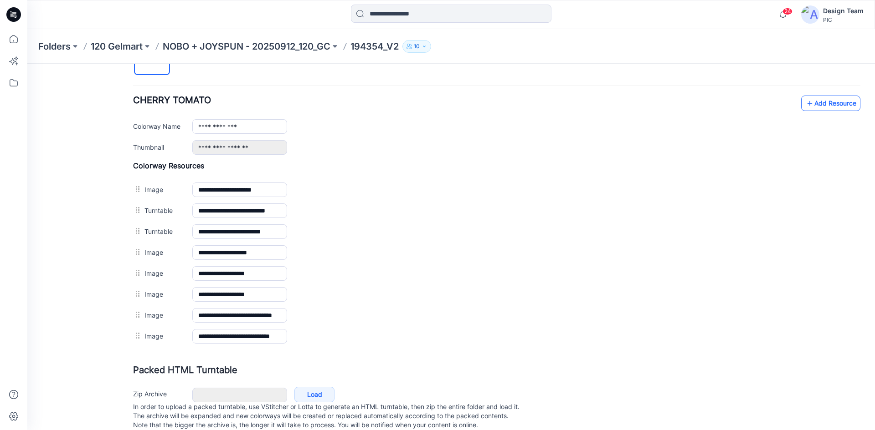
click at [805, 105] on icon at bounding box center [809, 103] width 9 height 15
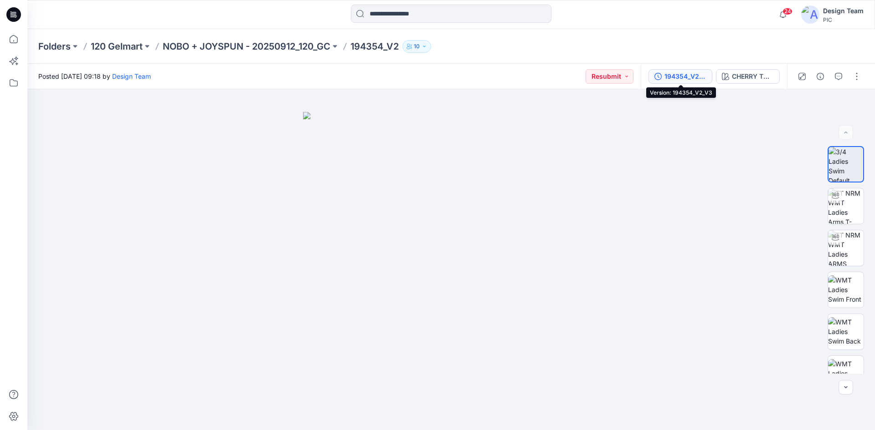
click at [701, 78] on div "194354_V2_V3" at bounding box center [685, 77] width 42 height 10
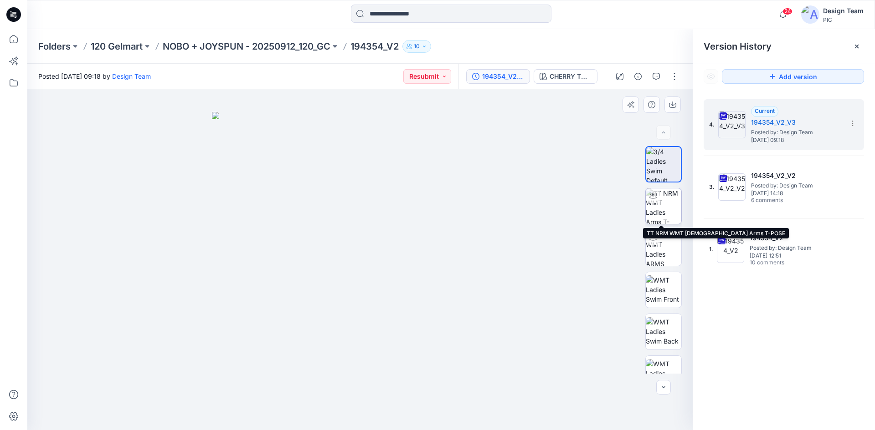
click at [658, 207] on img at bounding box center [663, 207] width 36 height 36
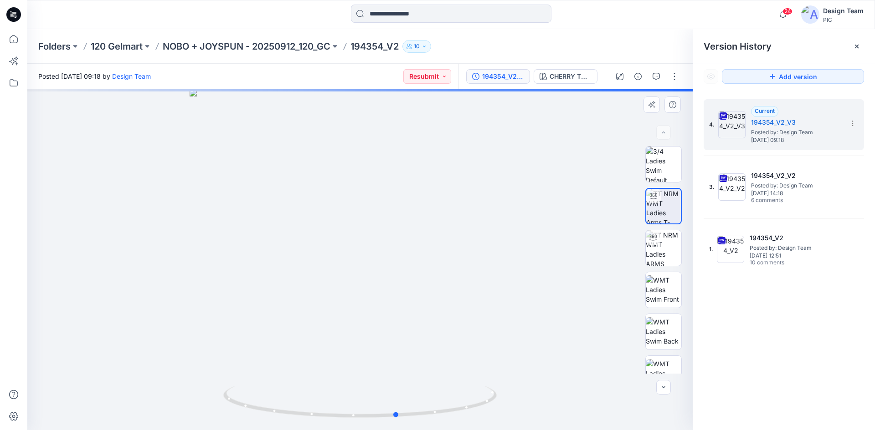
drag, startPoint x: 433, startPoint y: 415, endPoint x: 470, endPoint y: 420, distance: 37.8
click at [470, 420] on div at bounding box center [359, 259] width 665 height 341
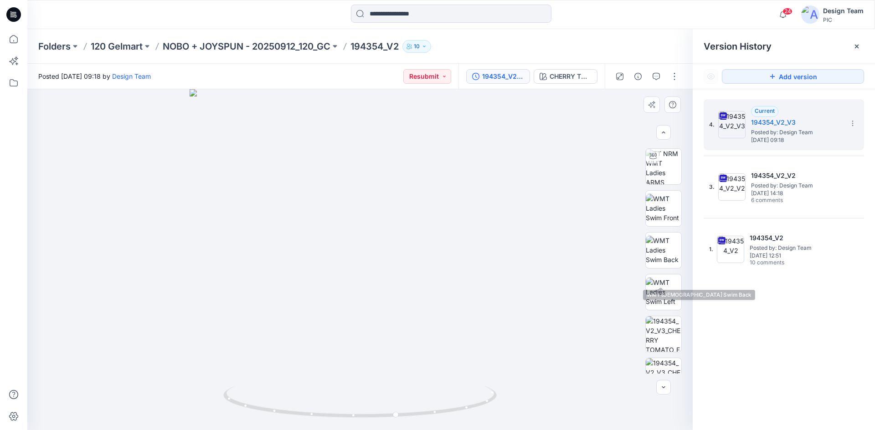
scroll to position [144, 0]
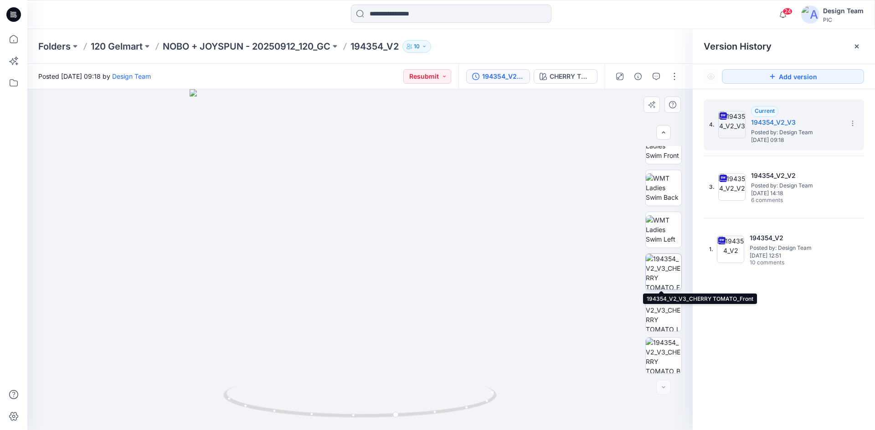
click at [670, 280] on img at bounding box center [663, 272] width 36 height 36
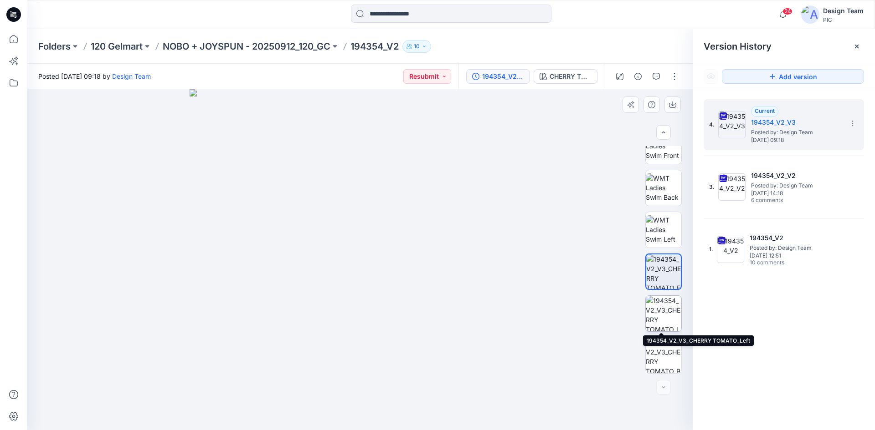
click at [668, 316] on img at bounding box center [663, 314] width 36 height 36
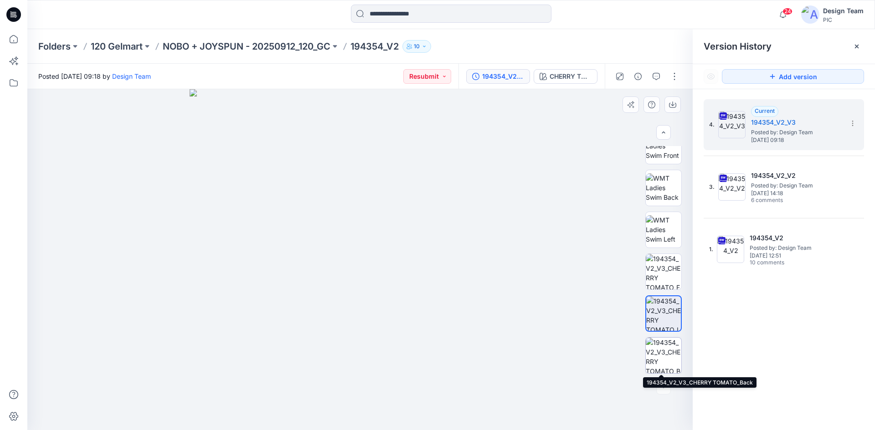
click at [661, 352] on img at bounding box center [663, 356] width 36 height 36
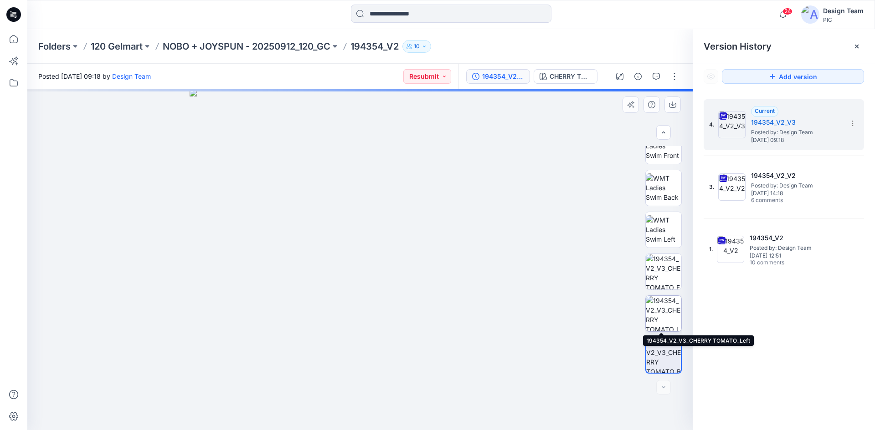
click at [665, 307] on img at bounding box center [663, 314] width 36 height 36
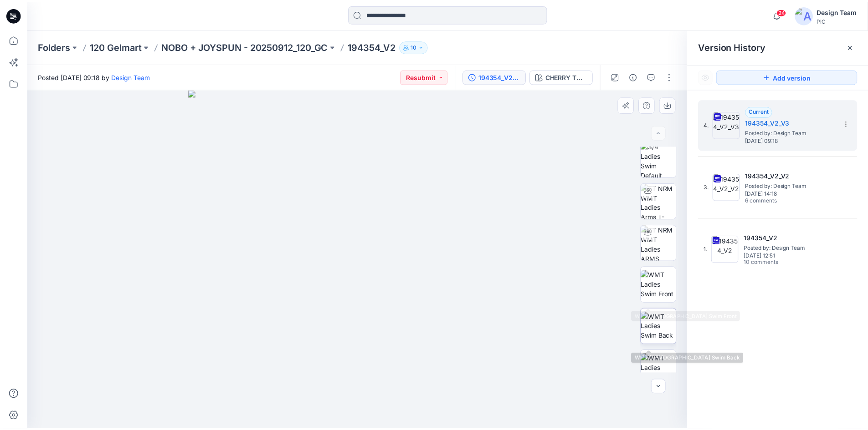
scroll to position [0, 0]
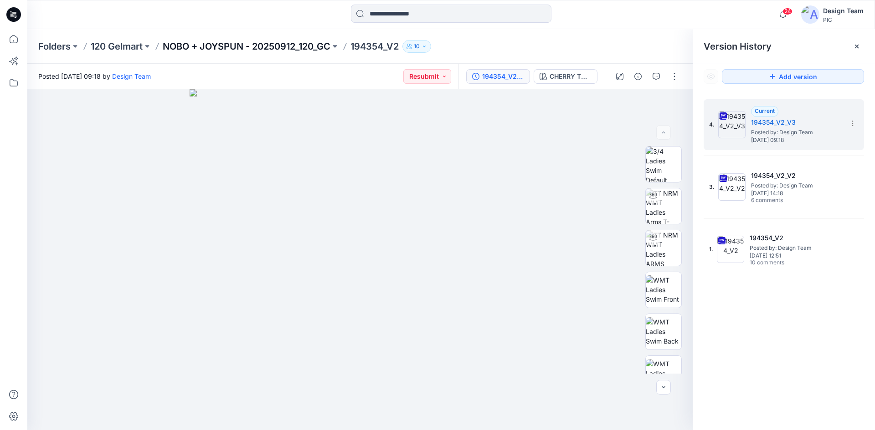
click at [248, 43] on p "NOBO + JOYSPUN - 20250912_120_GC" at bounding box center [247, 46] width 168 height 13
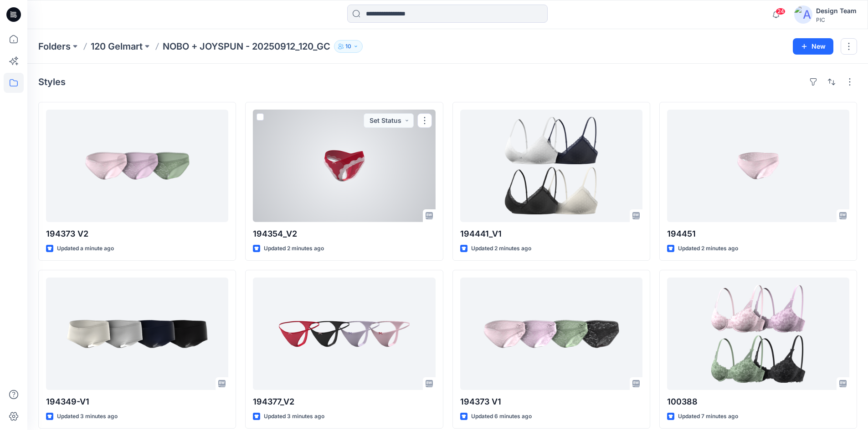
click at [372, 185] on div at bounding box center [344, 166] width 182 height 113
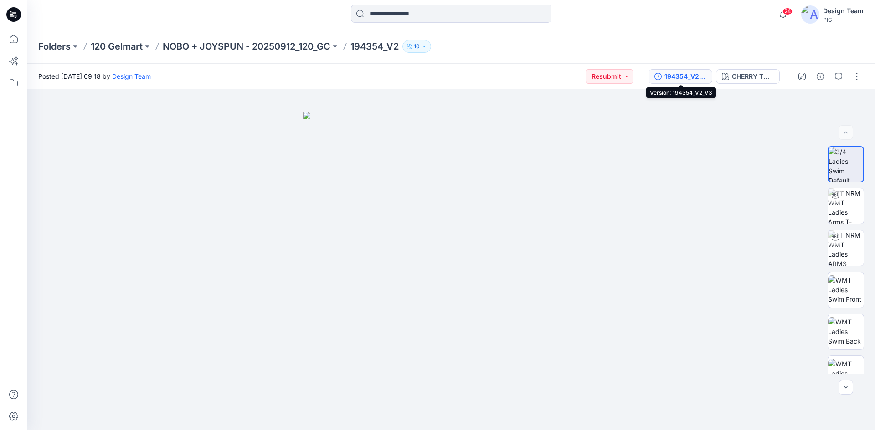
click at [685, 77] on div "194354_V2_V3" at bounding box center [685, 77] width 42 height 10
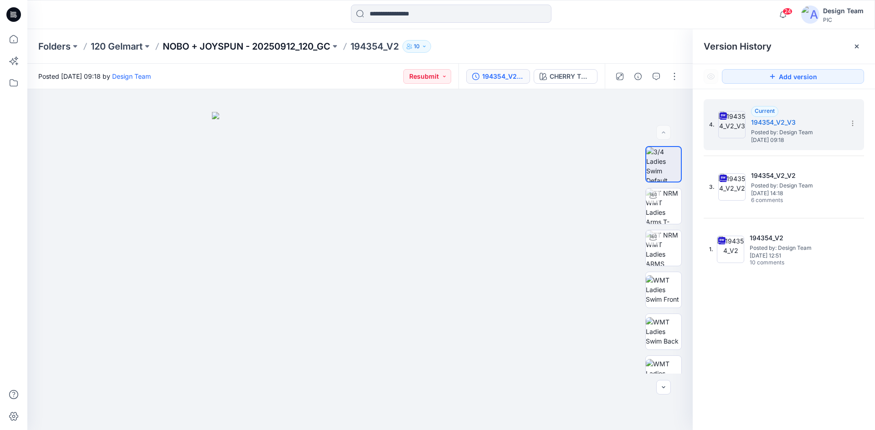
click at [233, 47] on p "NOBO + JOYSPUN - 20250912_120_GC" at bounding box center [247, 46] width 168 height 13
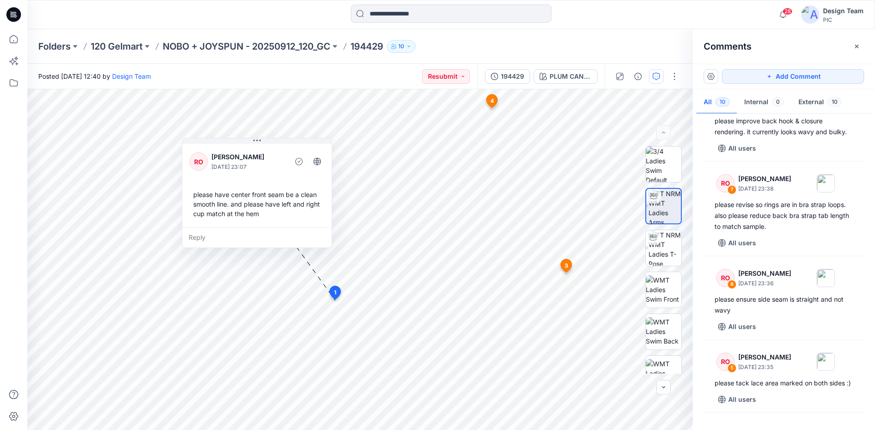
scroll to position [273, 0]
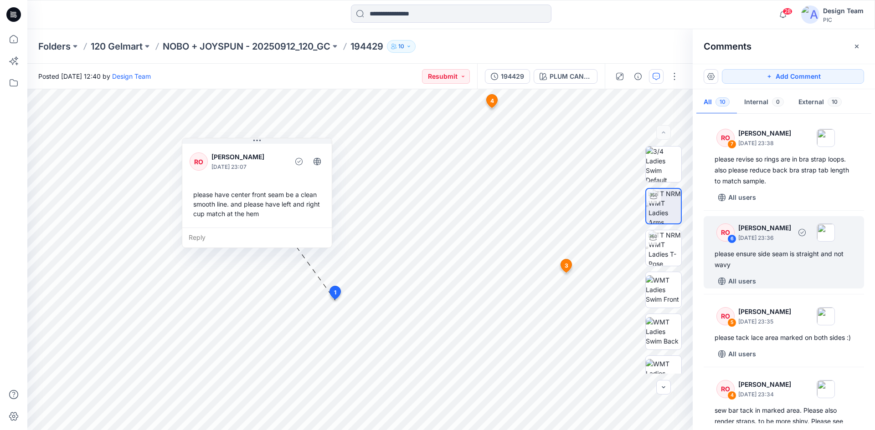
click at [768, 274] on div "All users" at bounding box center [788, 281] width 149 height 15
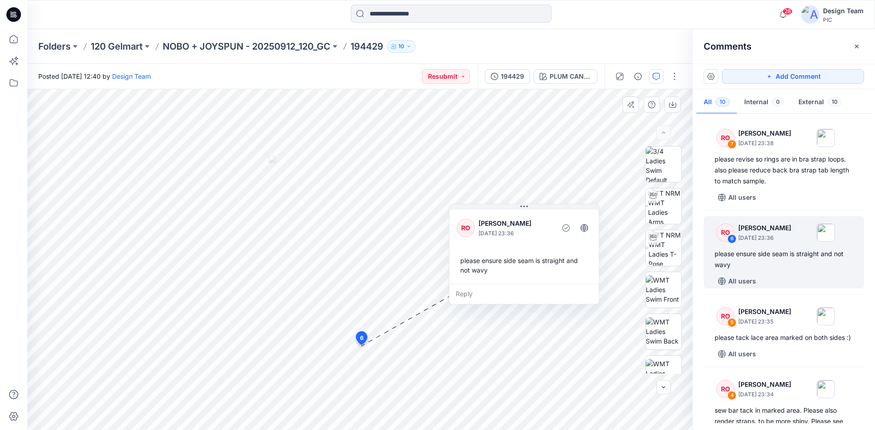
drag, startPoint x: 469, startPoint y: 219, endPoint x: 541, endPoint y: 213, distance: 72.7
click at [541, 213] on div "RO [PERSON_NAME] [DATE] 23:36 please ensure side seam is straight and not wavy" at bounding box center [523, 246] width 149 height 76
